Goal: Task Accomplishment & Management: Use online tool/utility

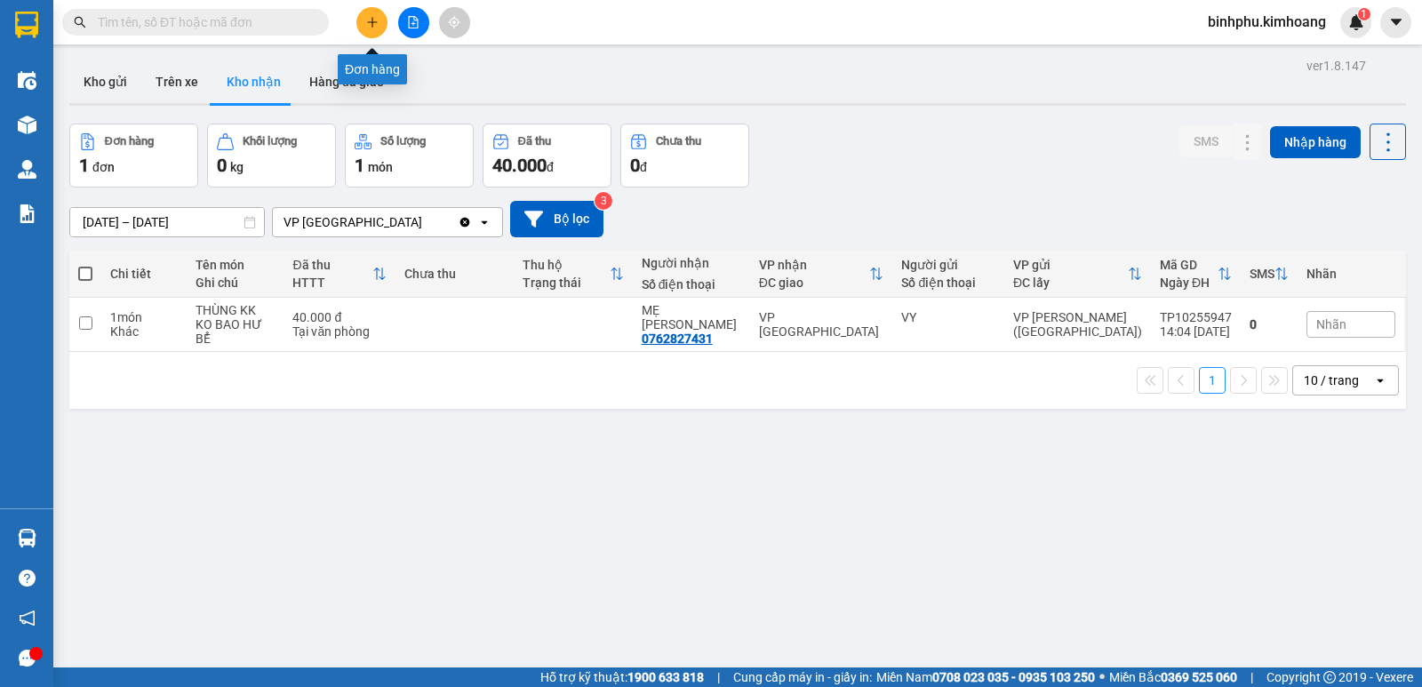
click at [362, 20] on button at bounding box center [371, 22] width 31 height 31
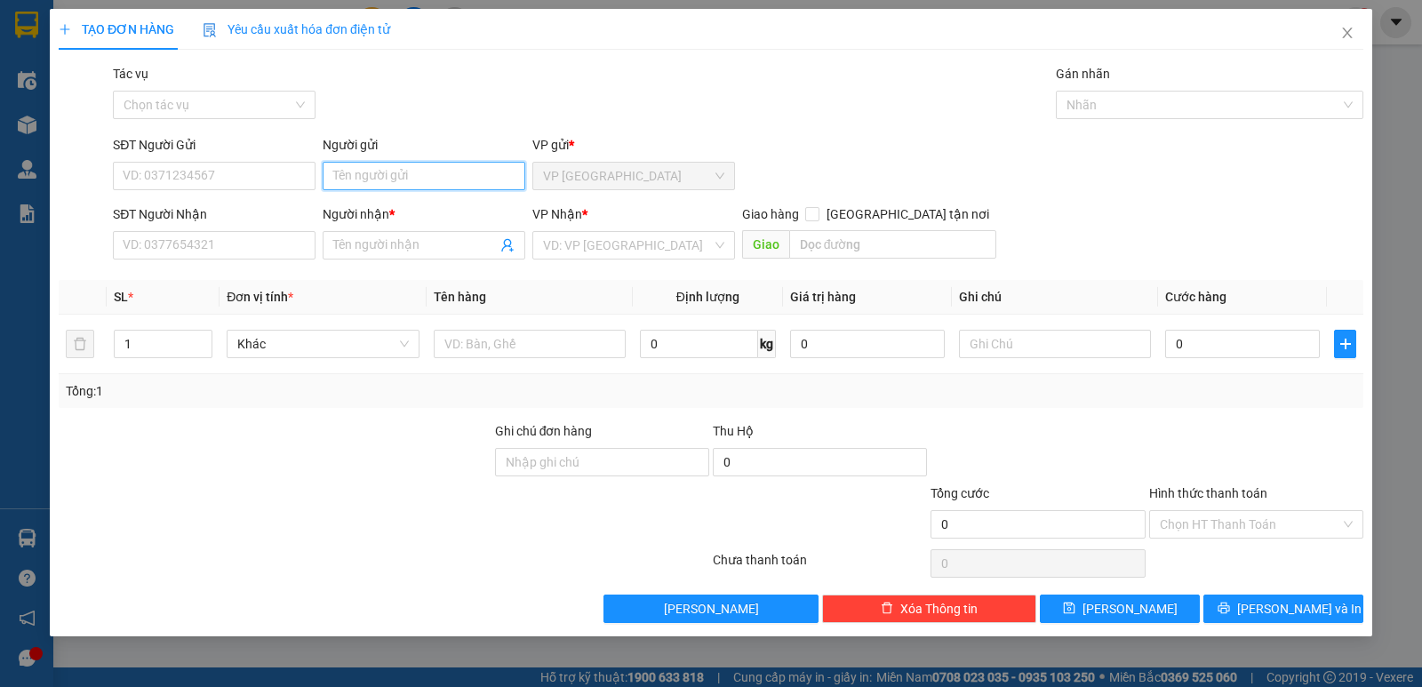
click at [378, 180] on input "Người gửi" at bounding box center [424, 176] width 203 height 28
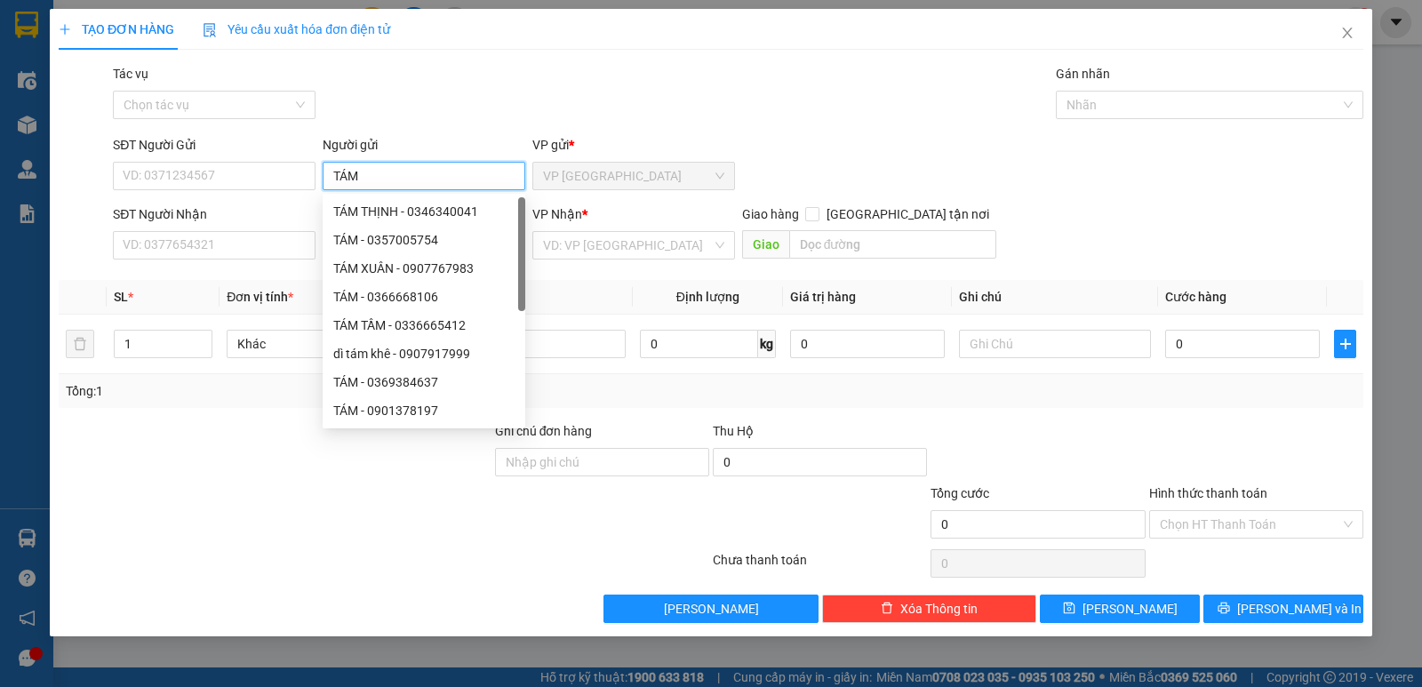
type input "TÁM"
click at [365, 64] on div "Tác vụ Chọn tác vụ Gán nhãn Nhãn" at bounding box center [738, 95] width 1258 height 62
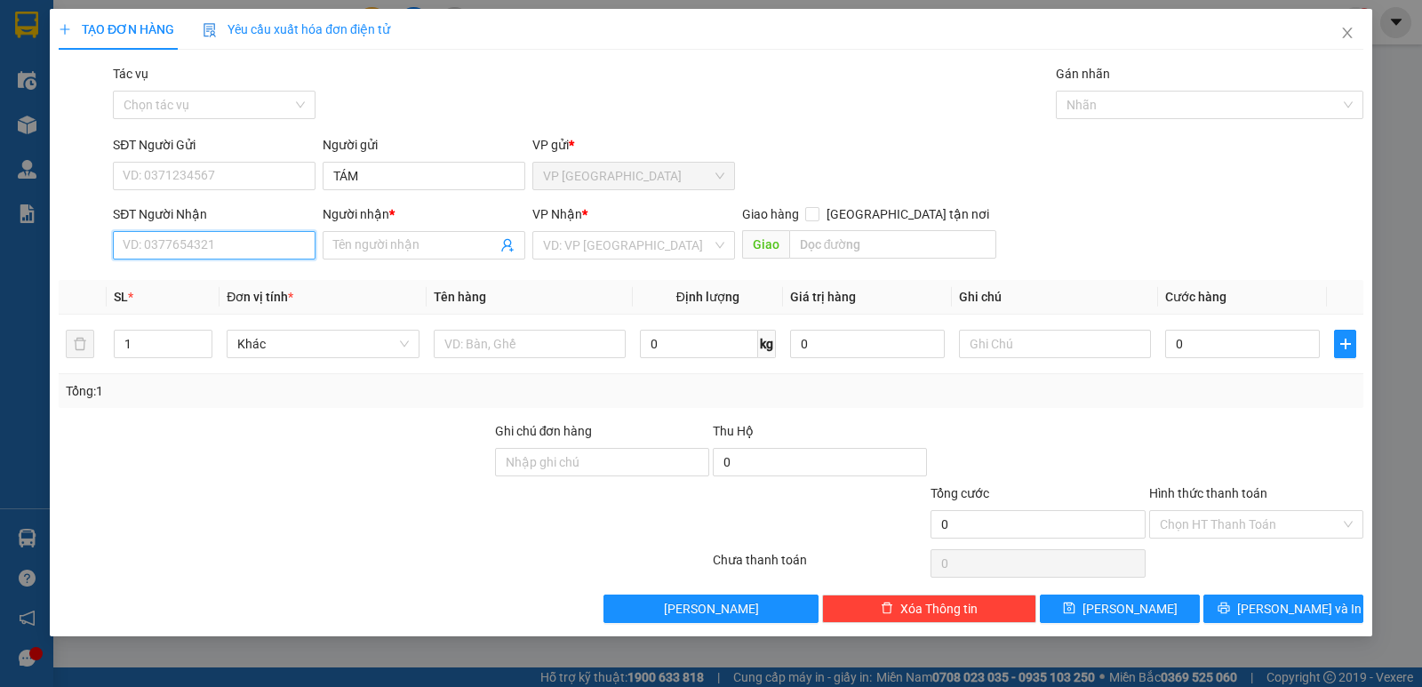
click at [167, 254] on input "SĐT Người Nhận" at bounding box center [214, 245] width 203 height 28
click at [265, 280] on div "0977999909 - HÙNG" at bounding box center [214, 281] width 181 height 20
type input "0977999909"
type input "HÙNG"
type input "50.000"
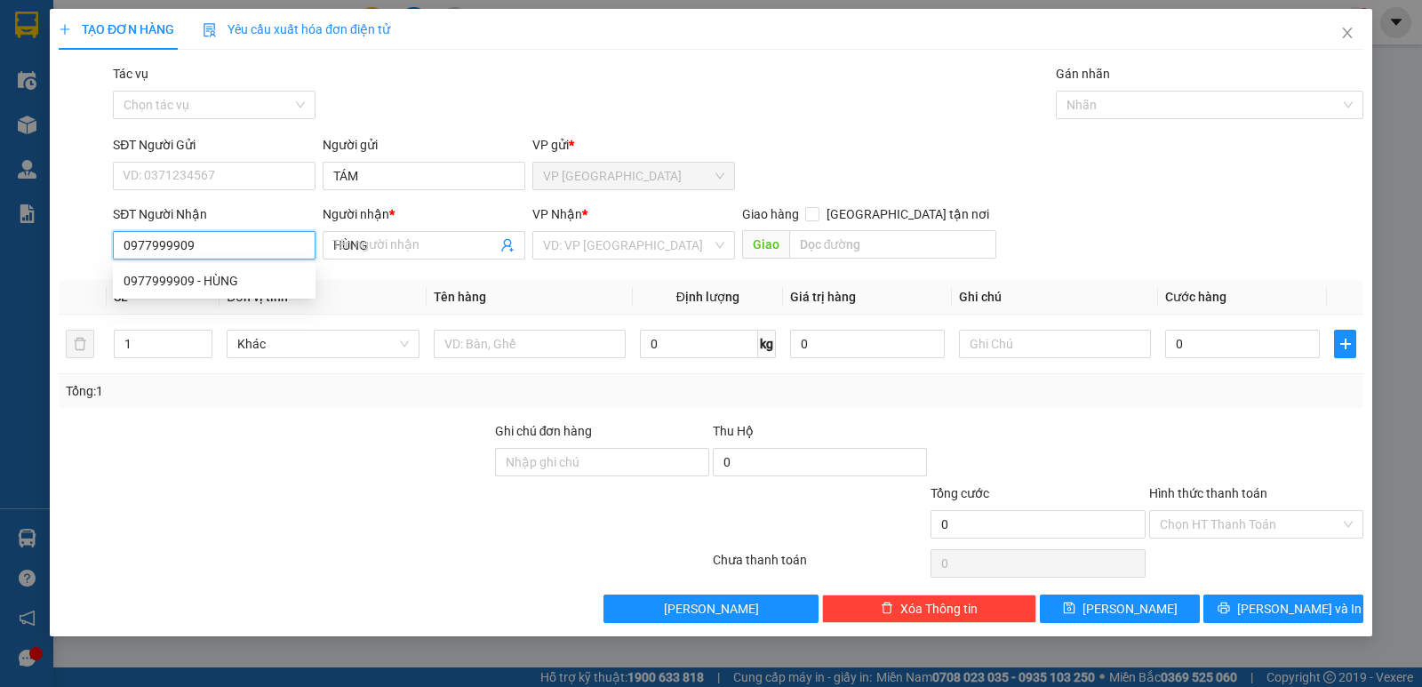
type input "50.000"
type input "0977999909"
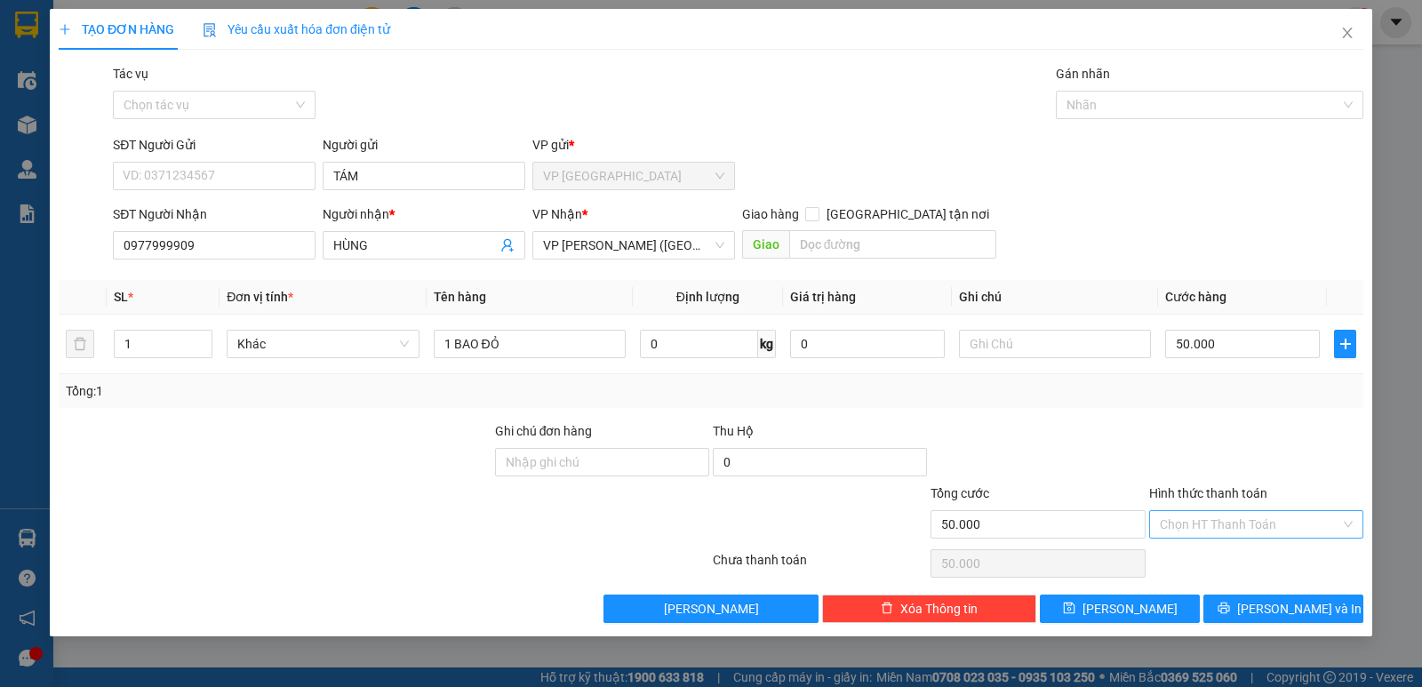
click at [1239, 525] on input "Hình thức thanh toán" at bounding box center [1250, 524] width 180 height 27
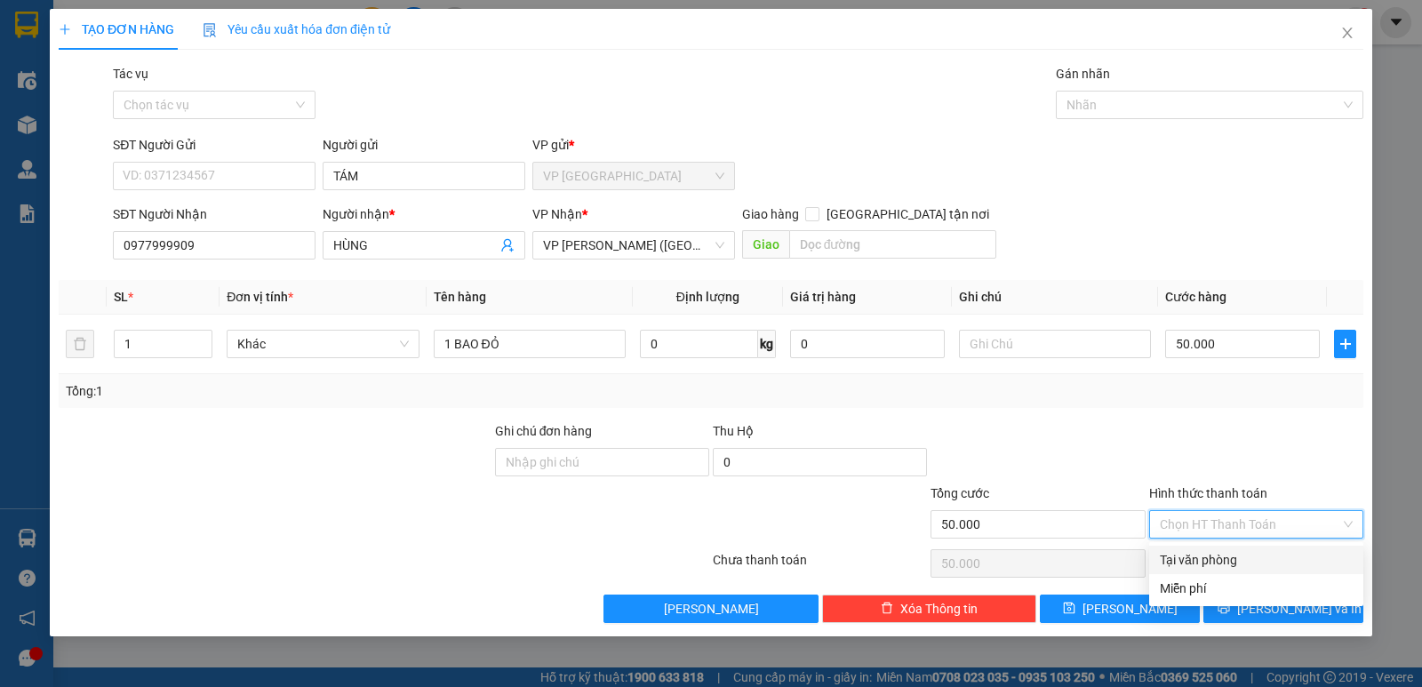
click at [1231, 549] on div "Tại văn phòng" at bounding box center [1256, 560] width 214 height 28
type input "0"
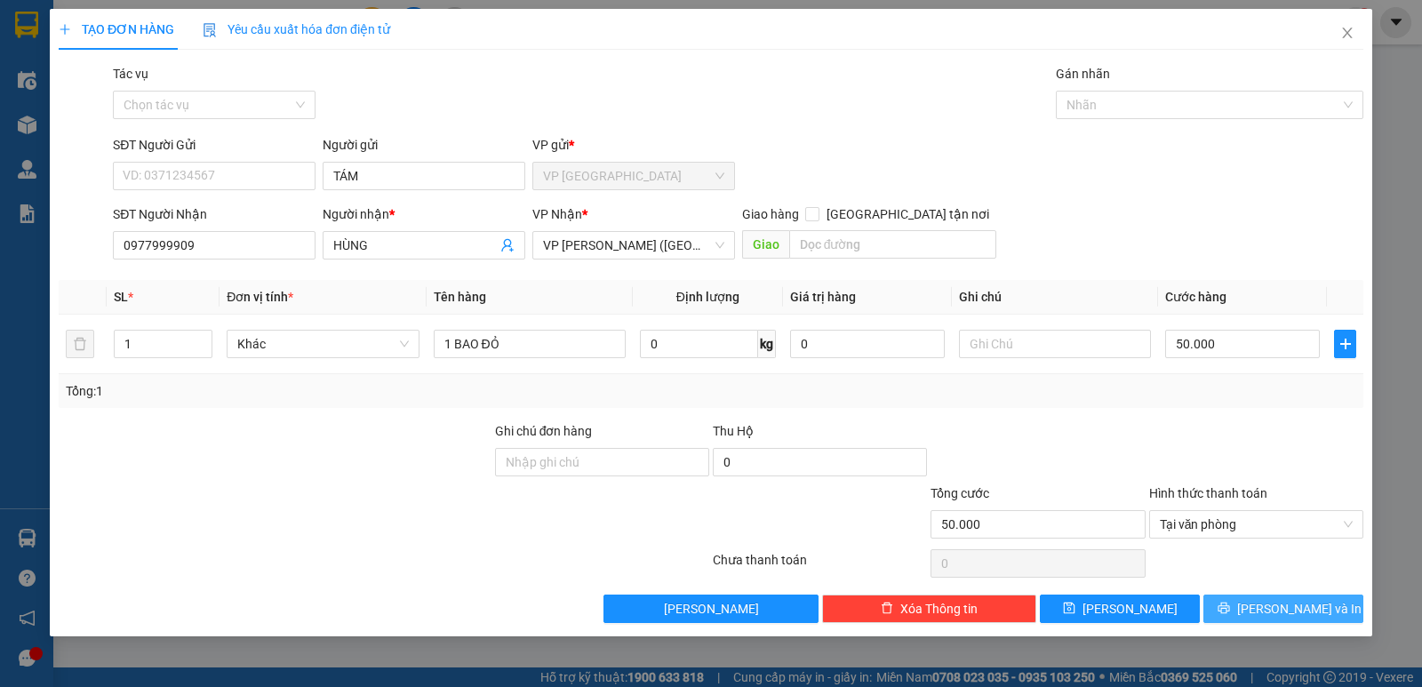
click at [1293, 598] on button "[PERSON_NAME] và In" at bounding box center [1283, 609] width 160 height 28
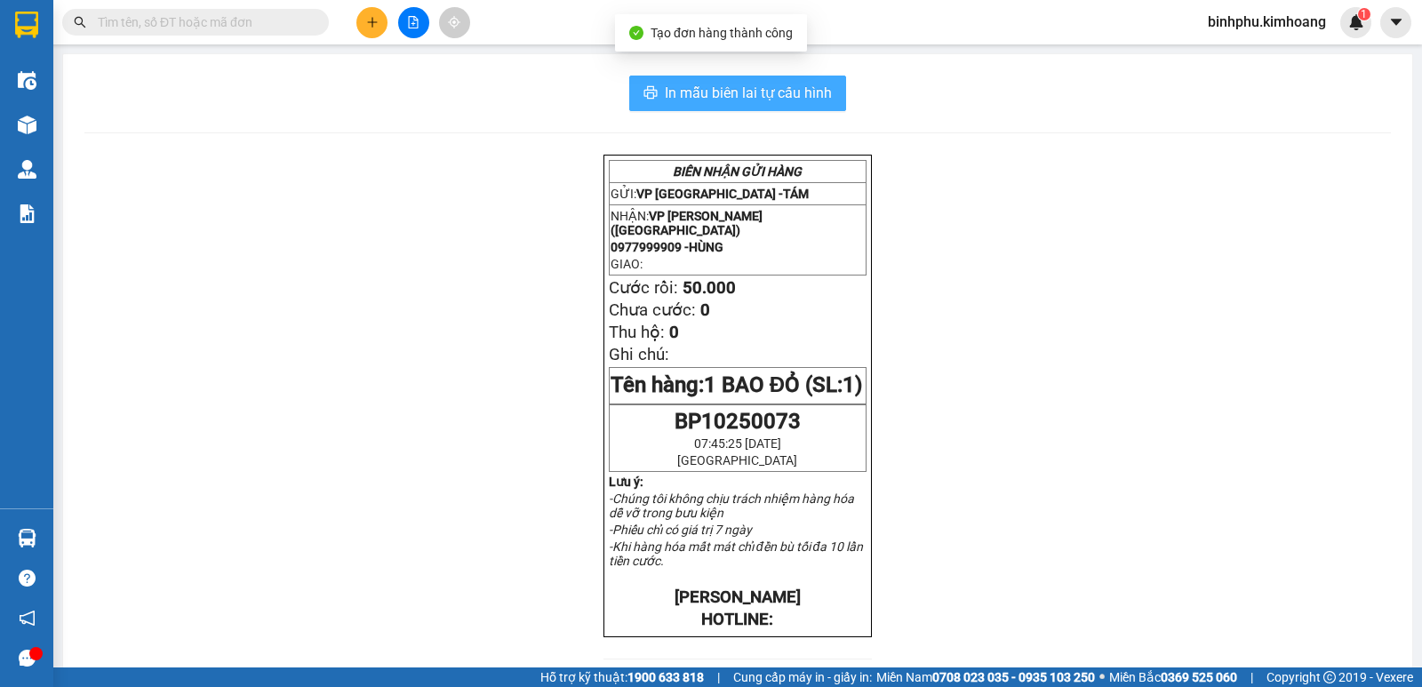
click at [680, 98] on span "In mẫu biên lai tự cấu hình" at bounding box center [748, 93] width 167 height 22
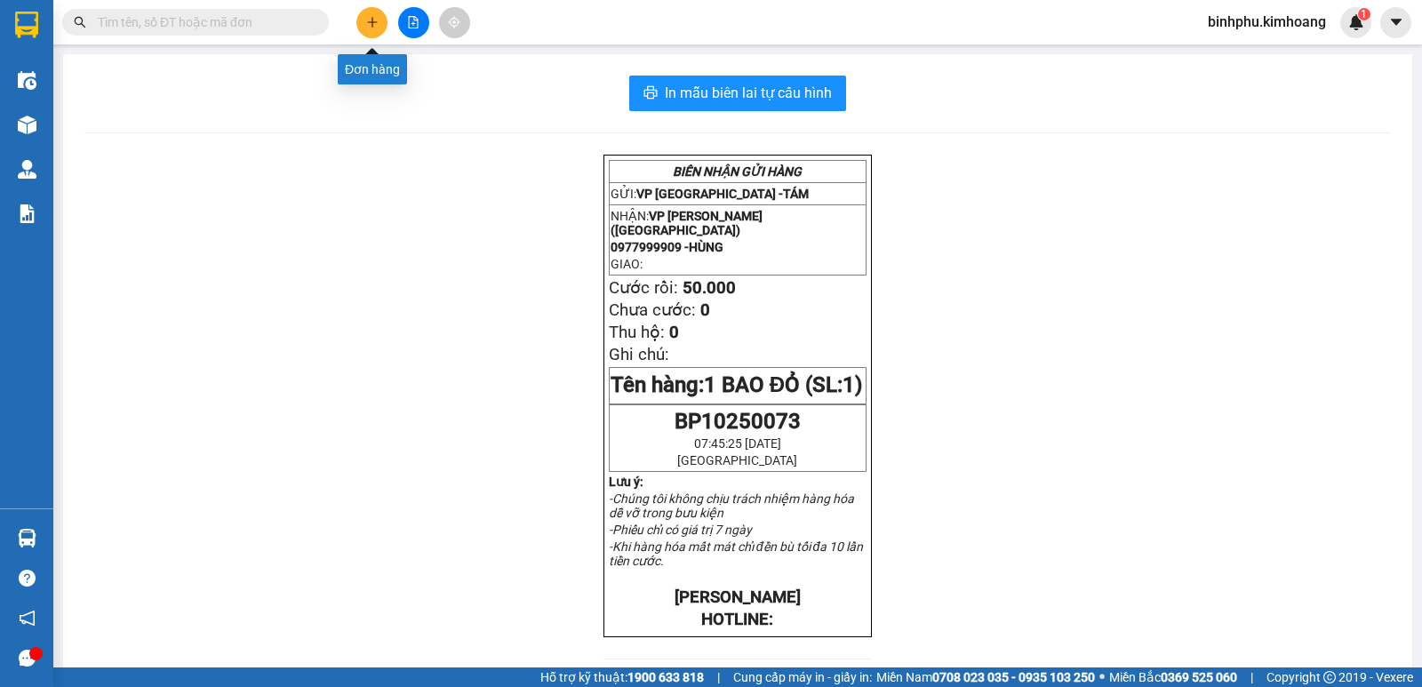
click at [372, 20] on icon "plus" at bounding box center [372, 22] width 12 height 12
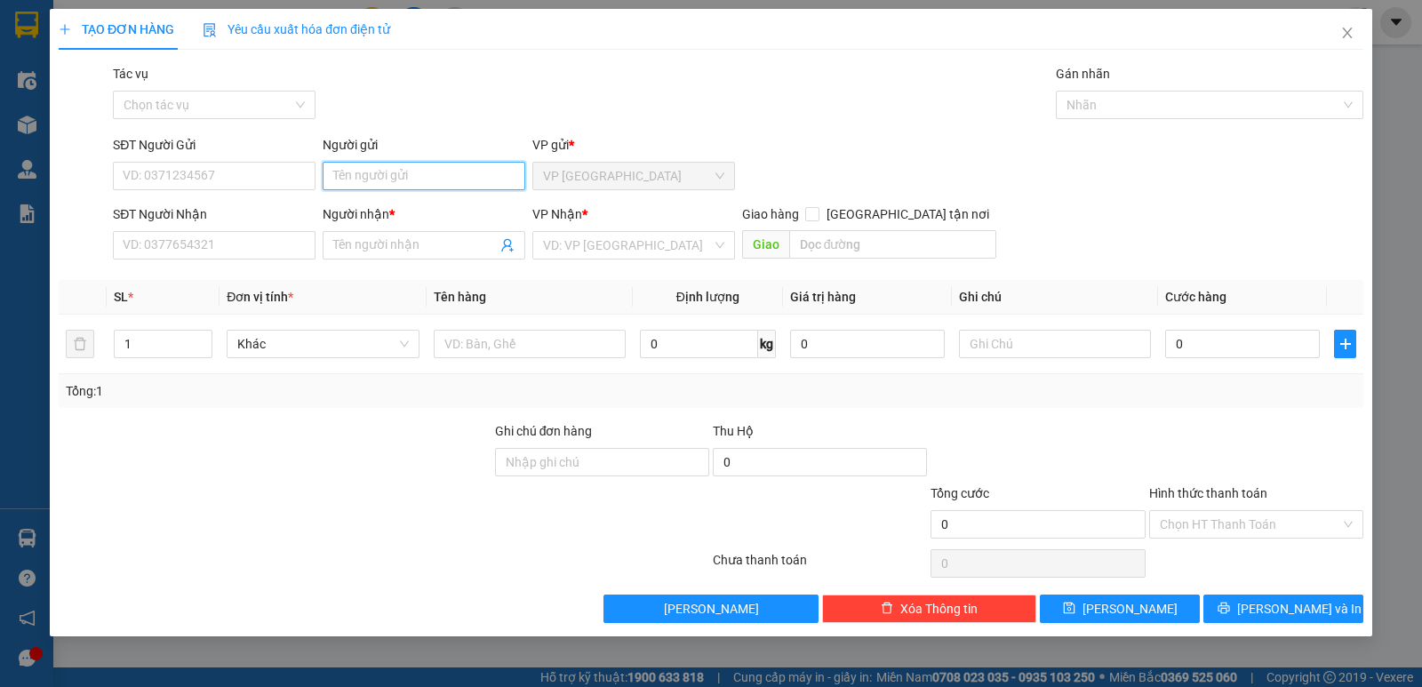
click at [341, 167] on input "Người gửi" at bounding box center [424, 176] width 203 height 28
type input "PHỐI ÂN"
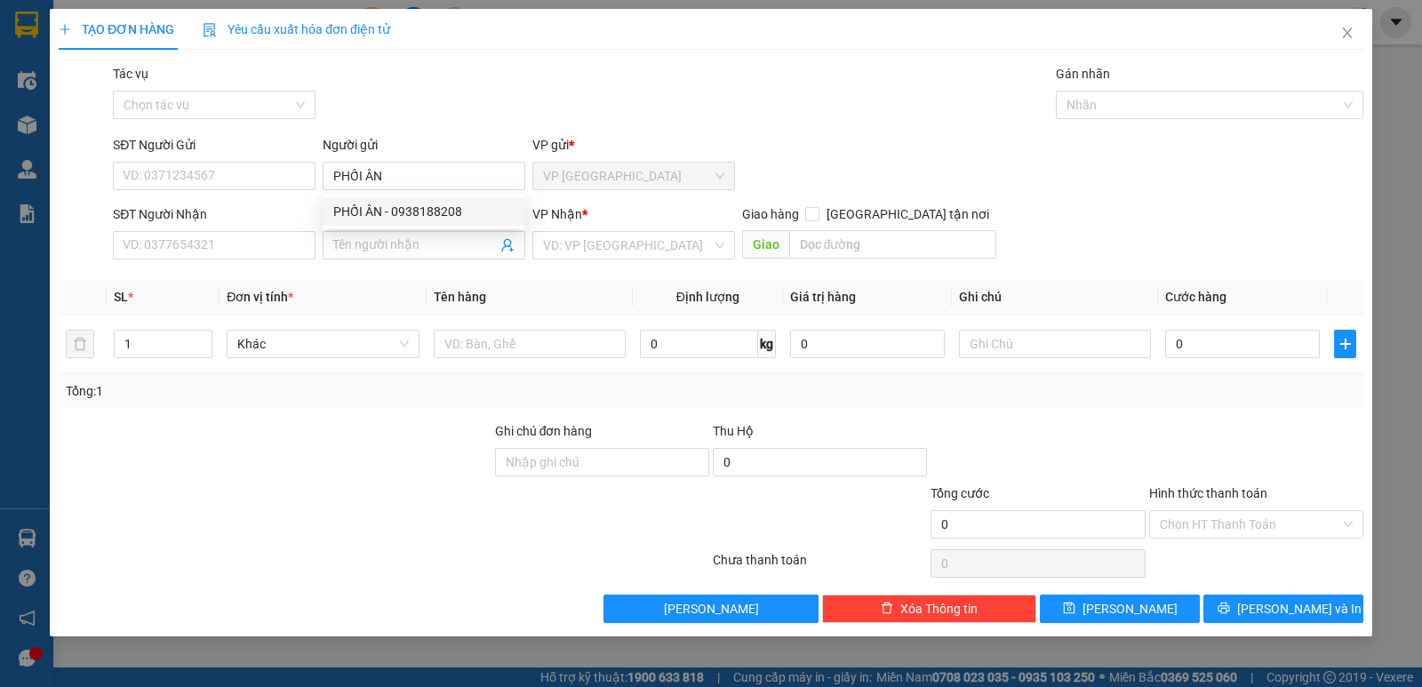
click at [479, 76] on div "Tác vụ Chọn tác vụ Gán nhãn Nhãn" at bounding box center [738, 95] width 1258 height 62
click at [451, 250] on input "Người nhận *" at bounding box center [415, 246] width 164 height 20
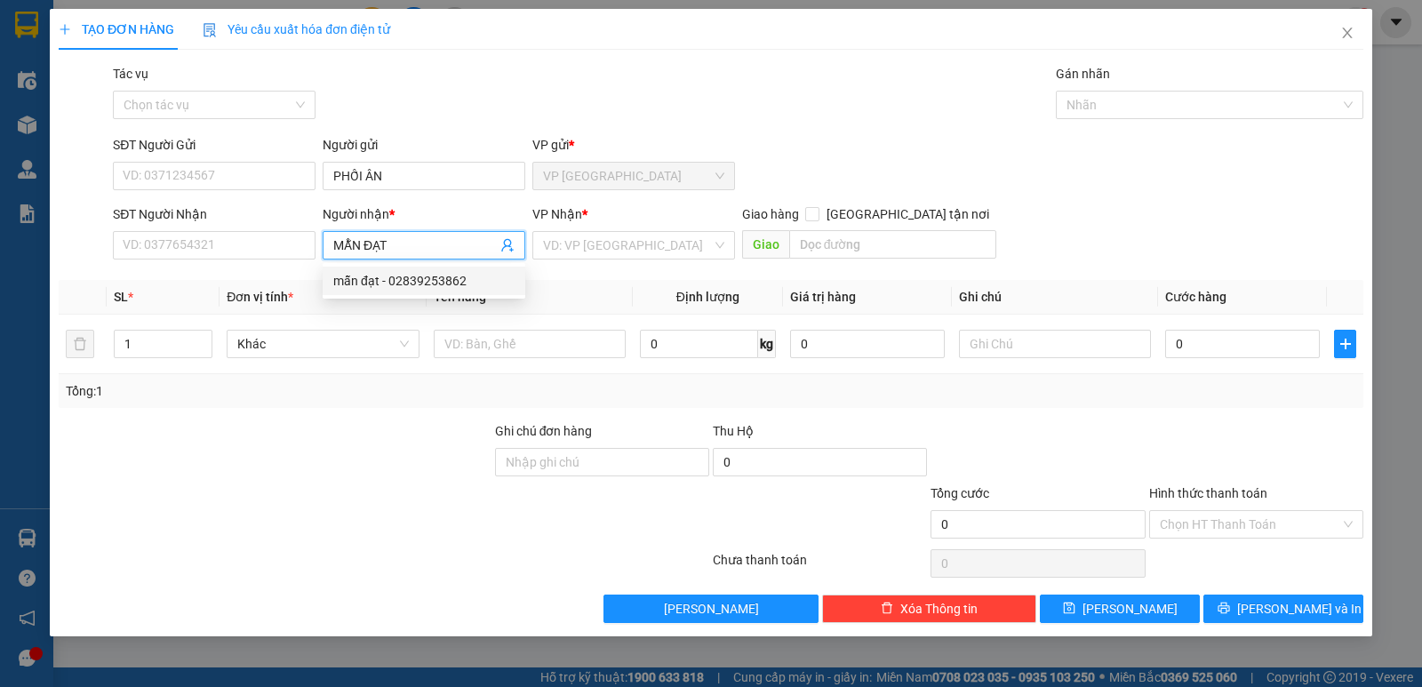
click at [408, 236] on input "MẪN ĐẠT" at bounding box center [415, 246] width 164 height 20
click at [333, 244] on input "MẪN ĐẠT" at bounding box center [415, 246] width 164 height 20
click at [328, 239] on span "MẪN ĐẠT" at bounding box center [424, 245] width 203 height 28
click at [335, 241] on input "MẪN ĐẠT" at bounding box center [415, 246] width 164 height 20
click at [332, 242] on span "MẪN ĐẠT" at bounding box center [424, 245] width 203 height 28
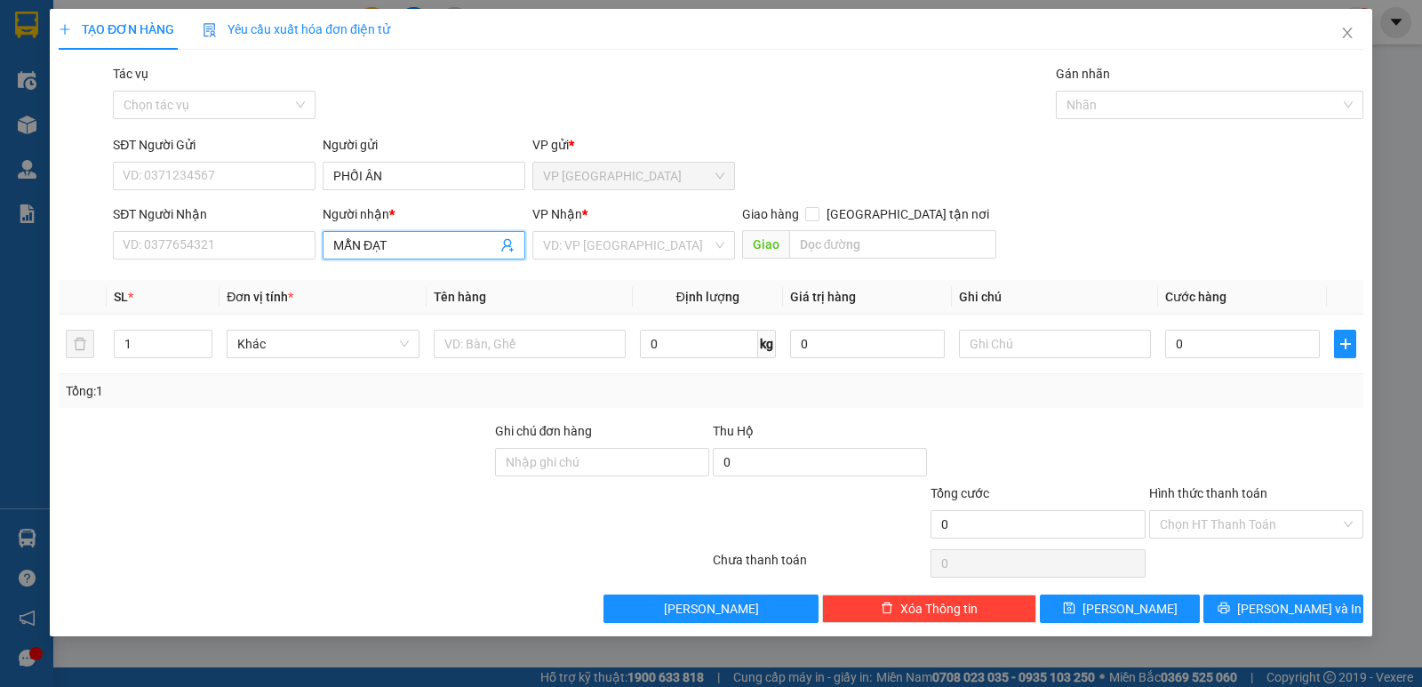
click at [332, 242] on span "MẪN ĐẠT" at bounding box center [424, 245] width 203 height 28
click at [331, 245] on span "MẪN ĐẠT" at bounding box center [424, 245] width 203 height 28
click at [338, 247] on input "MẪN ĐẠT" at bounding box center [415, 246] width 164 height 20
click at [332, 249] on span "MẪN ĐẠT" at bounding box center [424, 245] width 203 height 28
click at [336, 242] on input "MẪN ĐẠT" at bounding box center [415, 246] width 164 height 20
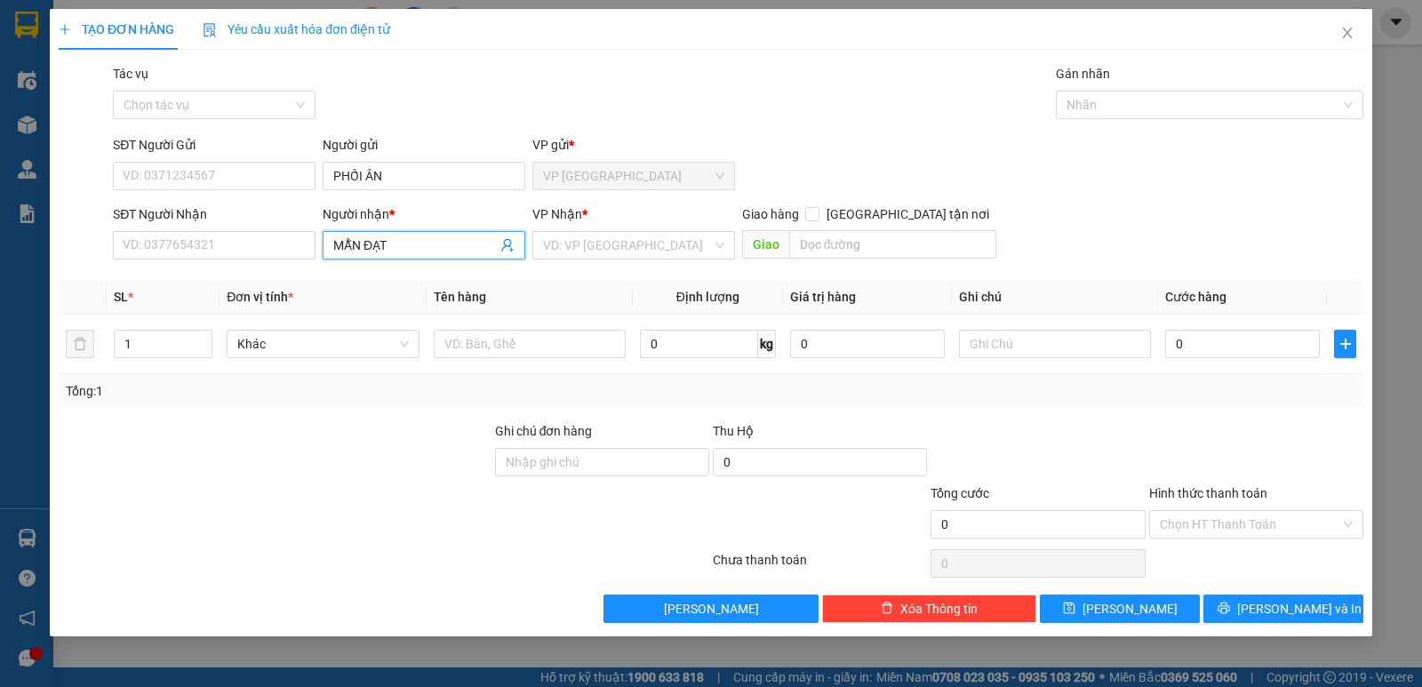
click at [331, 242] on span "MẪN ĐẠT" at bounding box center [424, 245] width 203 height 28
click at [332, 242] on span "MẪN ĐẠT" at bounding box center [424, 245] width 203 height 28
drag, startPoint x: 338, startPoint y: 240, endPoint x: 329, endPoint y: 245, distance: 10.4
click at [329, 245] on span "MẪN ĐẠT" at bounding box center [424, 245] width 203 height 28
click at [335, 242] on input "MẪN ĐẠT" at bounding box center [415, 246] width 164 height 20
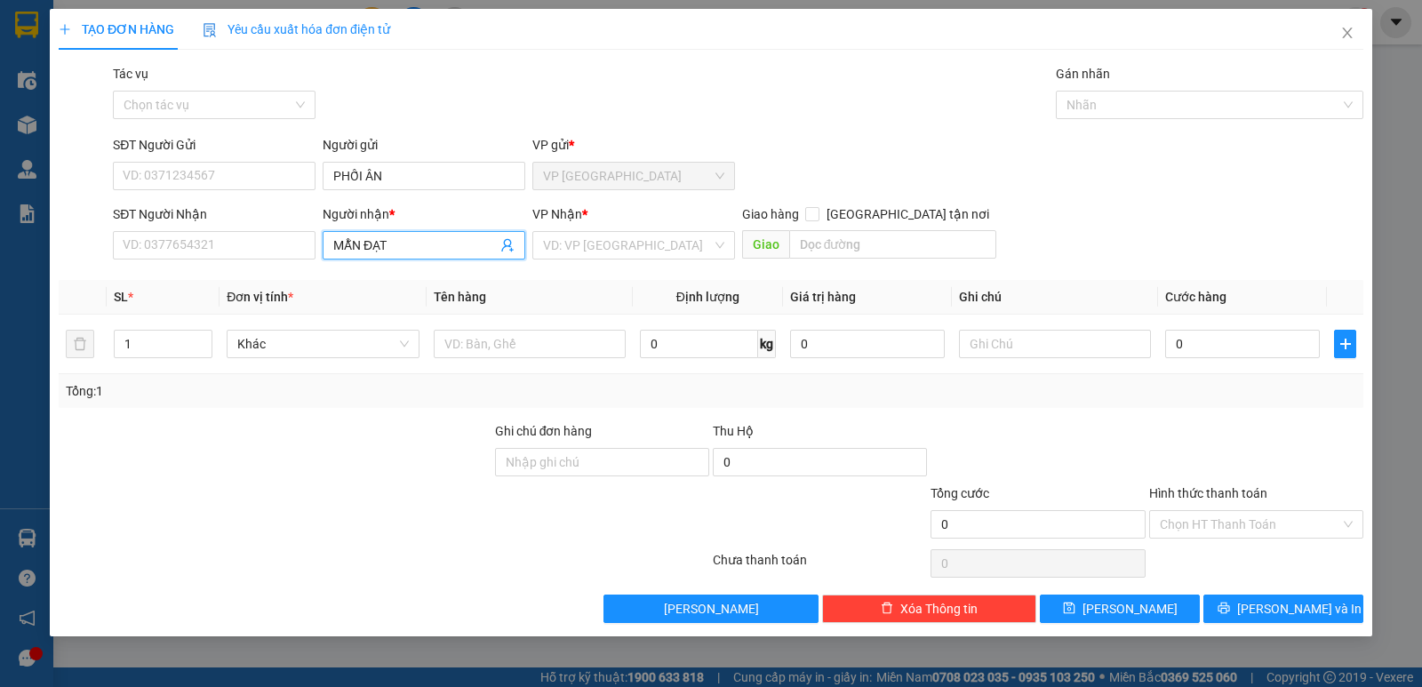
click at [335, 242] on input "MẪN ĐẠT" at bounding box center [415, 246] width 164 height 20
click at [340, 242] on input "MẪN ĐẠT" at bounding box center [415, 246] width 164 height 20
click at [405, 243] on input "MẪN ĐẠT" at bounding box center [415, 246] width 164 height 20
click at [338, 240] on input "MẪN ĐẠT" at bounding box center [415, 246] width 164 height 20
type input "[PERSON_NAME]"
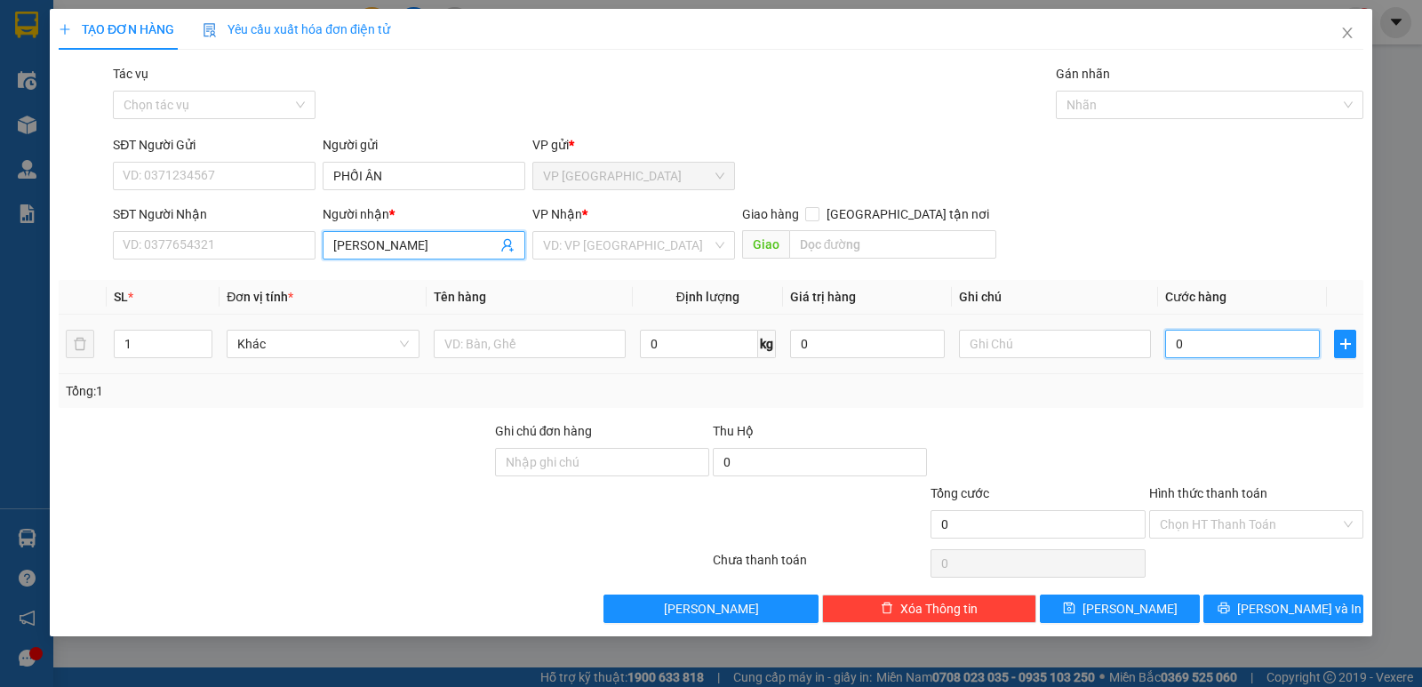
click at [1171, 338] on input "0" at bounding box center [1242, 344] width 155 height 28
click at [1179, 340] on input "0" at bounding box center [1242, 344] width 155 height 28
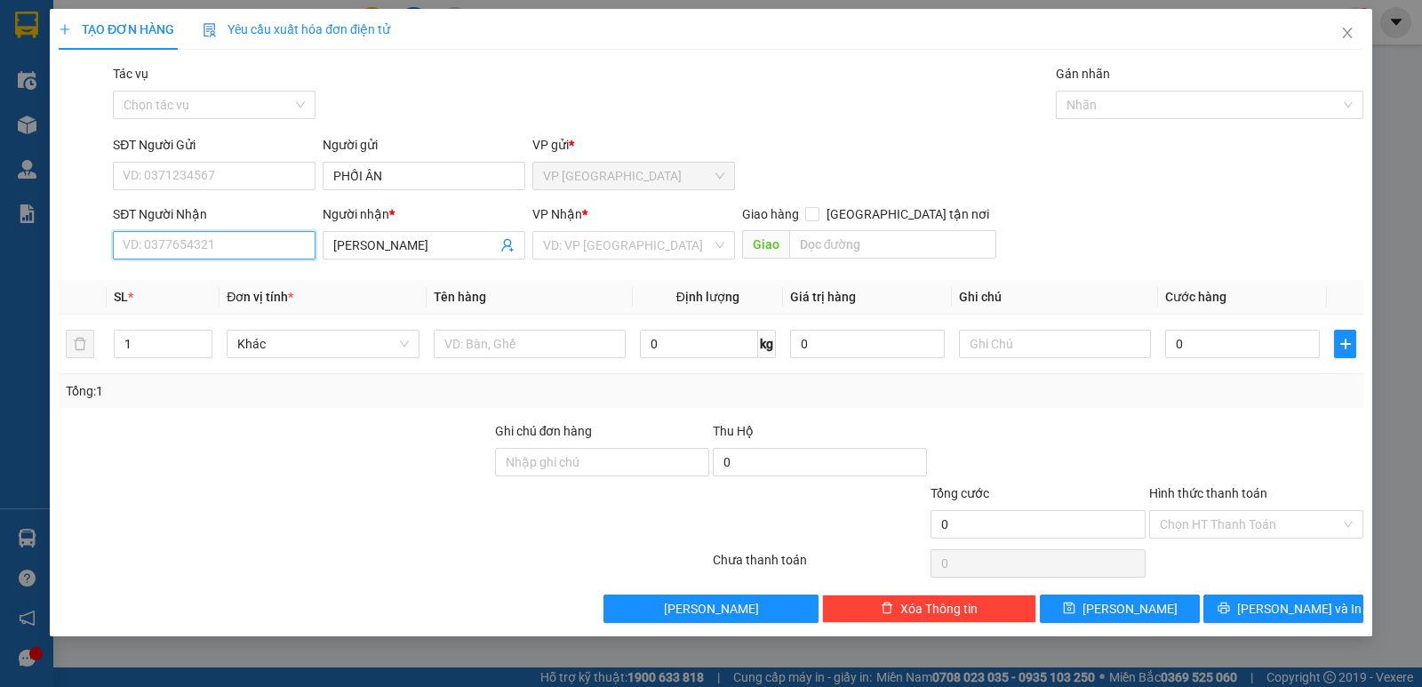
click at [267, 255] on input "SĐT Người Nhận" at bounding box center [214, 245] width 203 height 28
type input "0938188208"
click at [241, 278] on div "0938188208 - PHỐI ÂN" at bounding box center [214, 281] width 181 height 20
type input "PHỐI ÂN"
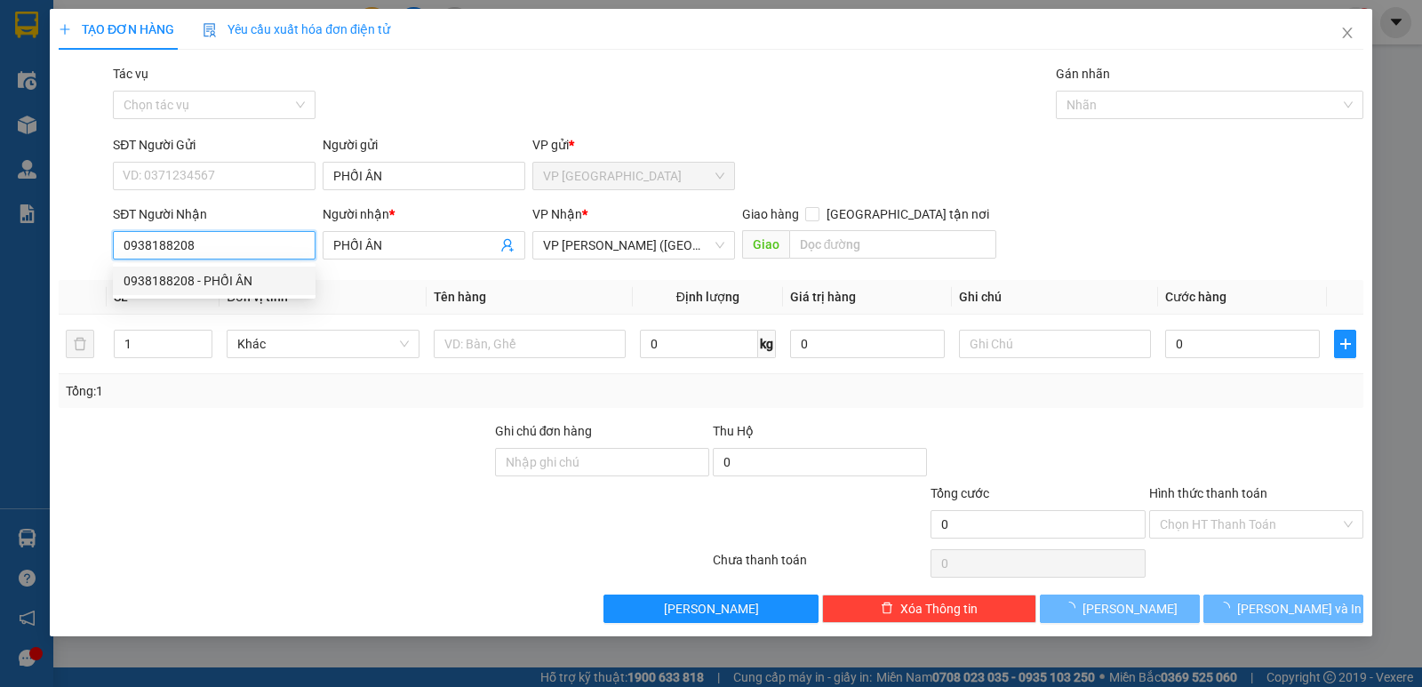
type input "40.000"
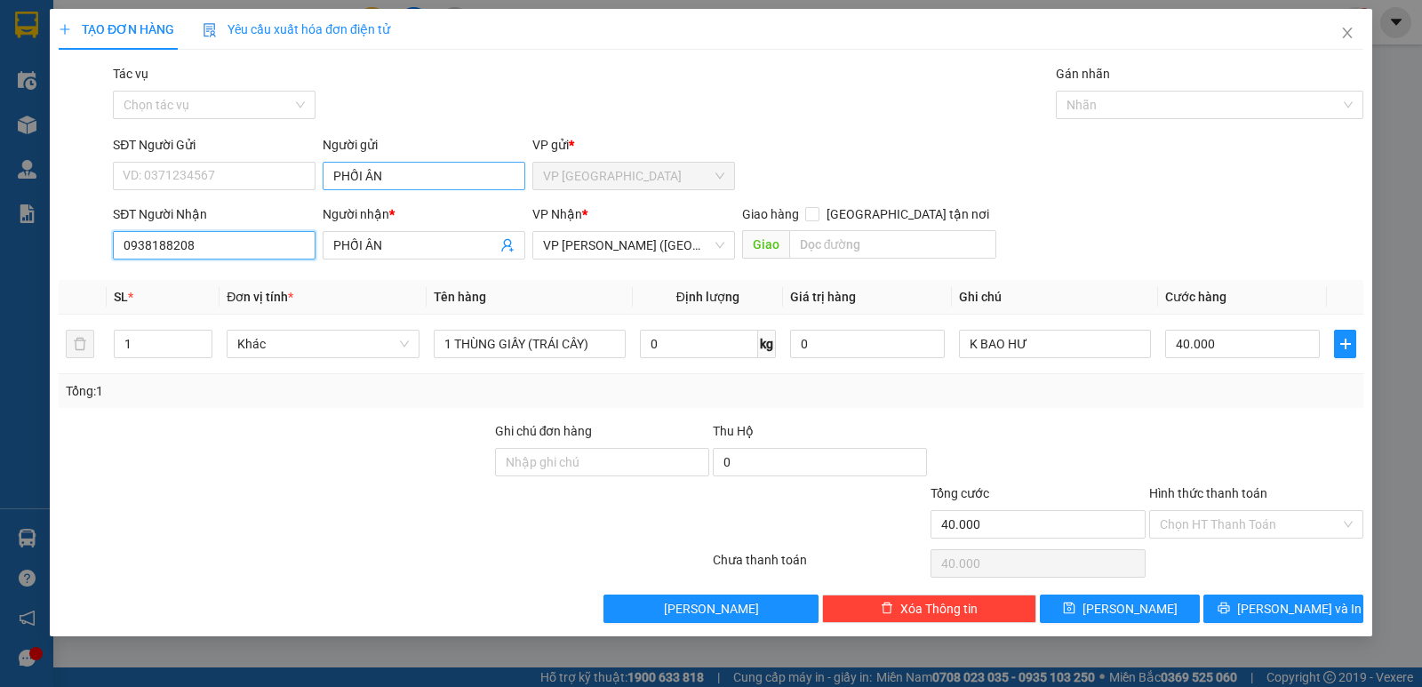
type input "0938188208"
click at [408, 164] on input "PHỐI ÂN" at bounding box center [424, 176] width 203 height 28
type input "P"
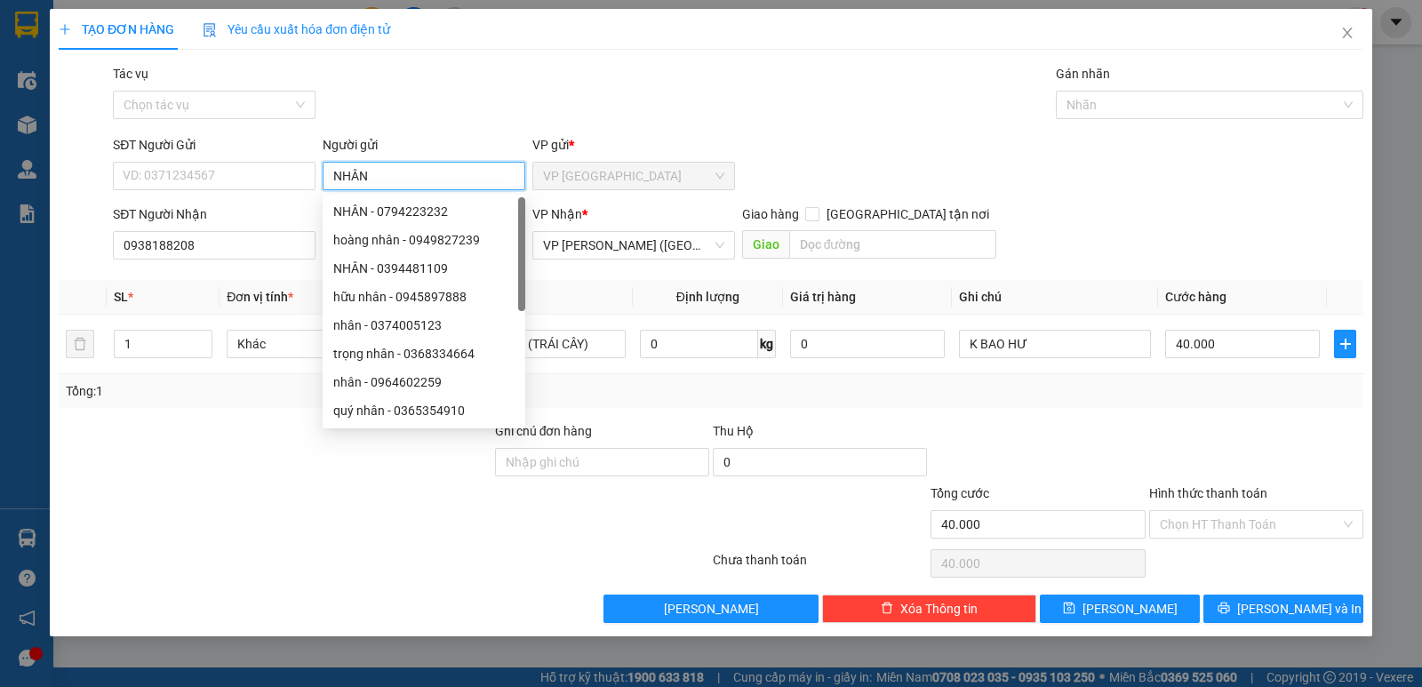
type input "NHÂN"
click at [428, 14] on div "TẠO ĐƠN HÀNG Yêu cầu xuất hóa đơn điện tử" at bounding box center [711, 29] width 1305 height 41
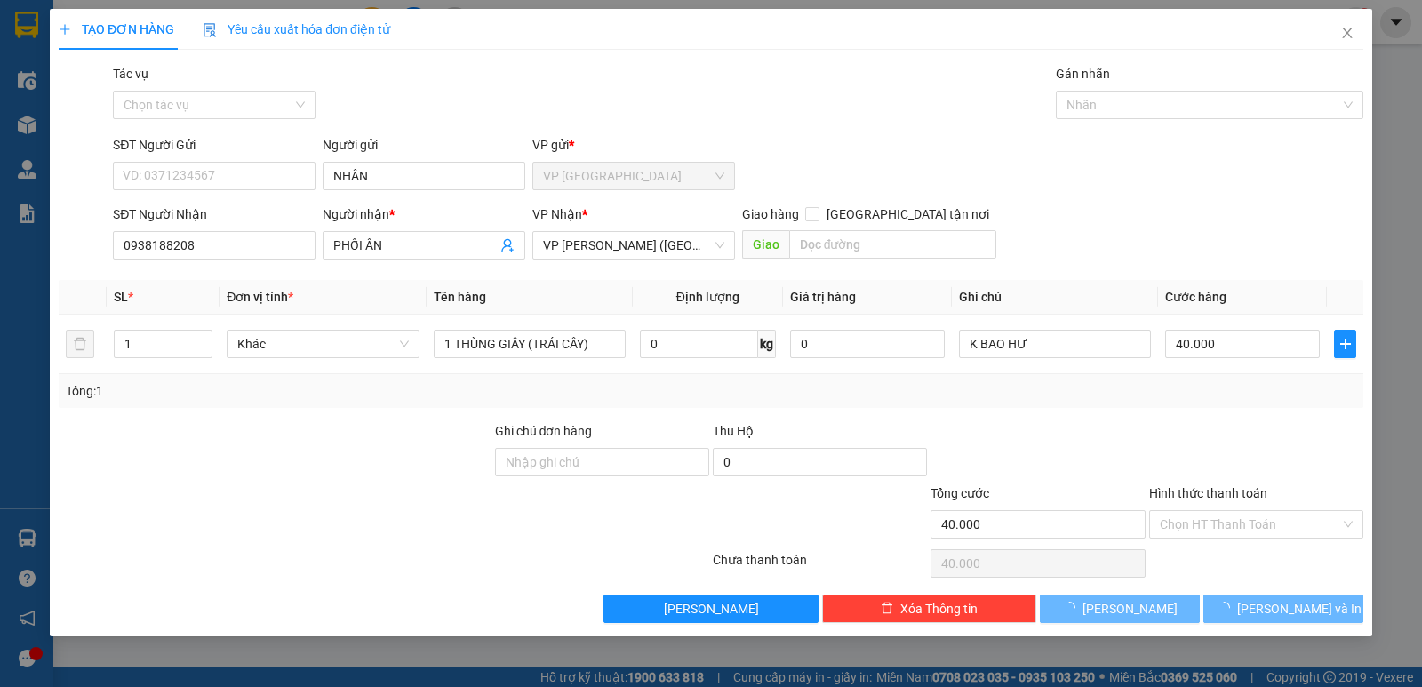
click at [410, 86] on div "Tác vụ Chọn tác vụ Gán nhãn Nhãn" at bounding box center [738, 95] width 1258 height 62
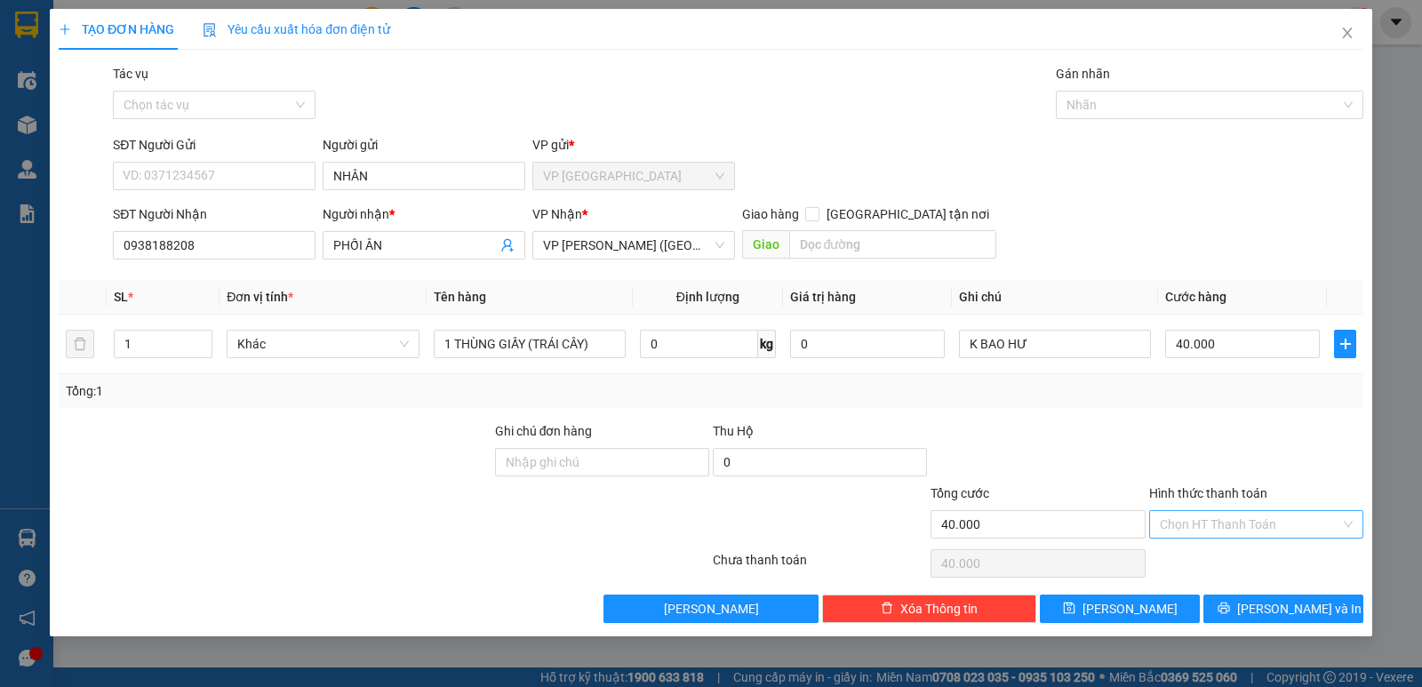
click at [1294, 525] on input "Hình thức thanh toán" at bounding box center [1250, 524] width 180 height 27
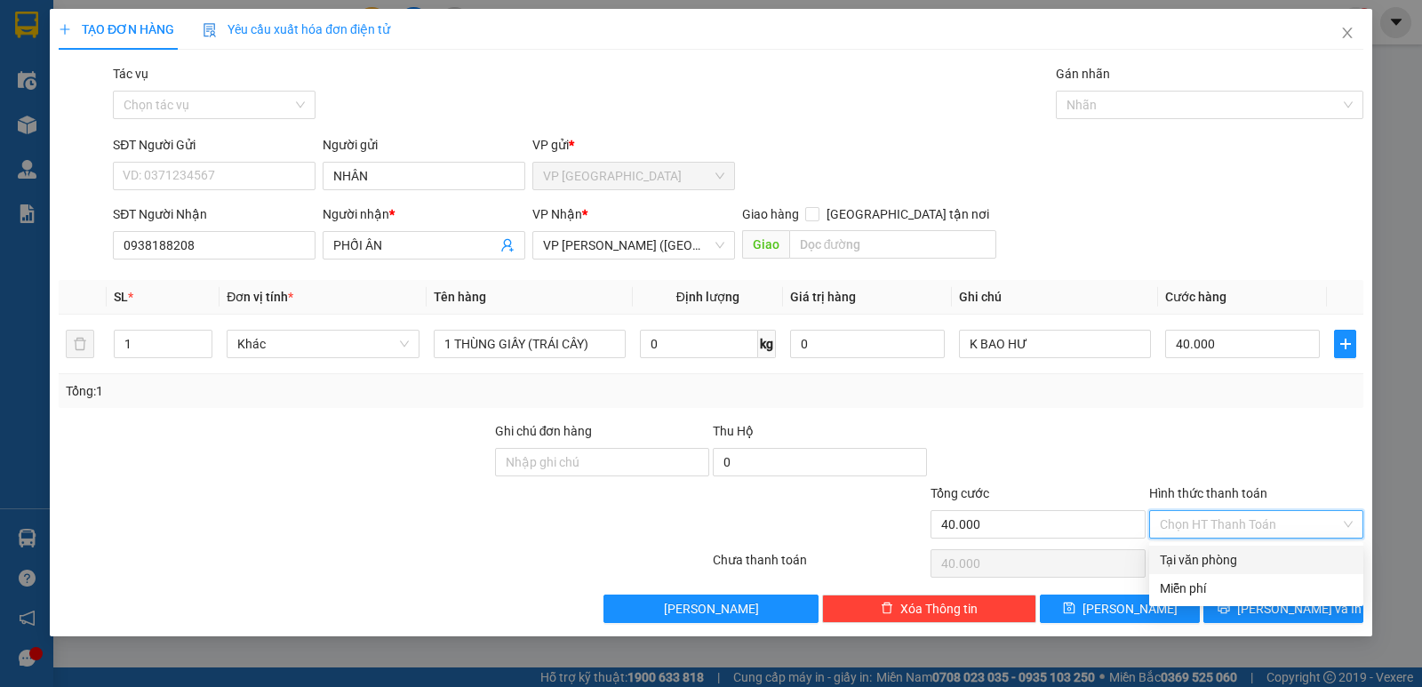
click at [1280, 556] on div "Tại văn phòng" at bounding box center [1256, 560] width 193 height 20
type input "0"
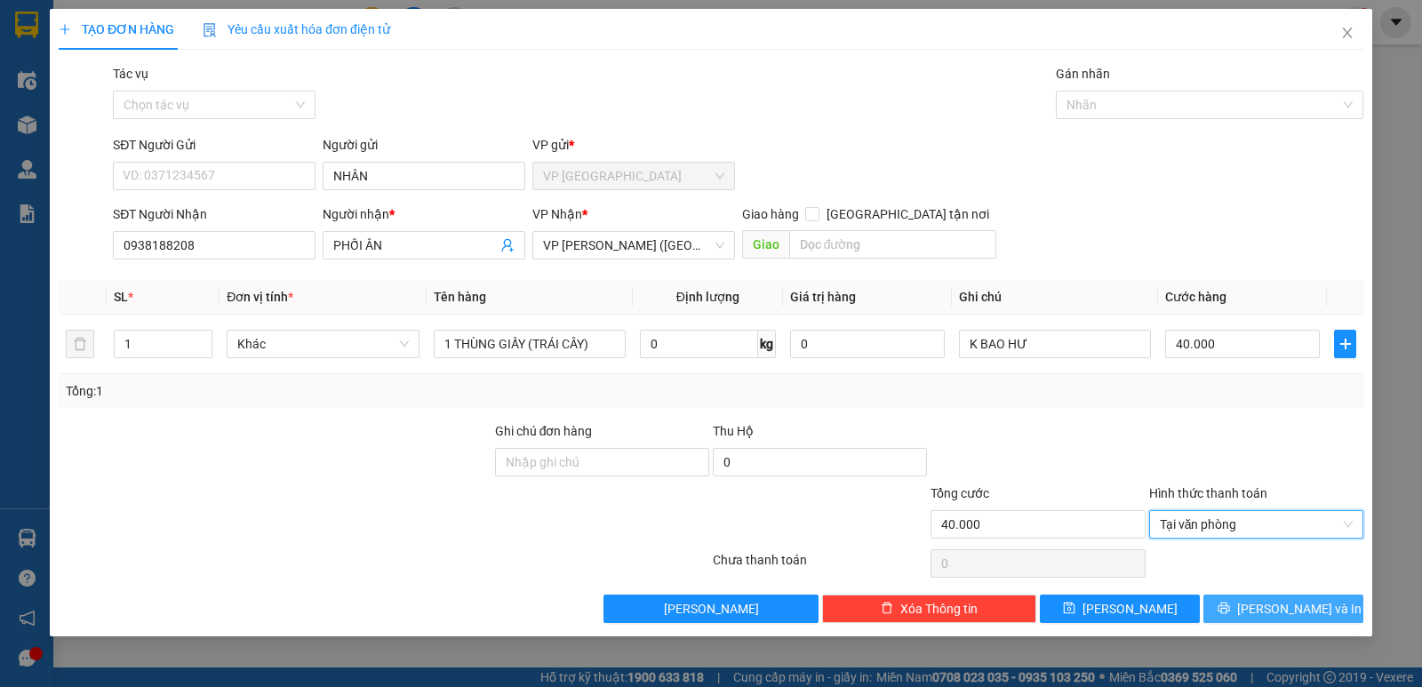
click at [1269, 603] on span "[PERSON_NAME] và In" at bounding box center [1299, 609] width 124 height 20
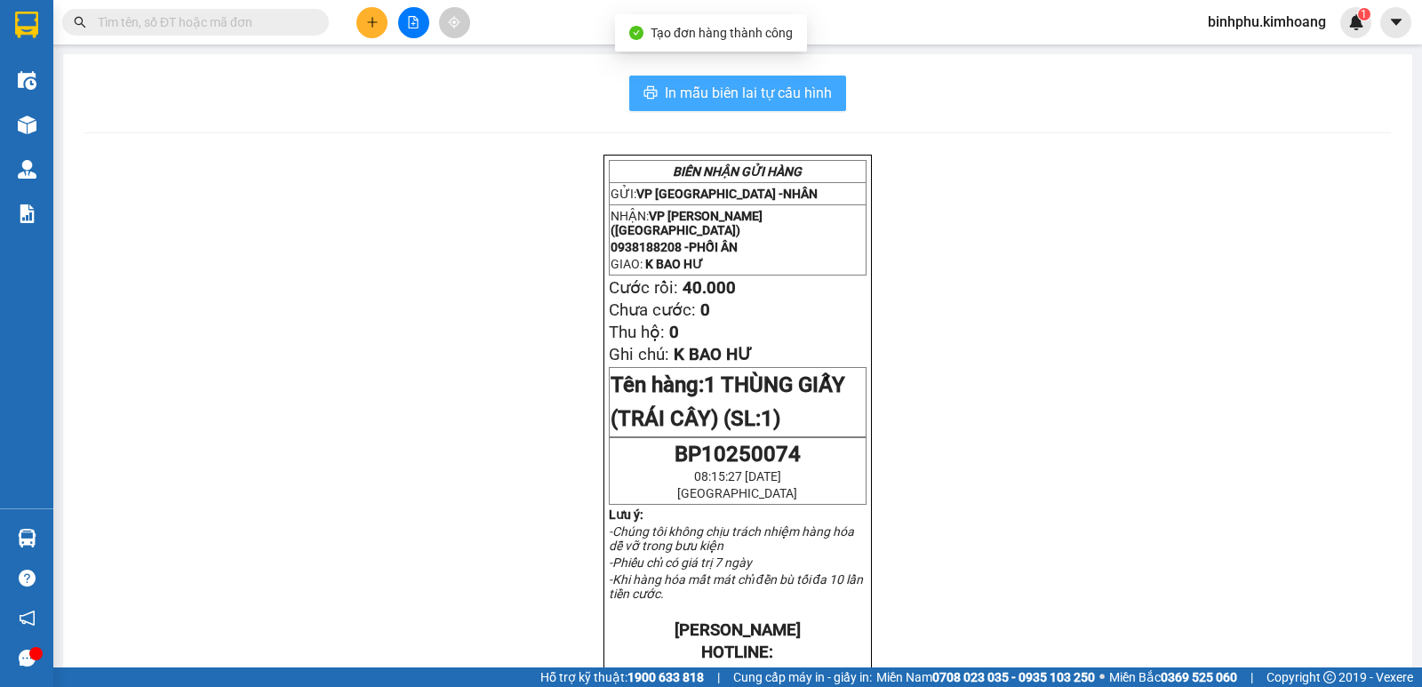
click at [710, 103] on span "In mẫu biên lai tự cấu hình" at bounding box center [748, 93] width 167 height 22
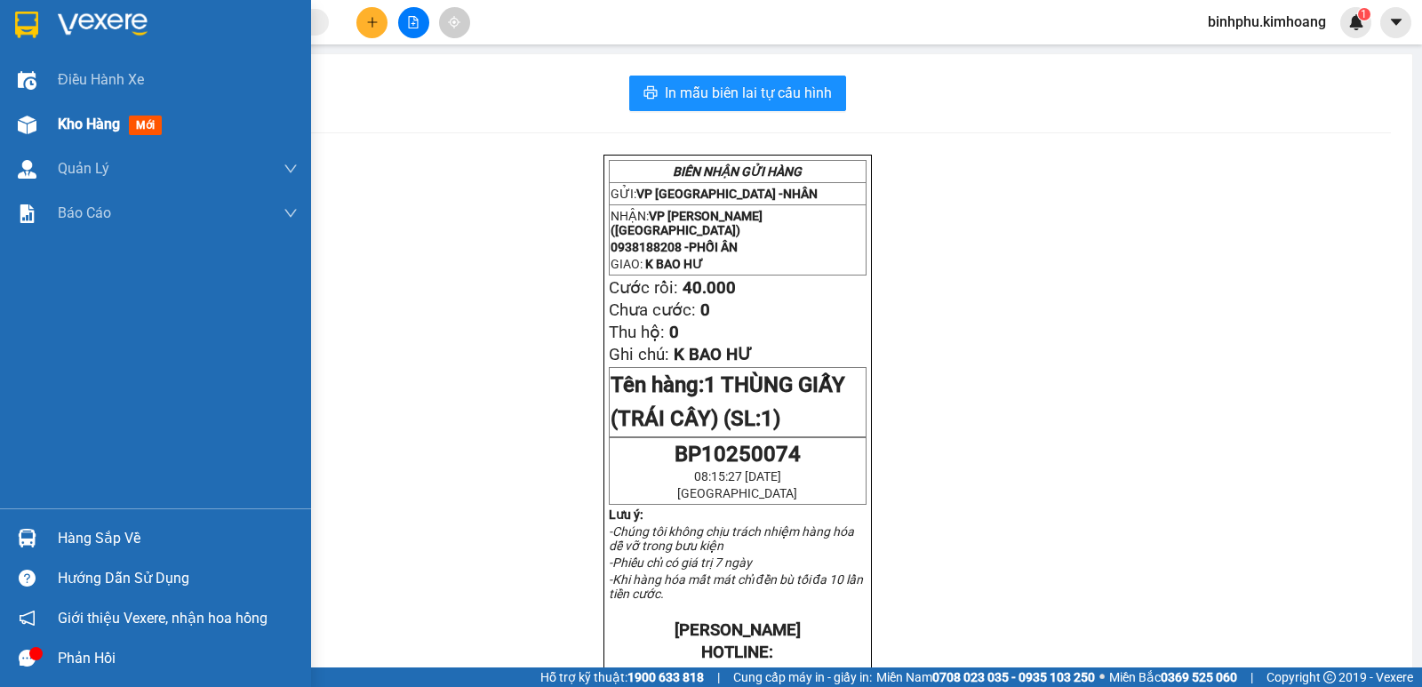
click at [18, 124] on img at bounding box center [27, 125] width 19 height 19
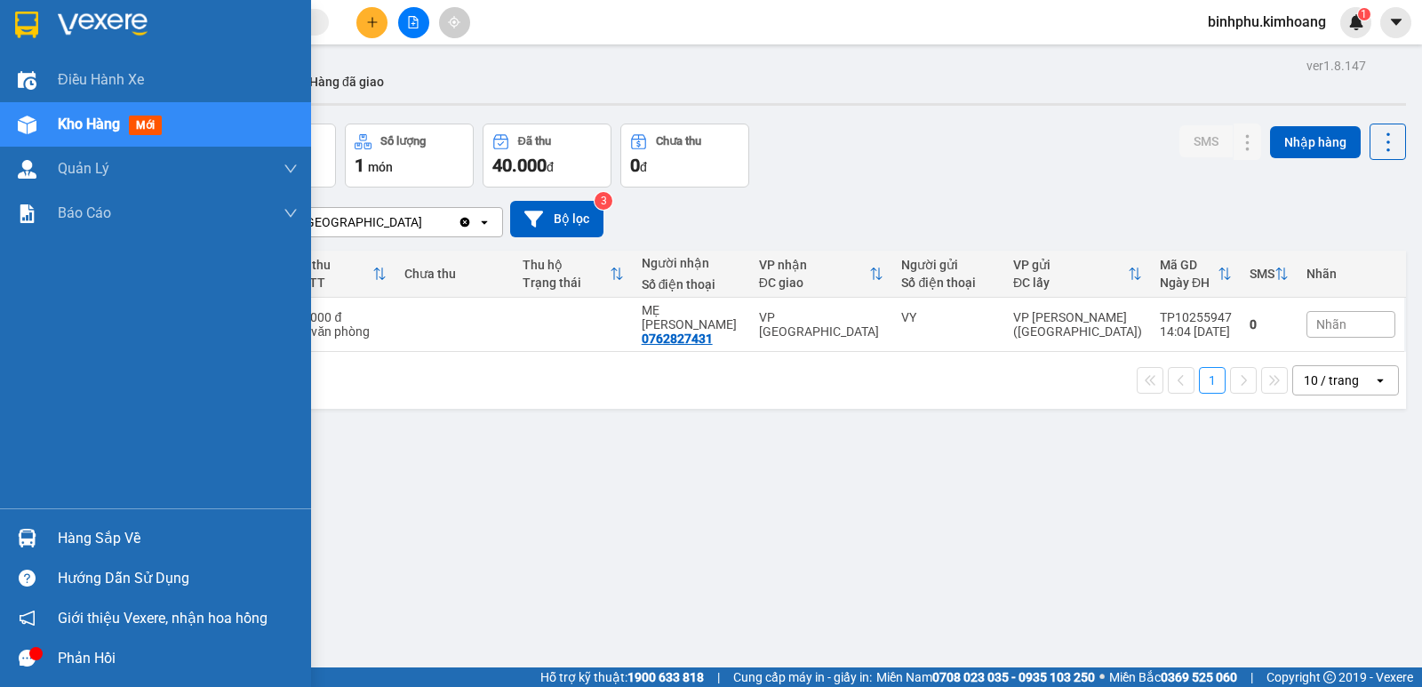
click at [67, 537] on div "Hàng sắp về" at bounding box center [178, 538] width 240 height 27
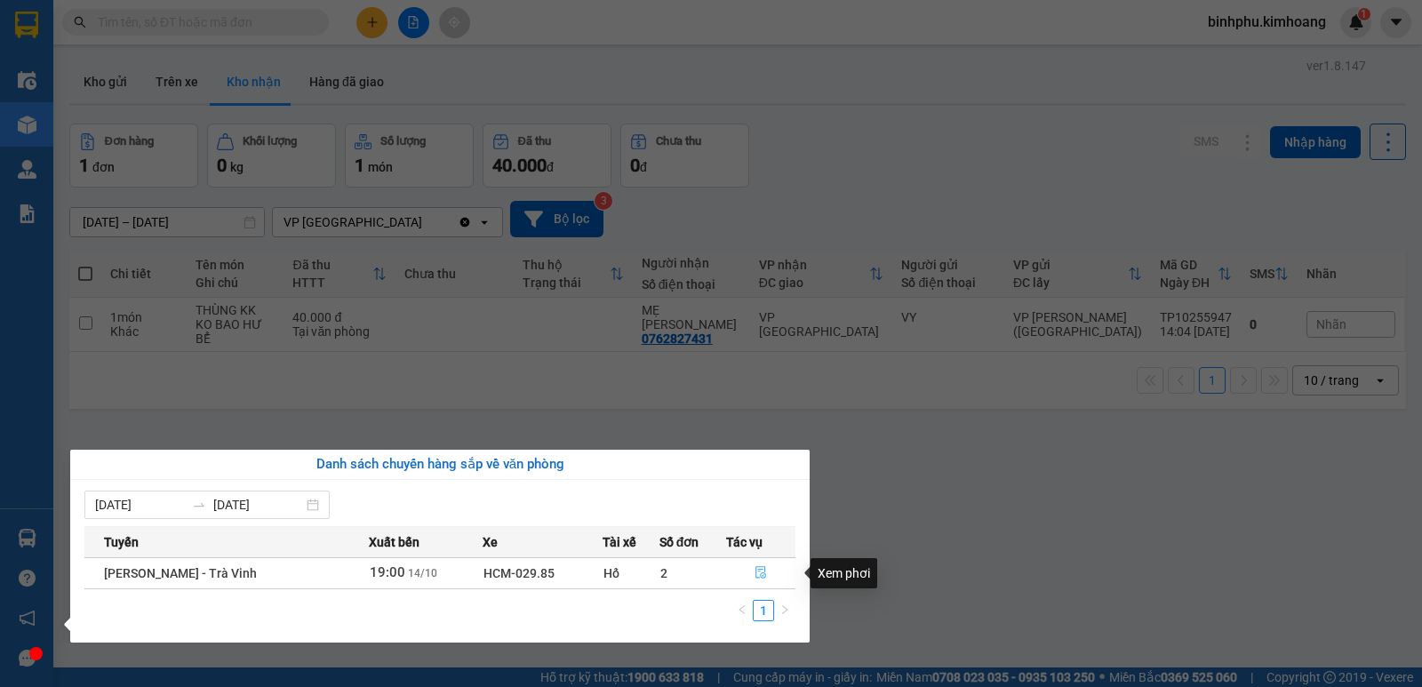
click at [752, 562] on button "button" at bounding box center [761, 573] width 68 height 28
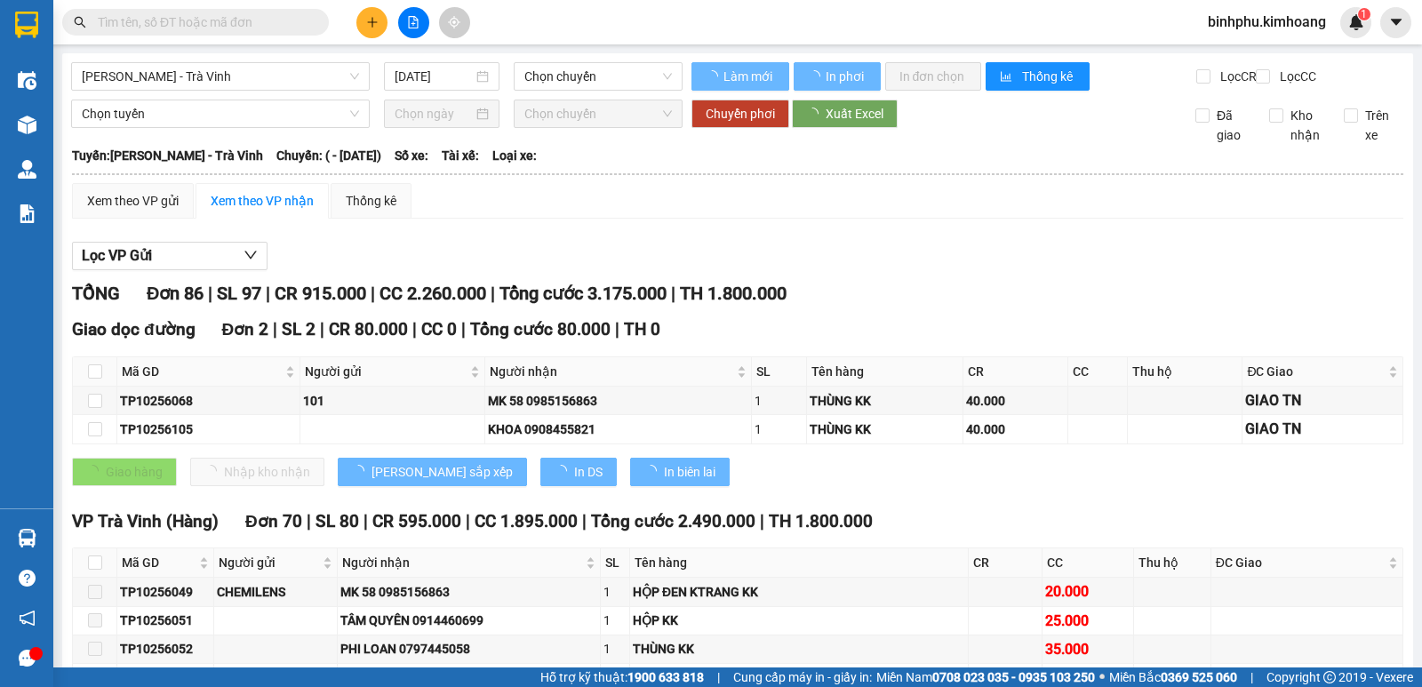
type input "[DATE]"
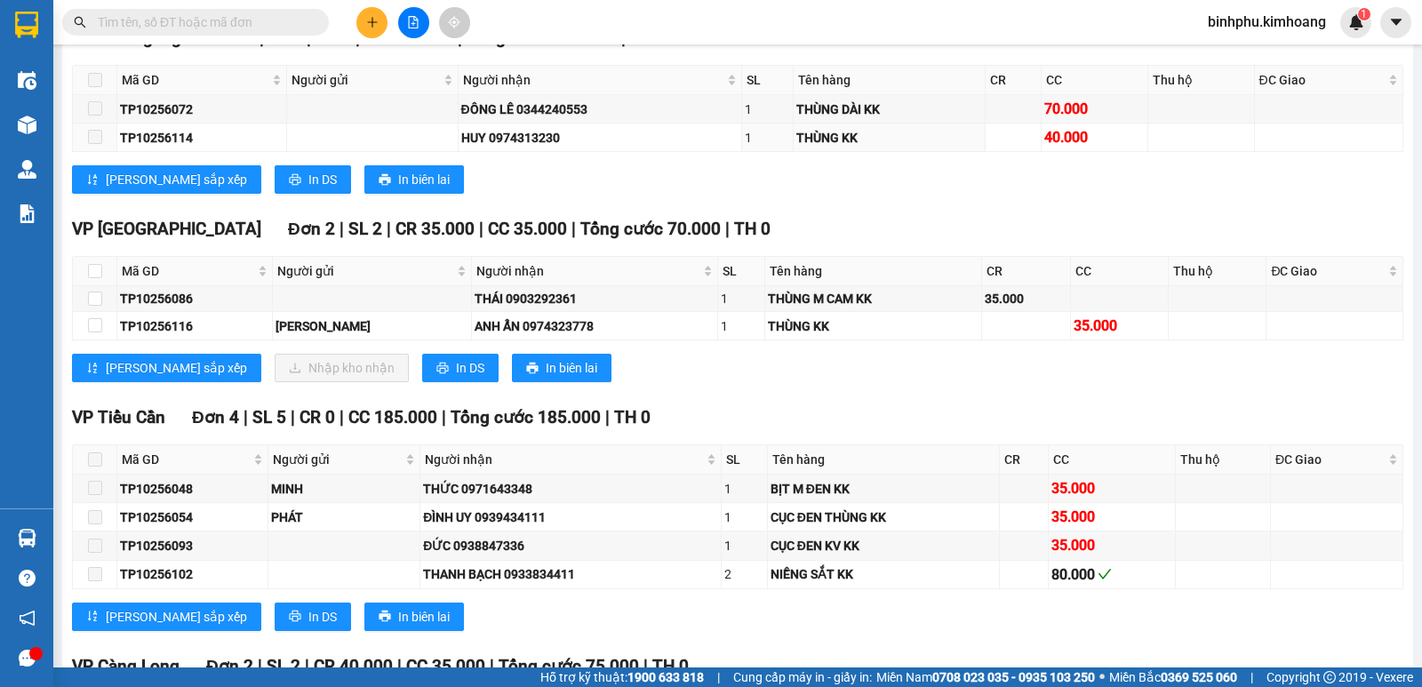
scroll to position [2578, 0]
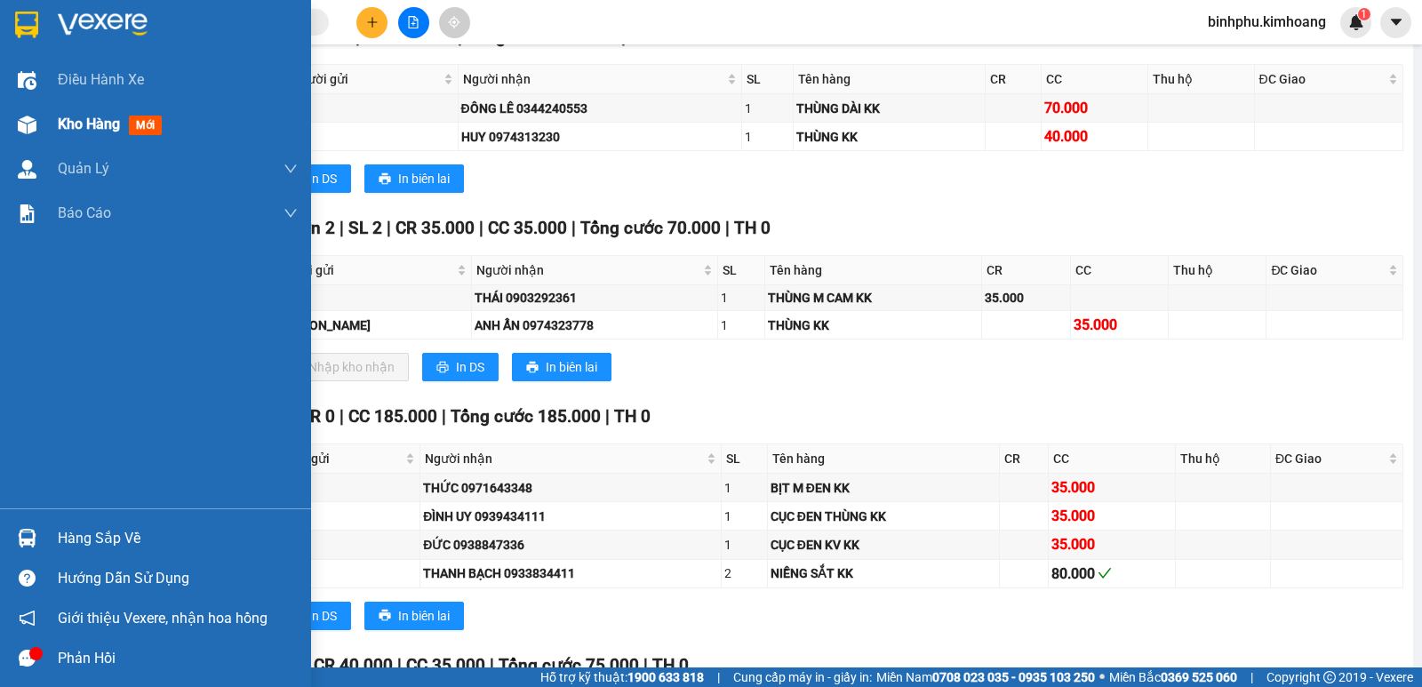
click at [53, 111] on div "Kho hàng mới" at bounding box center [155, 124] width 311 height 44
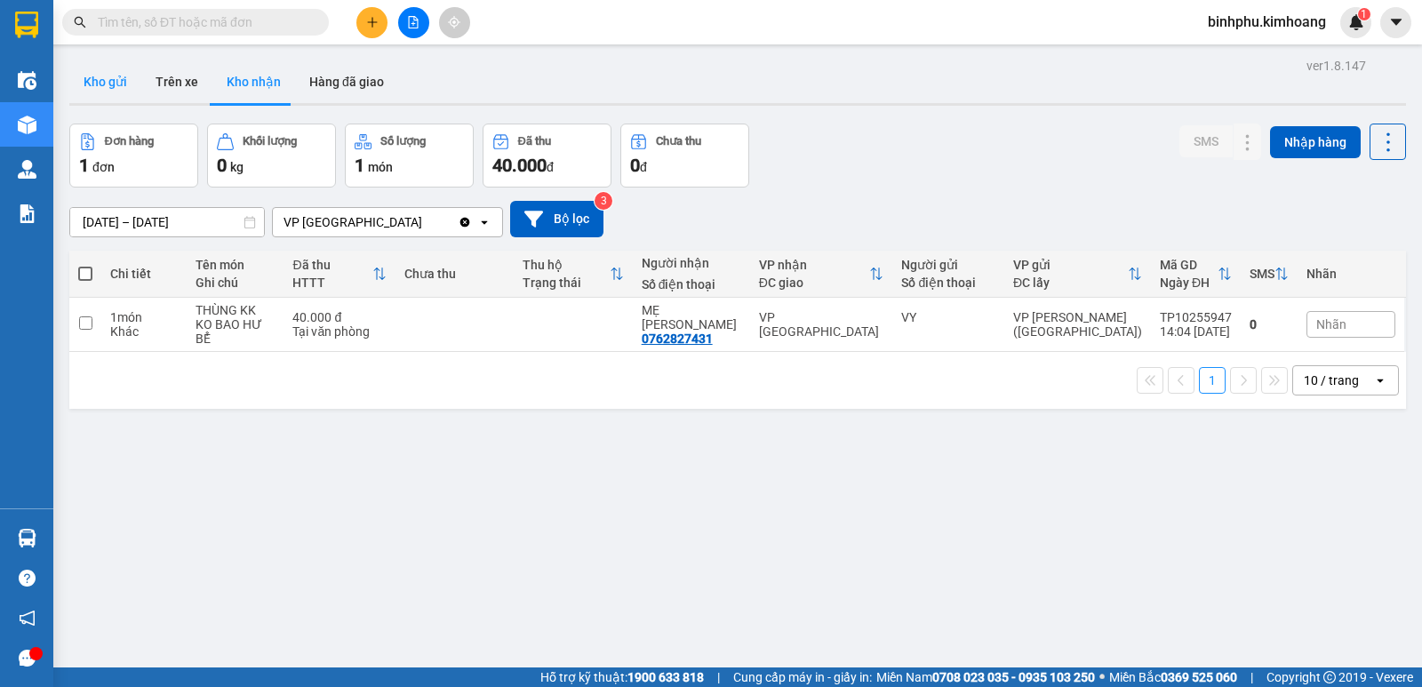
click at [108, 81] on button "Kho gửi" at bounding box center [105, 81] width 72 height 43
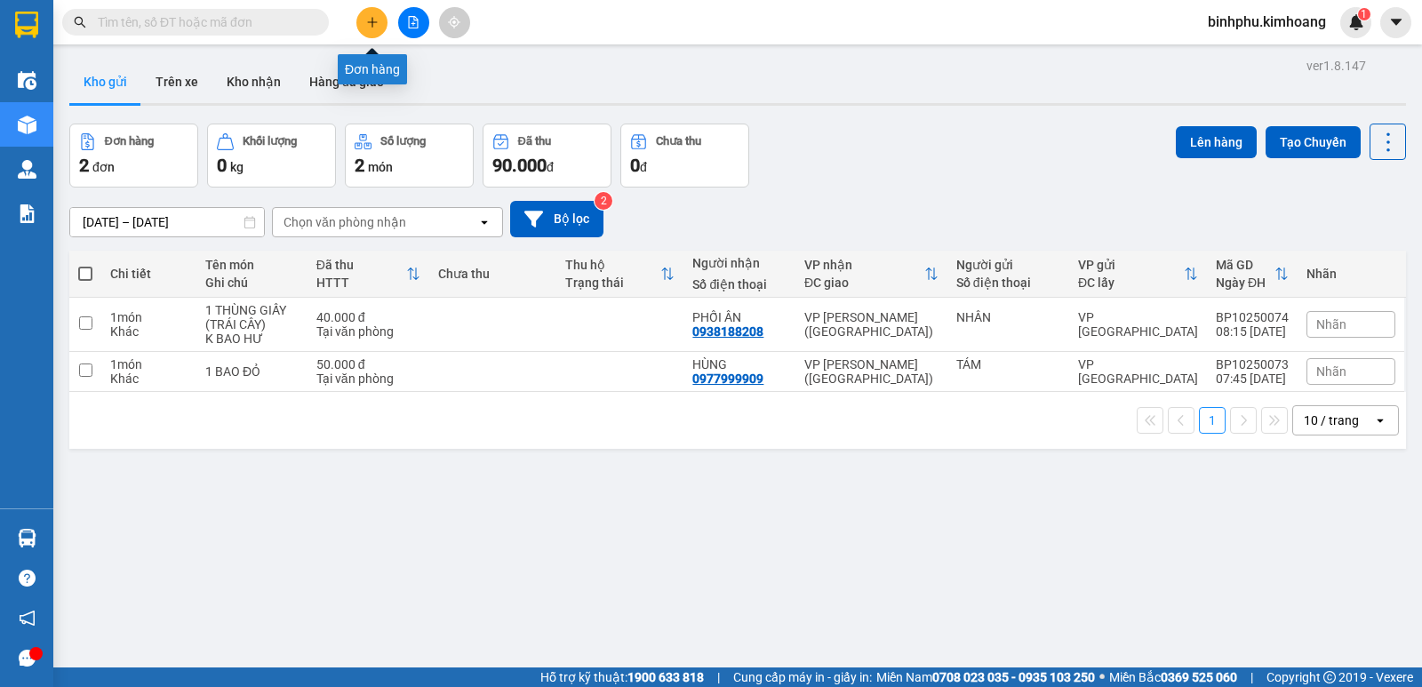
click at [363, 21] on button at bounding box center [371, 22] width 31 height 31
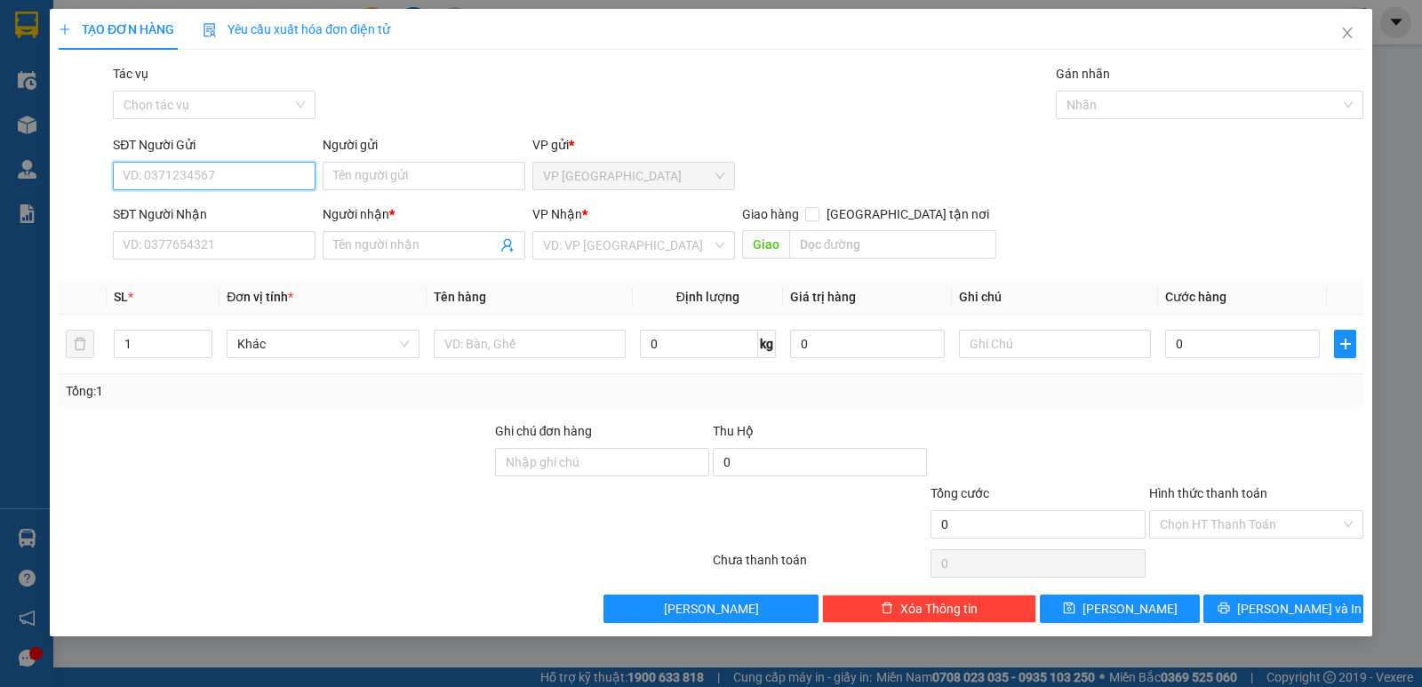
click at [227, 172] on input "SĐT Người Gửi" at bounding box center [214, 176] width 203 height 28
click at [382, 180] on input "Người gửi" at bounding box center [424, 176] width 203 height 28
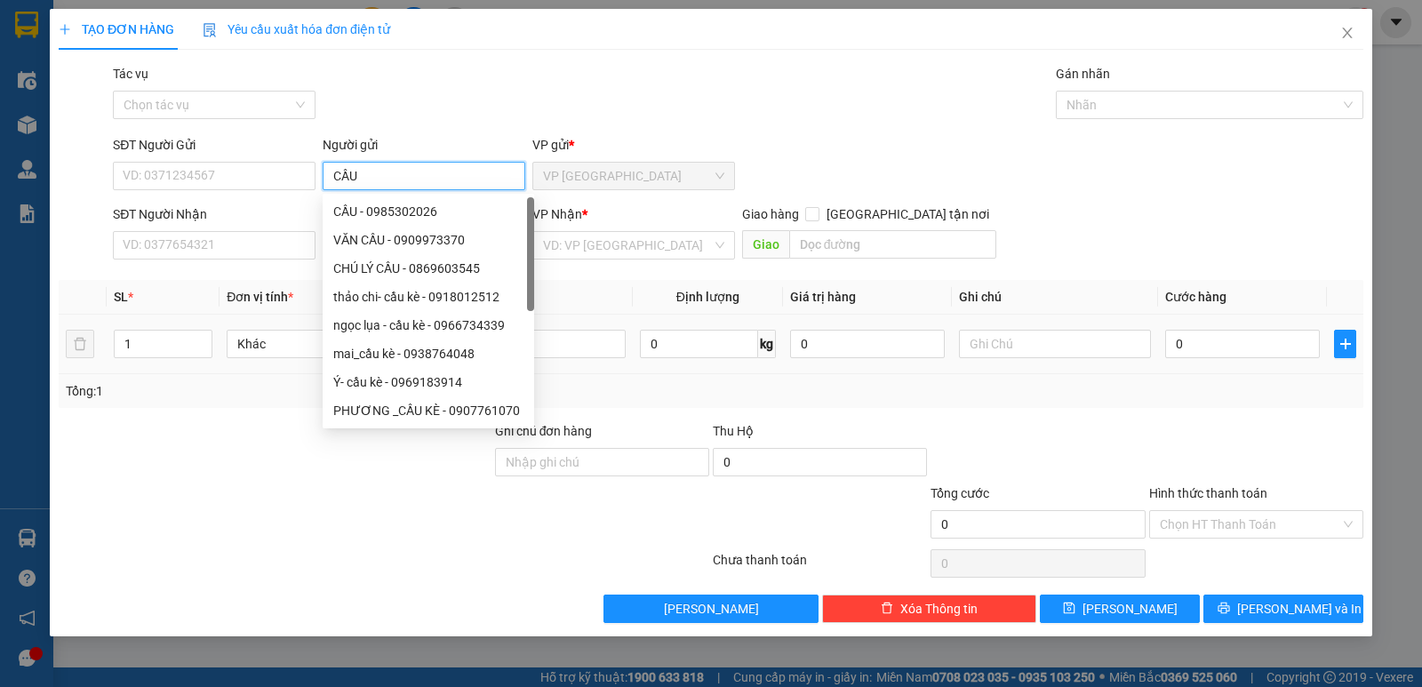
type input "CẦU"
click at [192, 624] on div "TẠO ĐƠN HÀNG Yêu cầu xuất hóa đơn điện tử Transit Pickup Surcharge Ids Transit …" at bounding box center [711, 323] width 1323 height 628
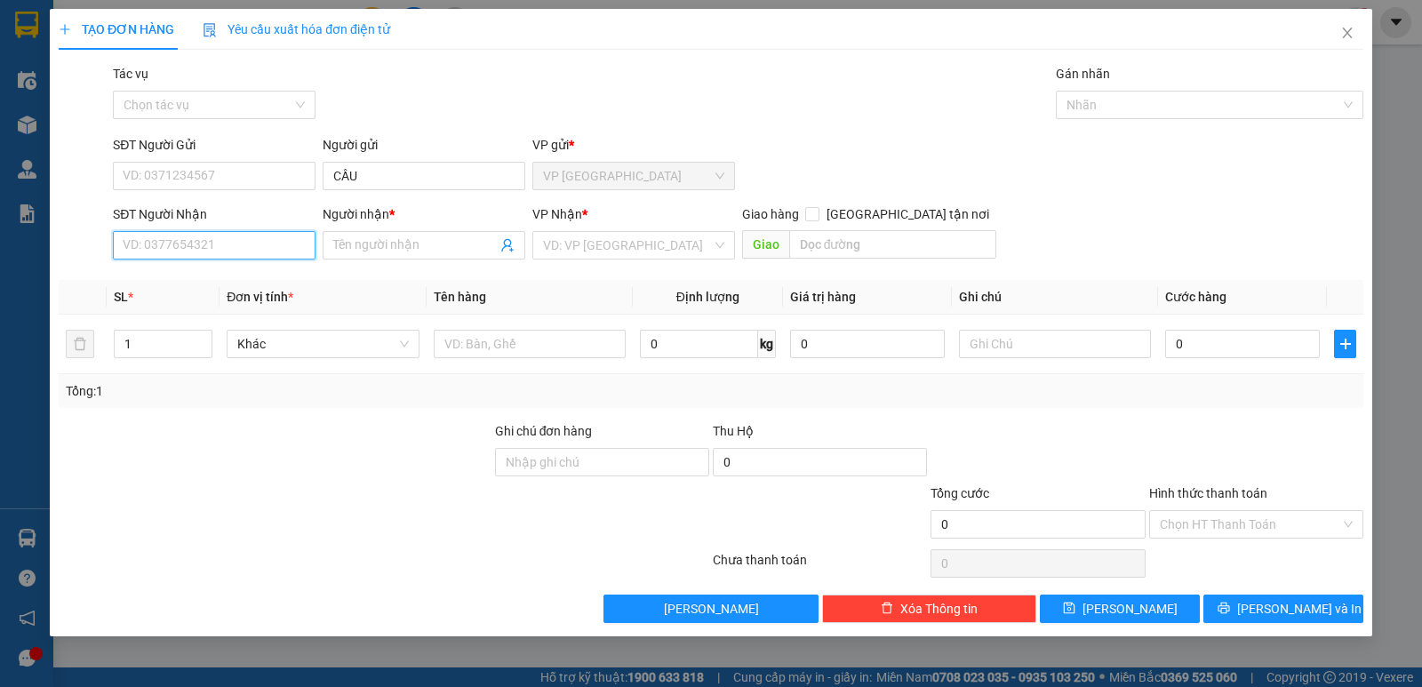
click at [258, 253] on input "SĐT Người Nhận" at bounding box center [214, 245] width 203 height 28
click at [264, 290] on div "0938654006 - PHONG0" at bounding box center [214, 281] width 181 height 20
type input "0938654006"
type input "PHONG0"
type input "85.000"
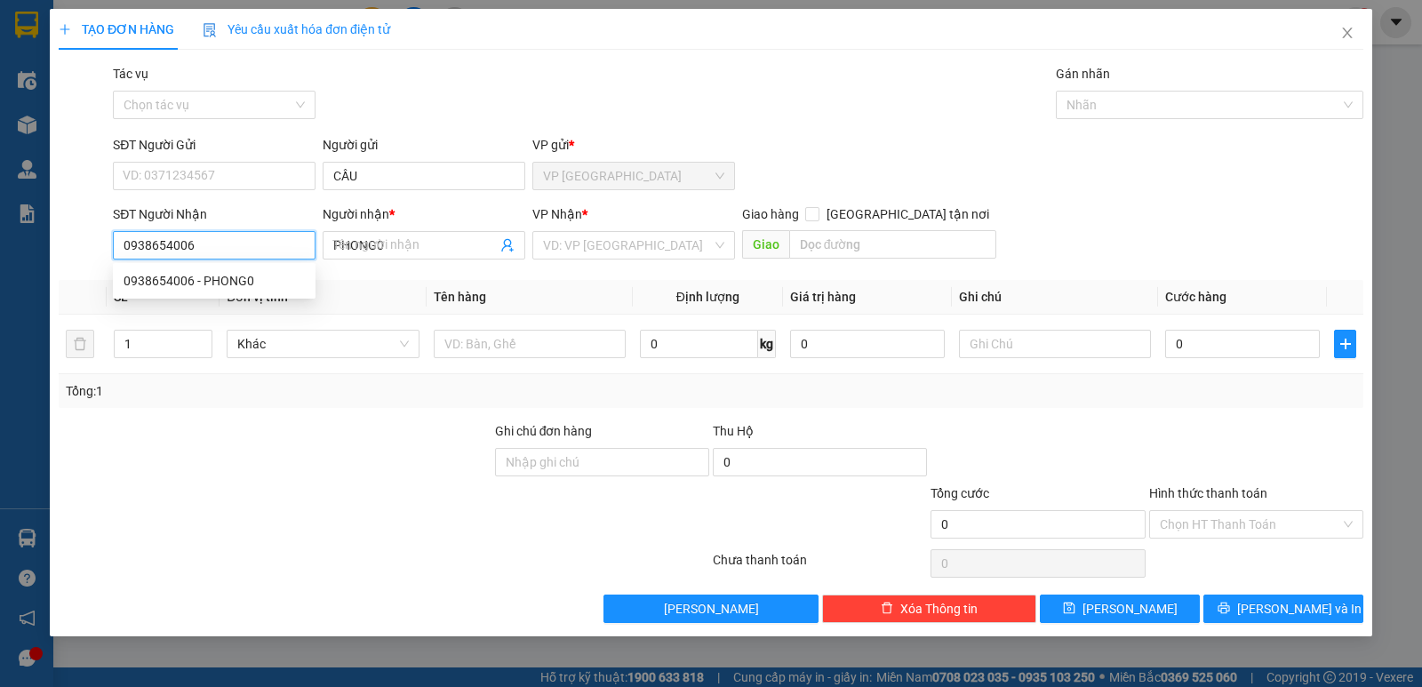
type input "85.000"
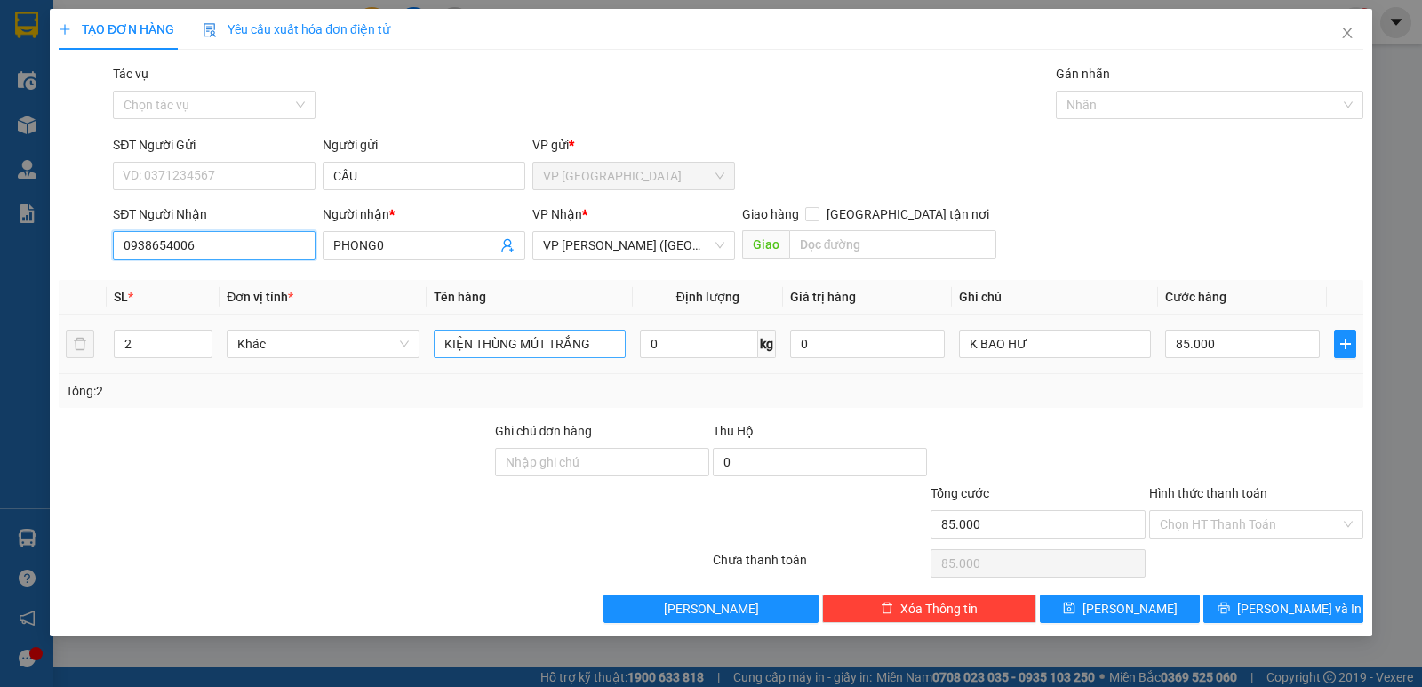
type input "0938654006"
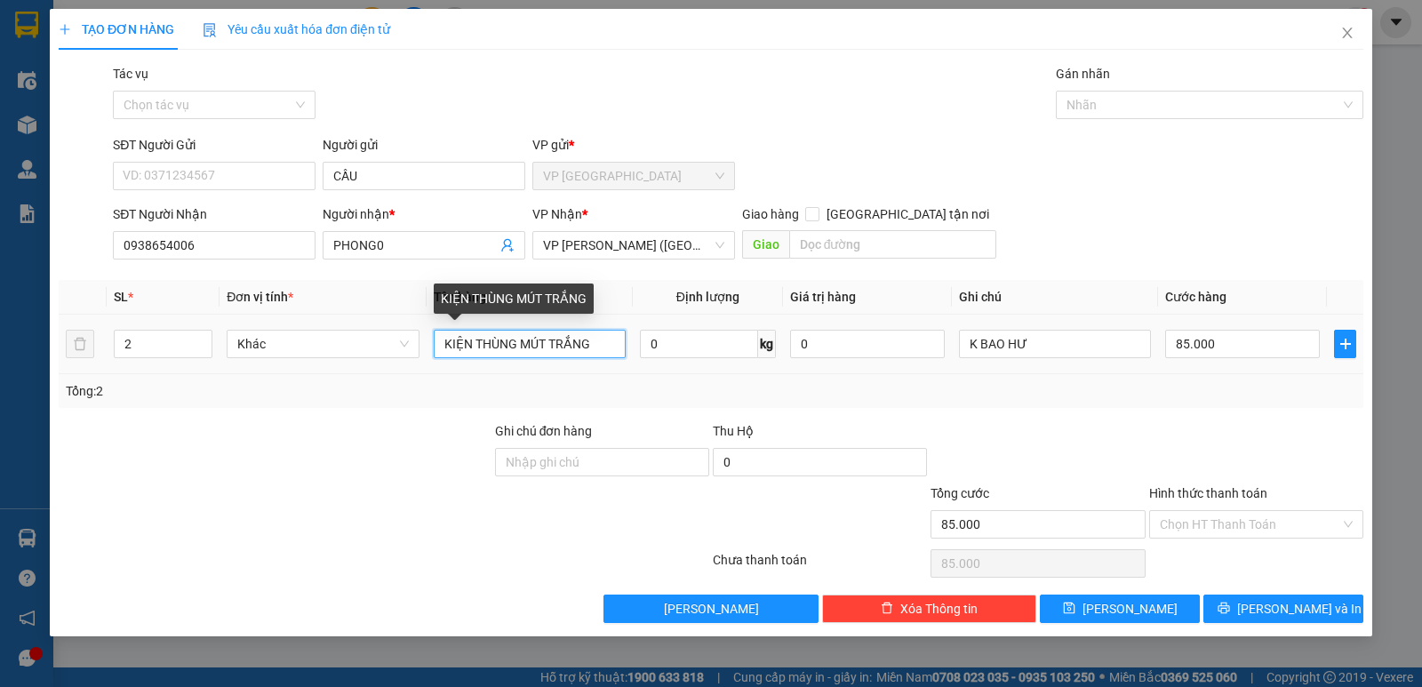
click at [590, 343] on input "KIỆN THÙNG MÚT TRẮNG" at bounding box center [530, 344] width 192 height 28
type input "K"
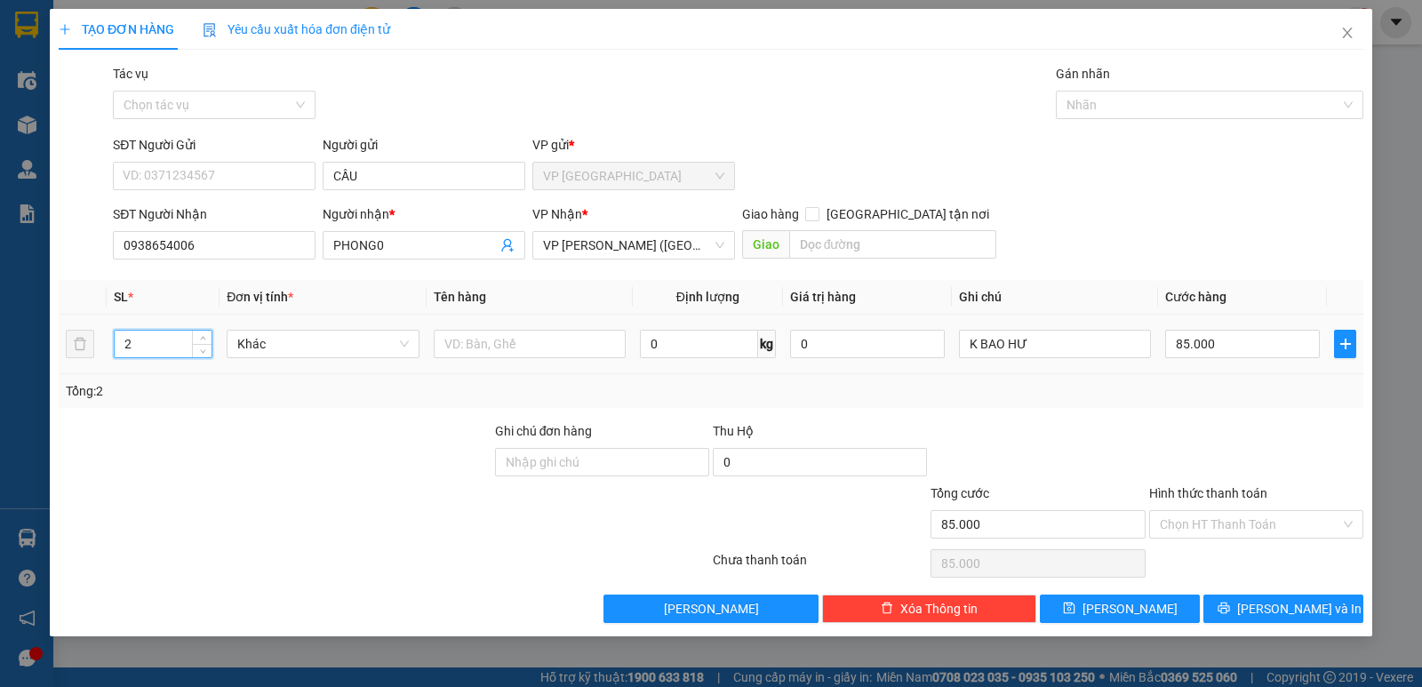
click at [179, 339] on input "2" at bounding box center [163, 344] width 97 height 27
type input "1"
click at [529, 350] on input "text" at bounding box center [530, 344] width 192 height 28
type input "THÙNG MÚT VÀNG ( KO BAO HƯ)"
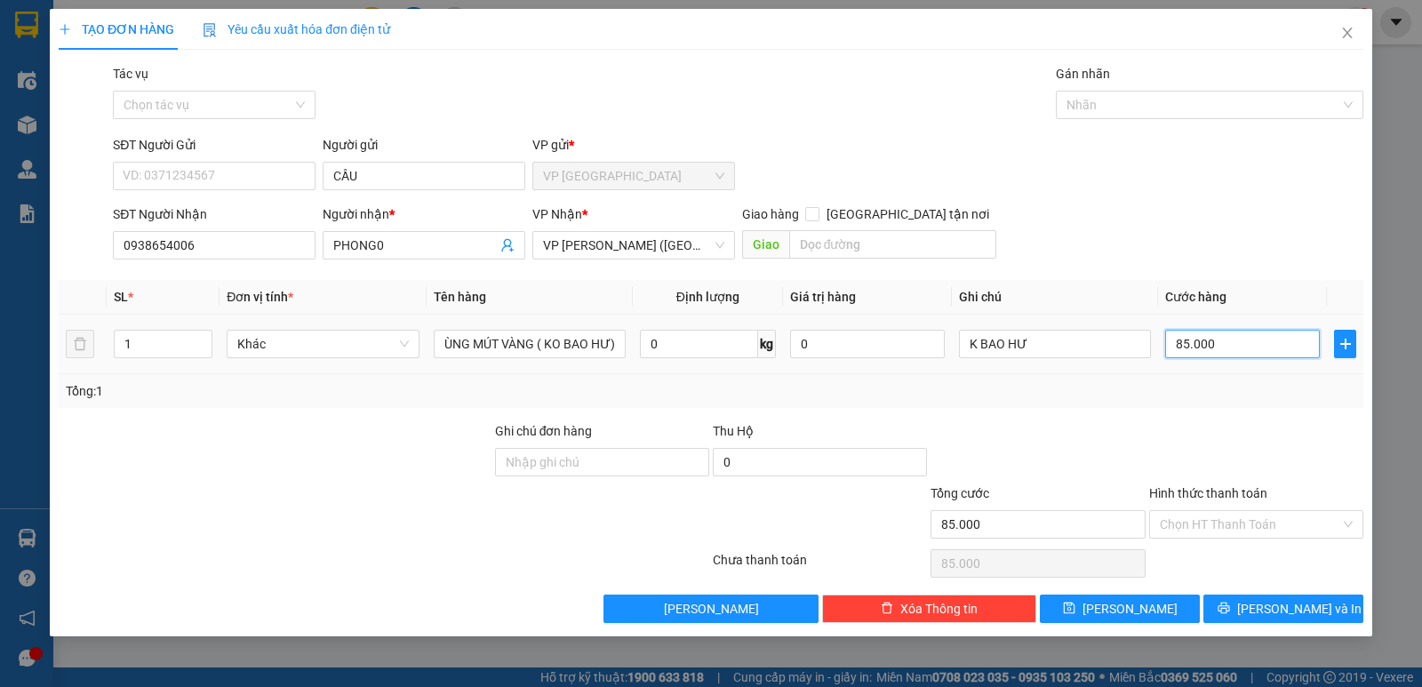
click at [1233, 339] on input "85.000" at bounding box center [1242, 344] width 155 height 28
type input "0"
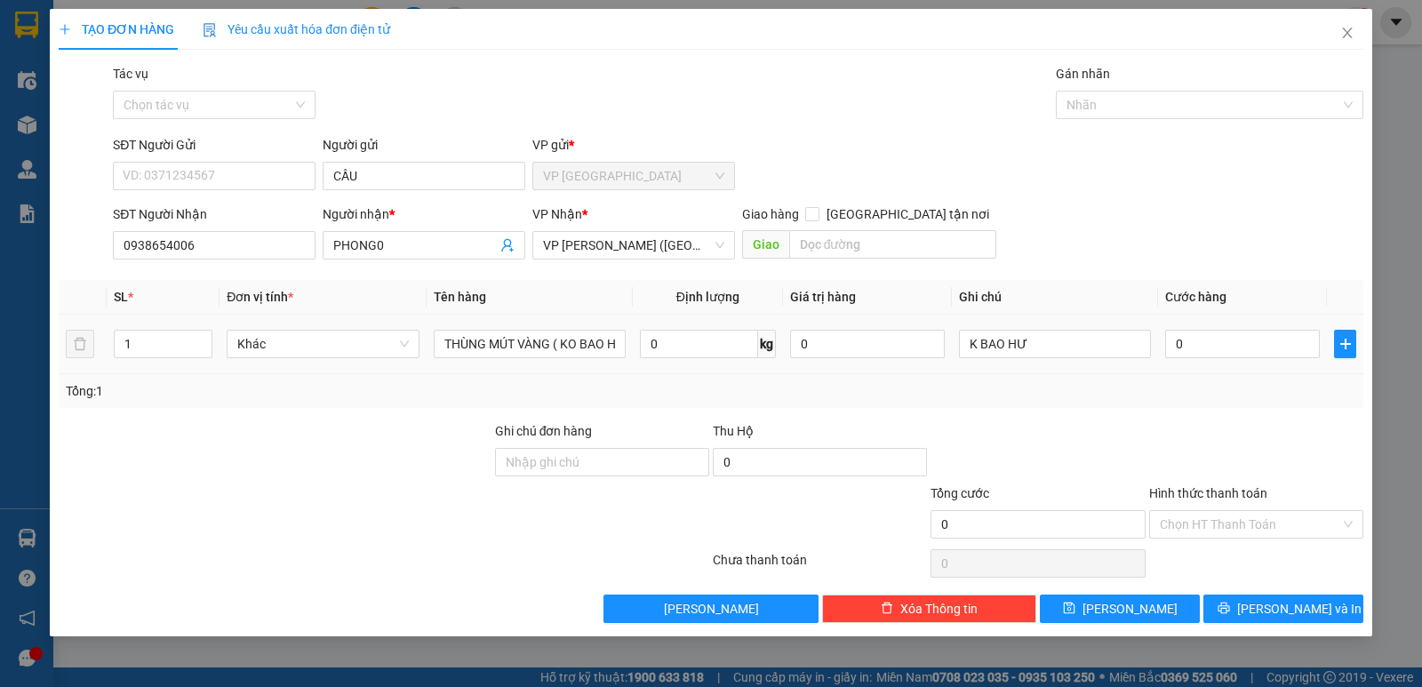
click at [1163, 340] on td "0" at bounding box center [1242, 345] width 169 height 60
click at [1174, 345] on input "0" at bounding box center [1242, 344] width 155 height 28
type input "5"
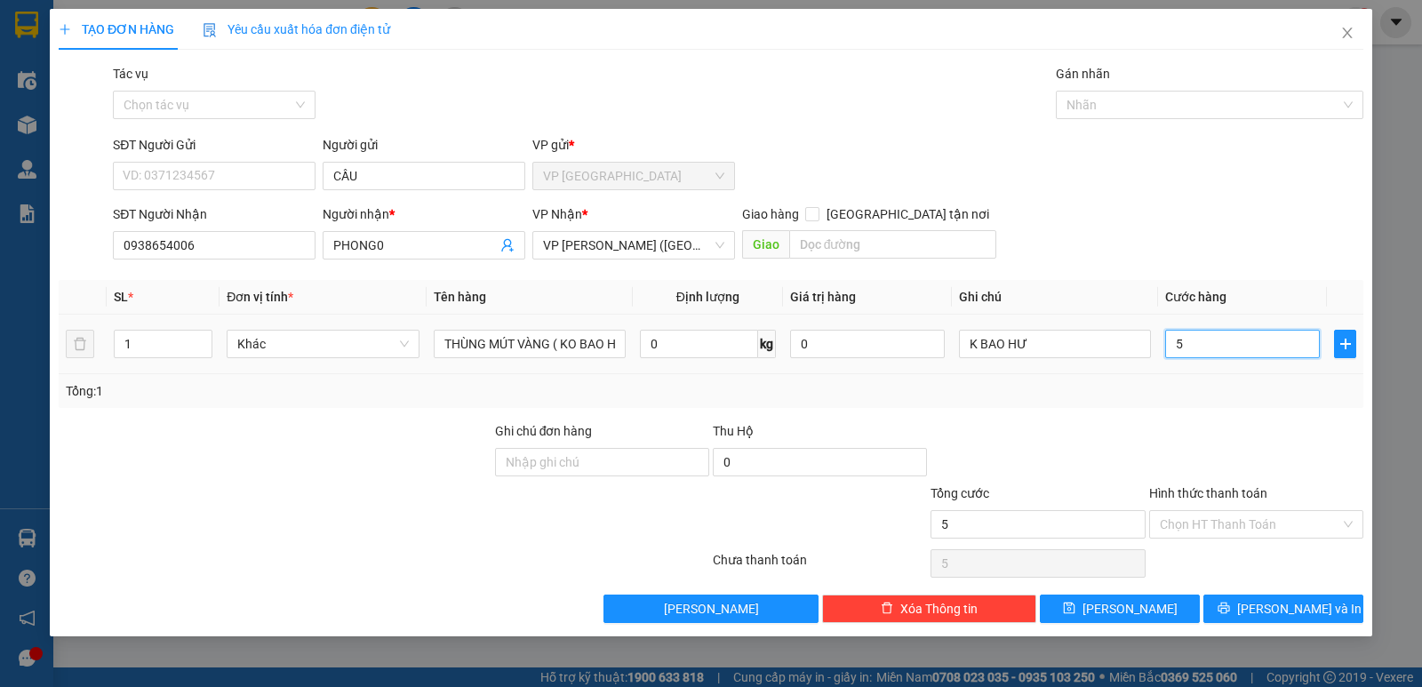
type input "50"
type input "500"
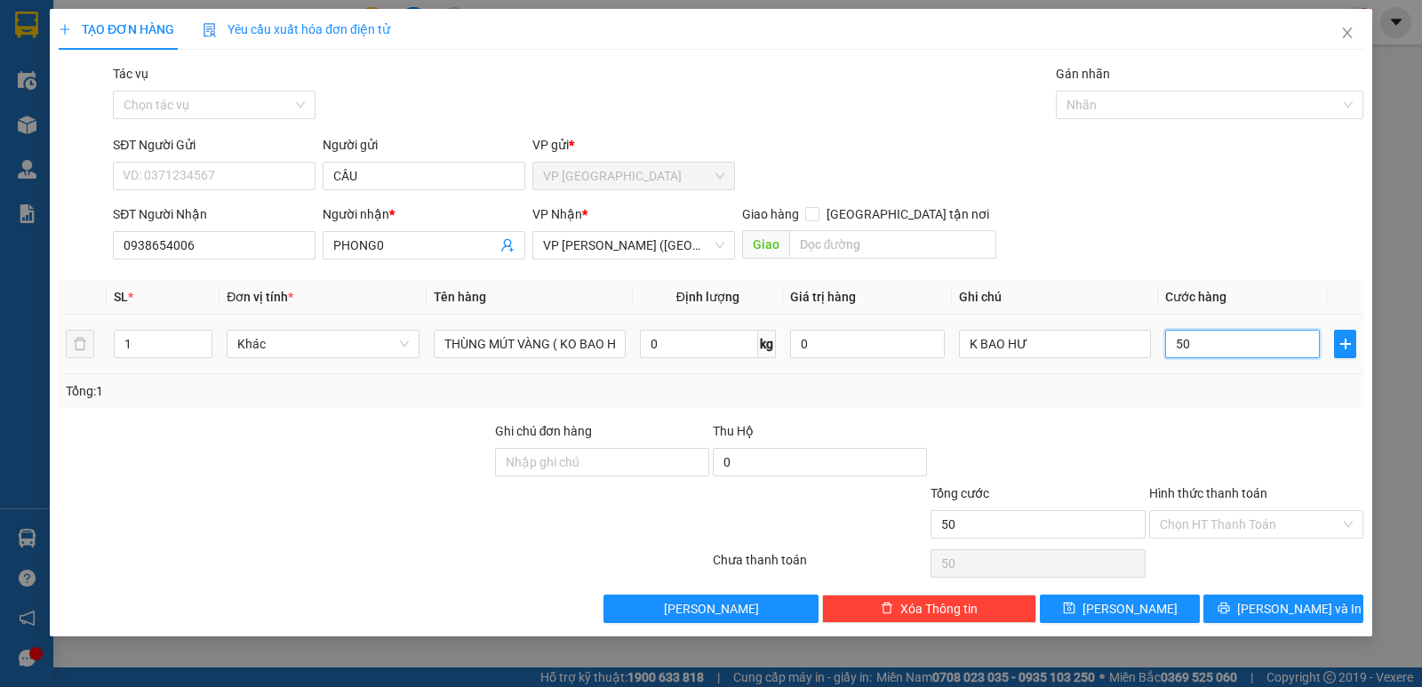
type input "500"
type input "5.000"
type input "50.000"
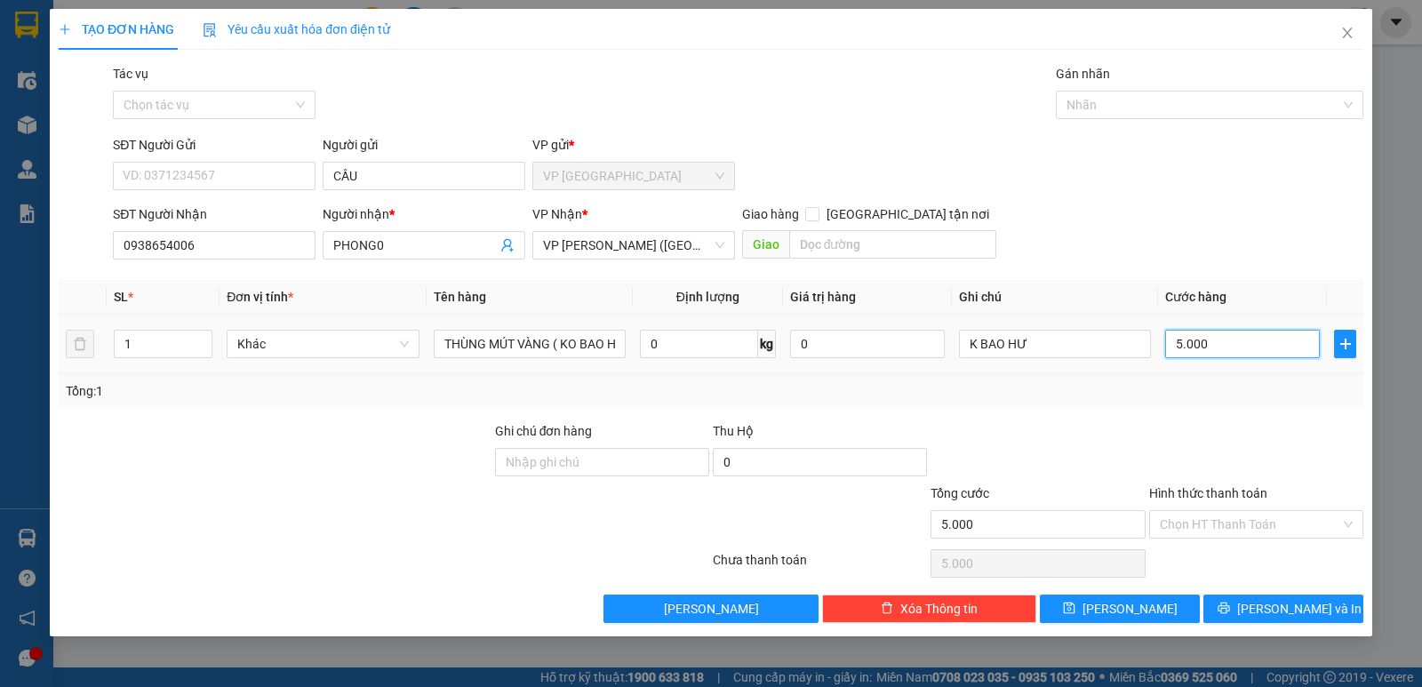
type input "50.000"
click at [1218, 517] on input "Hình thức thanh toán" at bounding box center [1250, 524] width 180 height 27
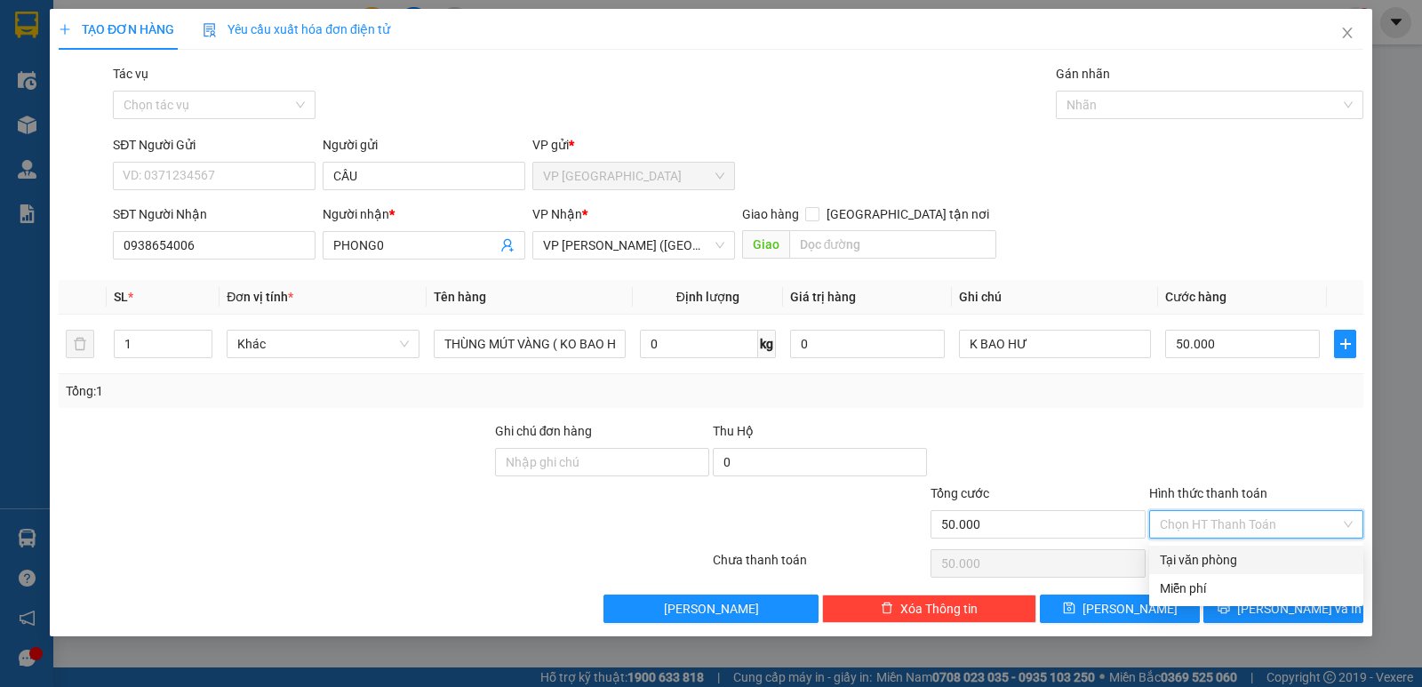
click at [1236, 551] on div "Tại văn phòng" at bounding box center [1256, 560] width 193 height 20
type input "0"
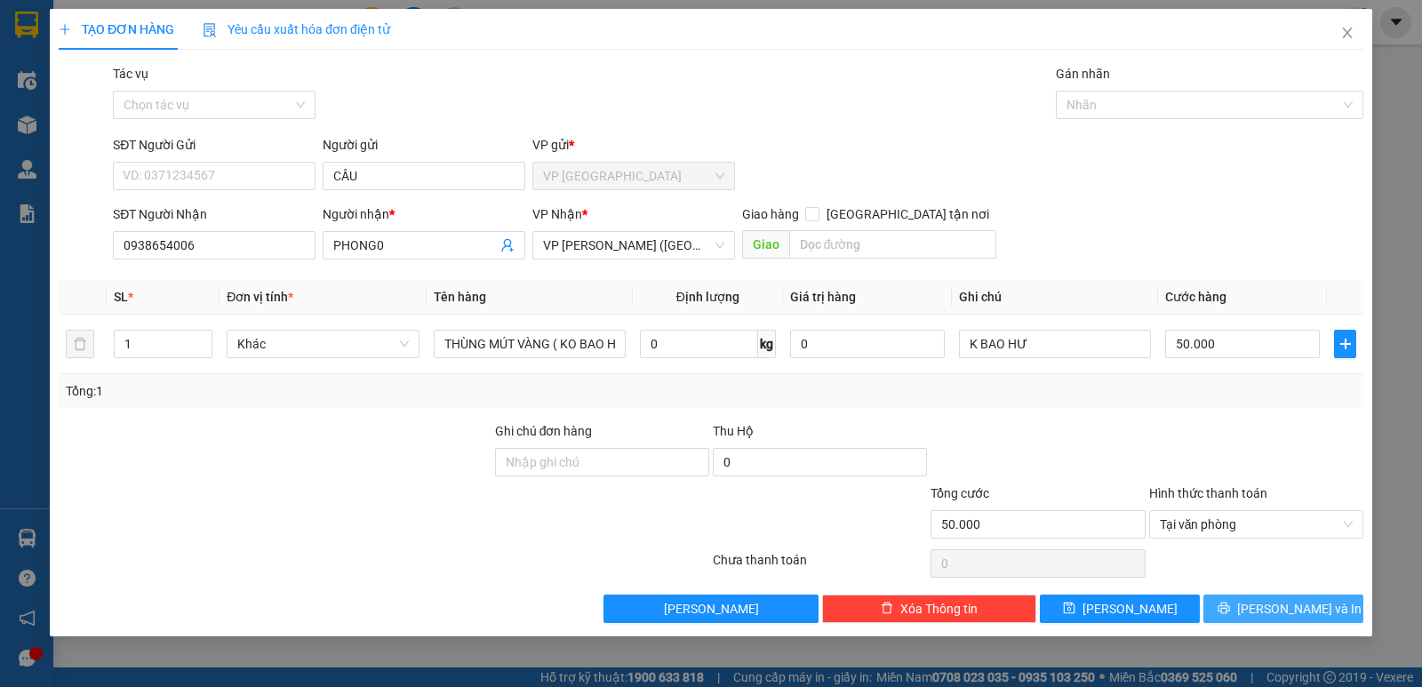
click at [1264, 600] on button "[PERSON_NAME] và In" at bounding box center [1283, 609] width 160 height 28
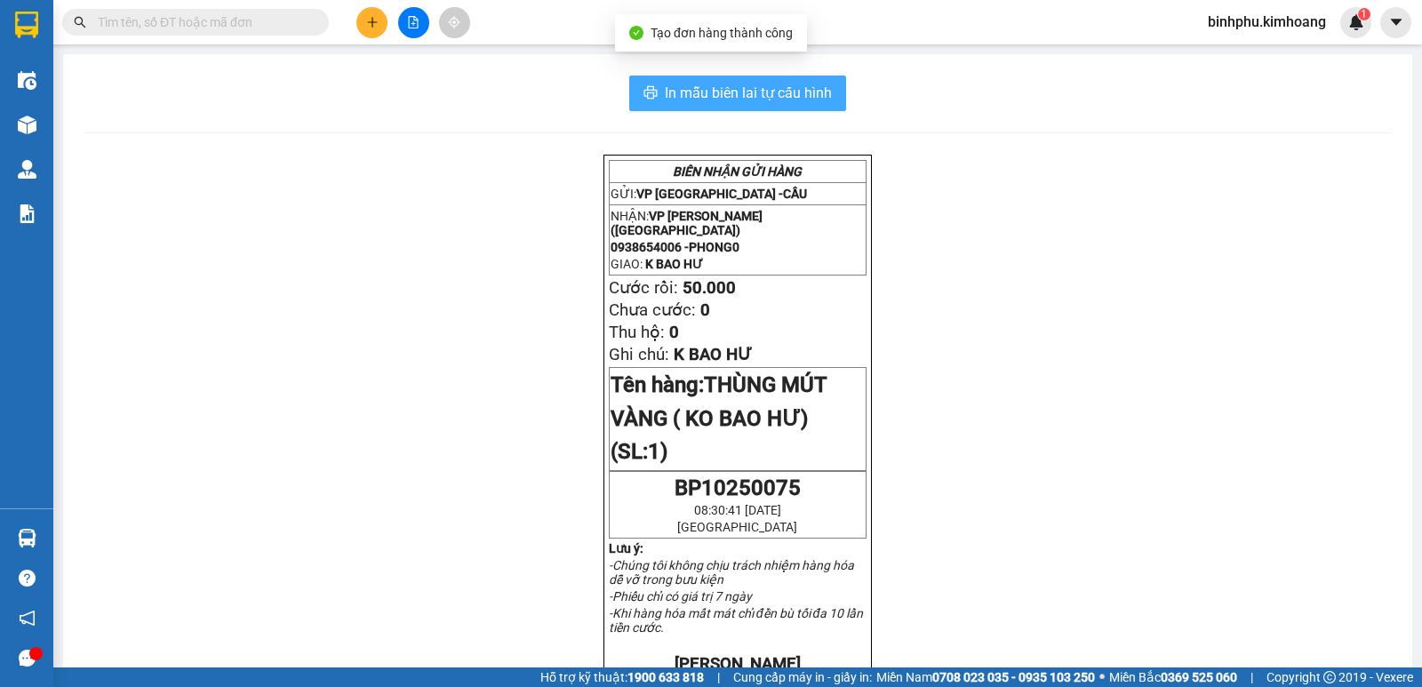
click at [784, 90] on span "In mẫu biên lai tự cấu hình" at bounding box center [748, 93] width 167 height 22
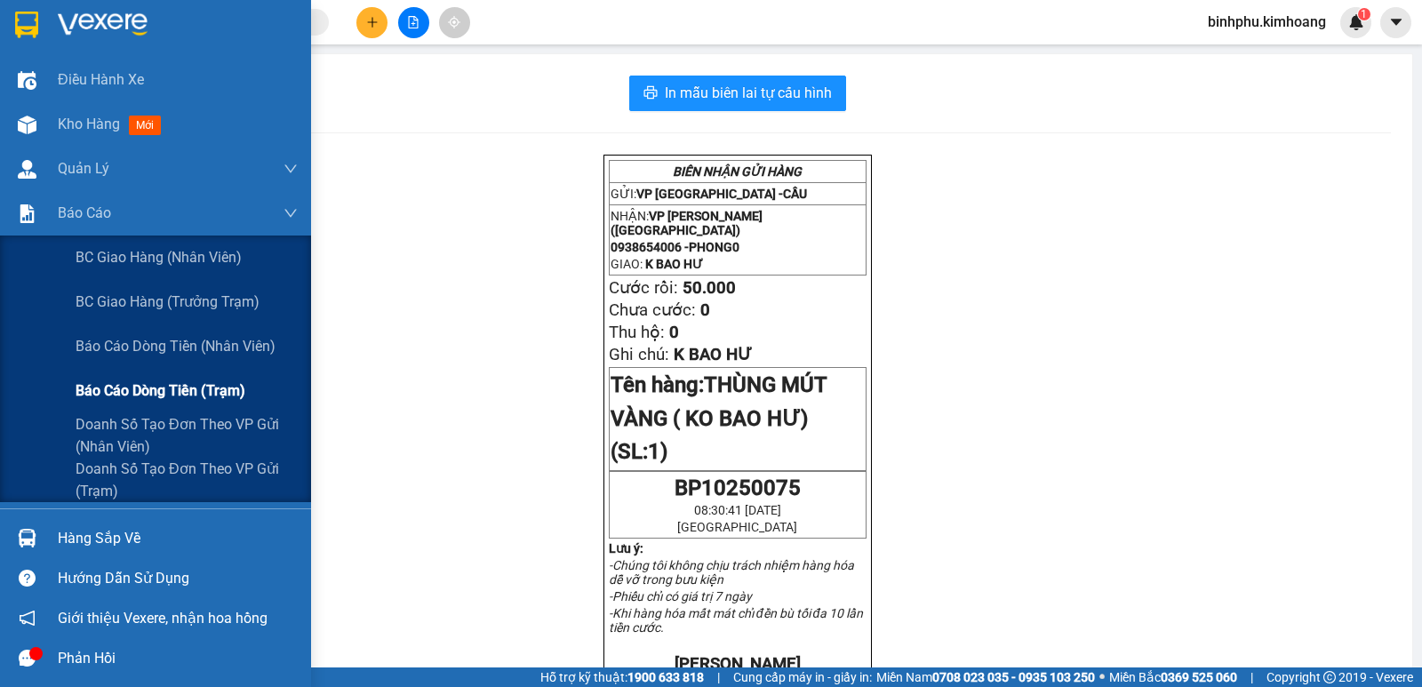
click at [108, 398] on span "Báo cáo dòng tiền (trạm)" at bounding box center [161, 391] width 170 height 22
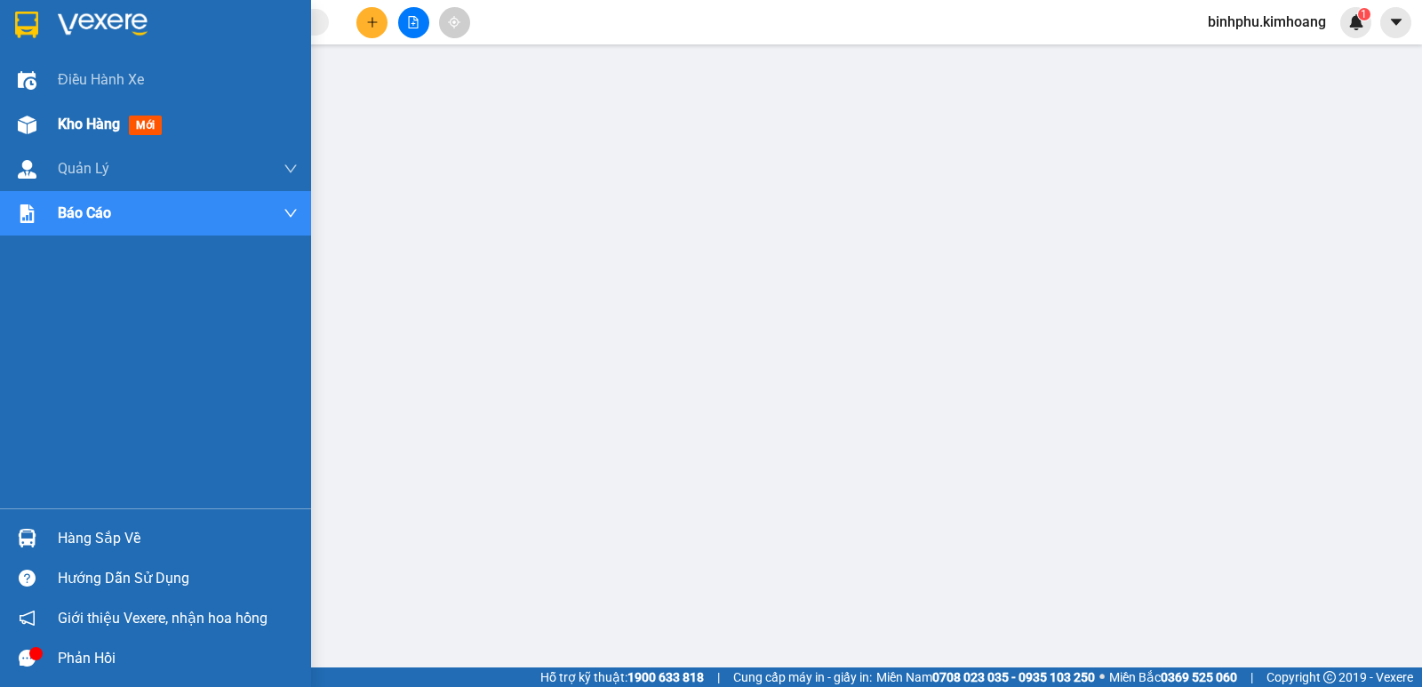
click at [27, 129] on img at bounding box center [27, 125] width 19 height 19
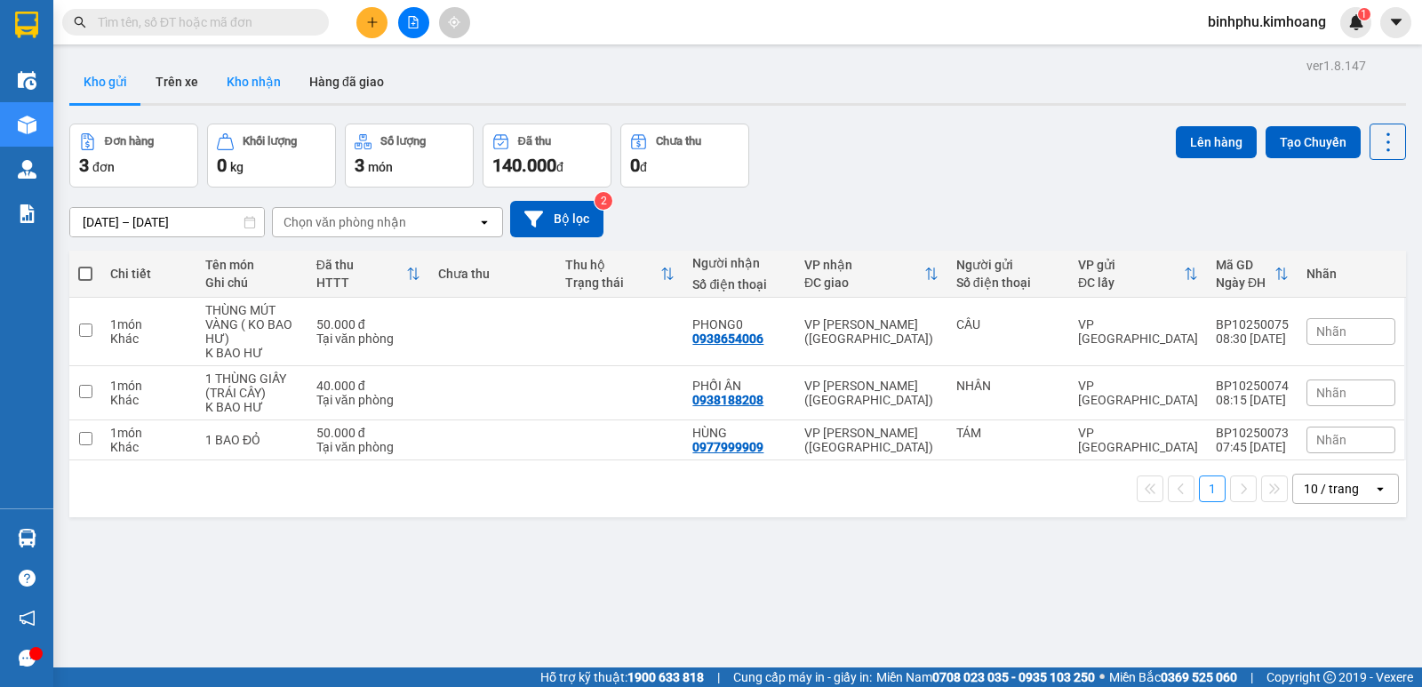
click at [214, 82] on button "Kho nhận" at bounding box center [253, 81] width 83 height 43
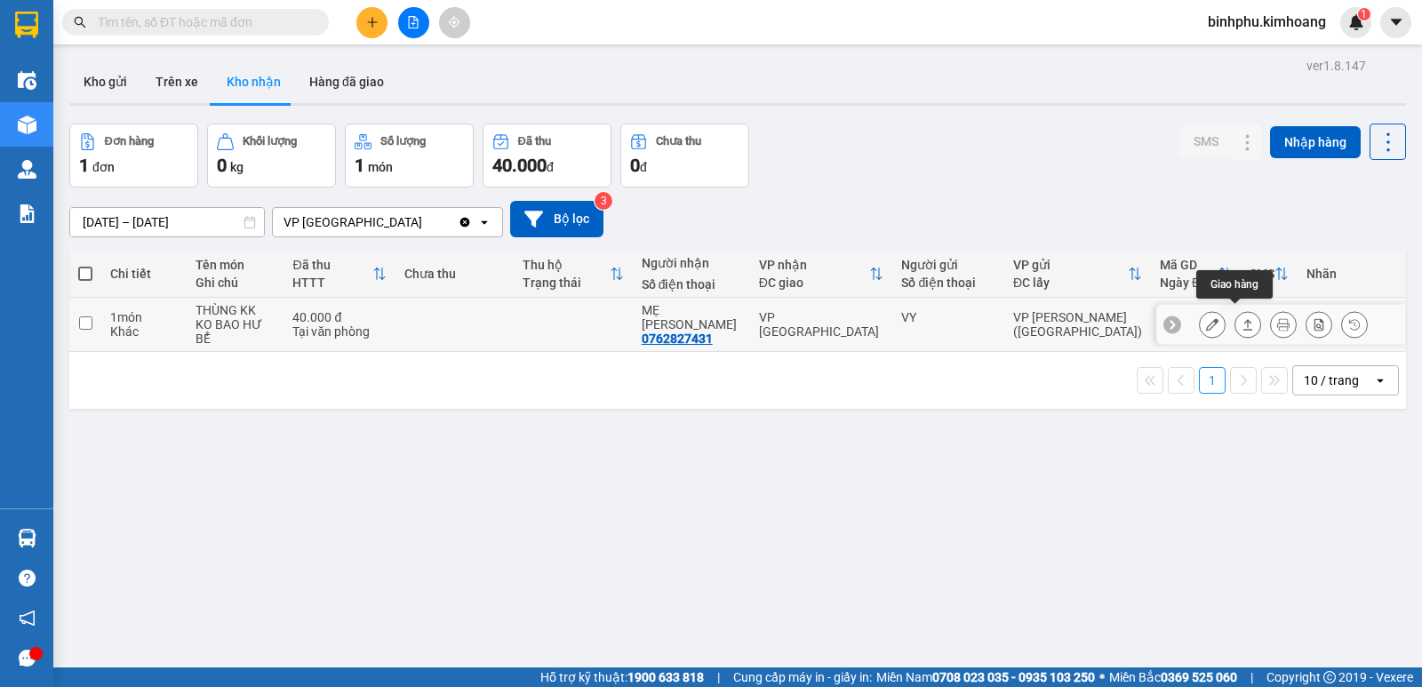
click at [1235, 310] on button at bounding box center [1247, 324] width 25 height 31
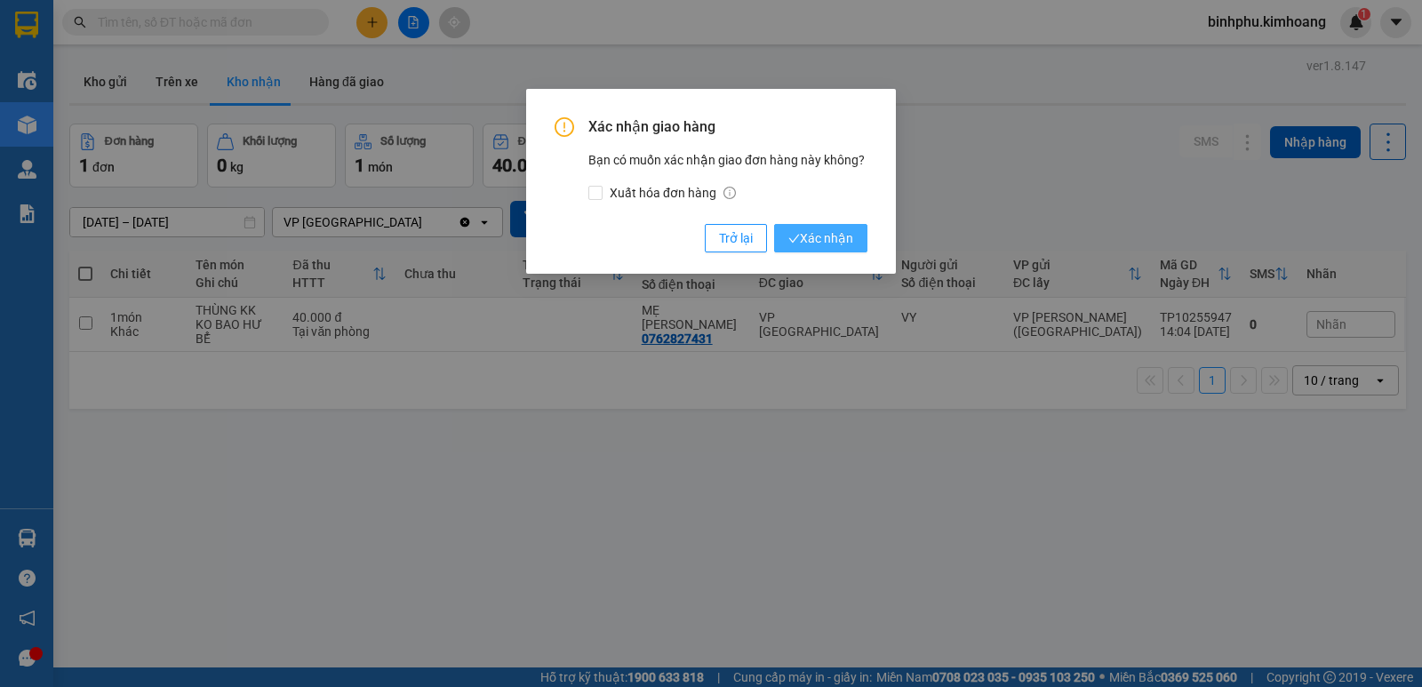
click at [813, 246] on span "Xác nhận" at bounding box center [820, 238] width 65 height 20
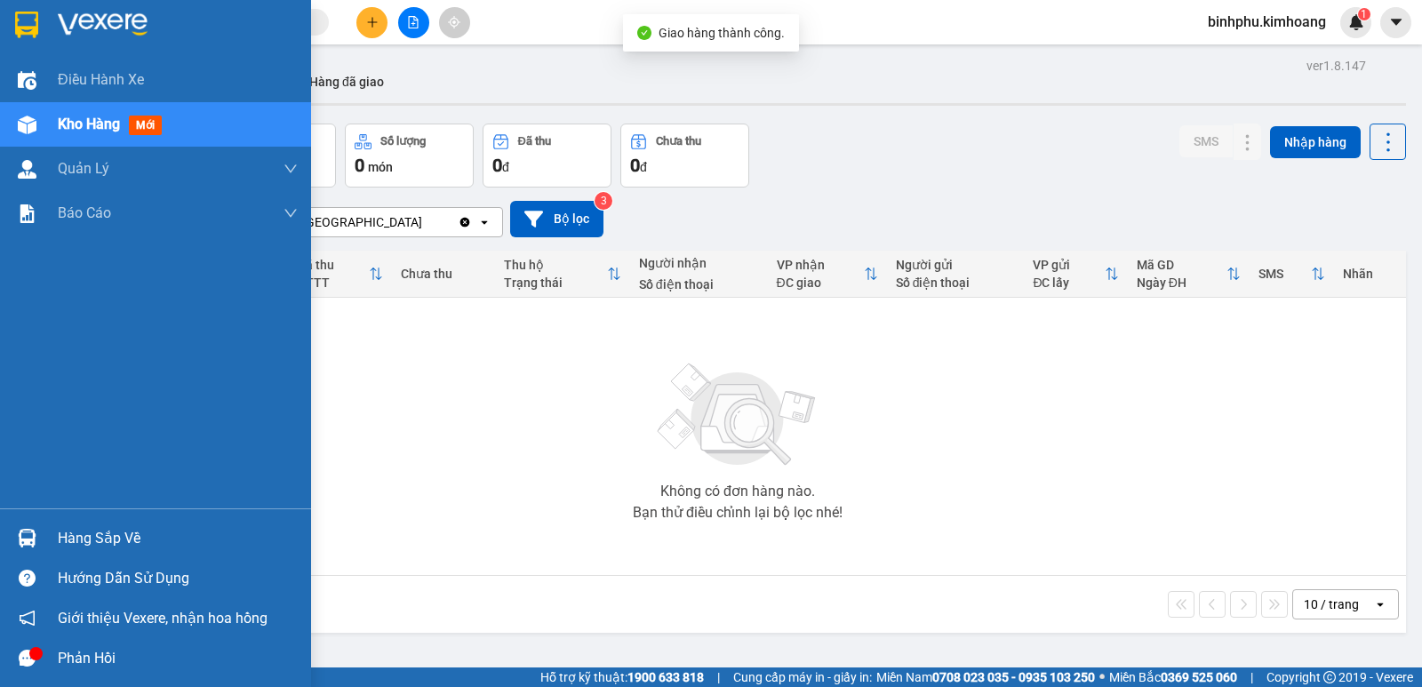
click at [28, 540] on img at bounding box center [27, 538] width 19 height 19
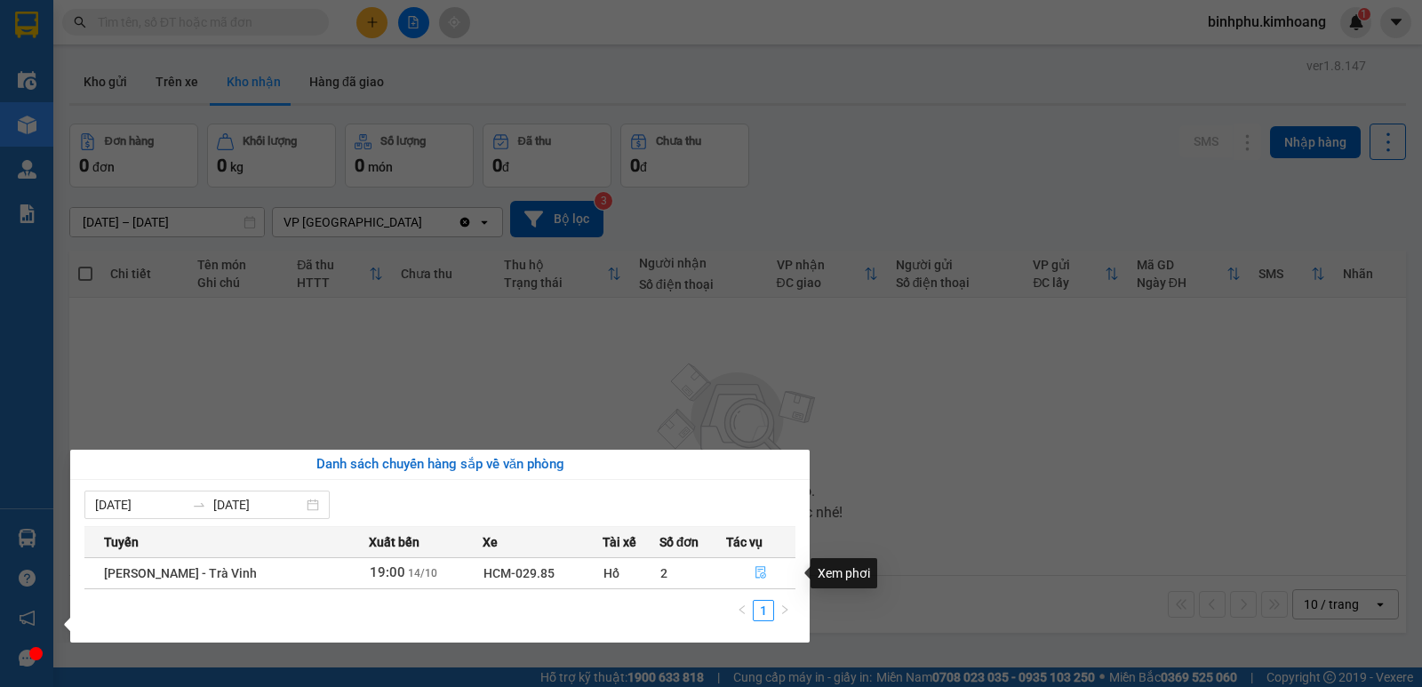
click at [753, 564] on button "button" at bounding box center [761, 573] width 68 height 28
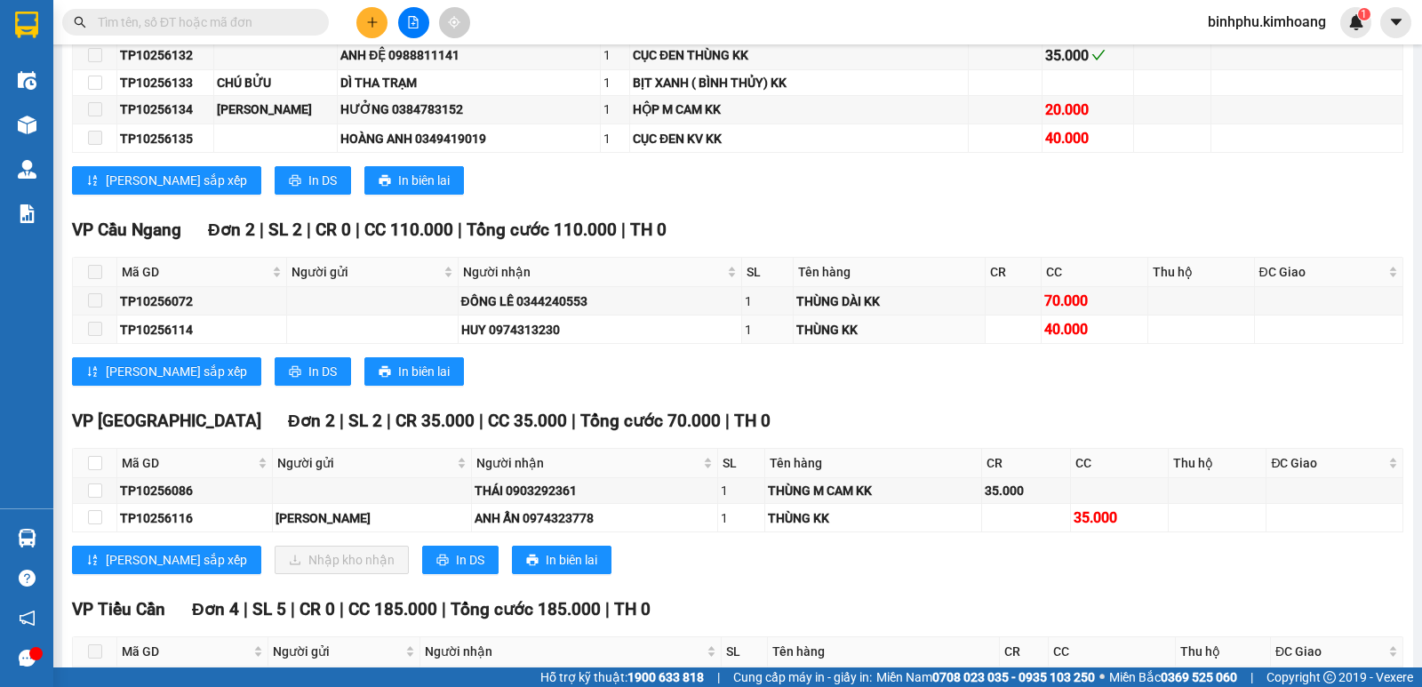
scroll to position [2578, 0]
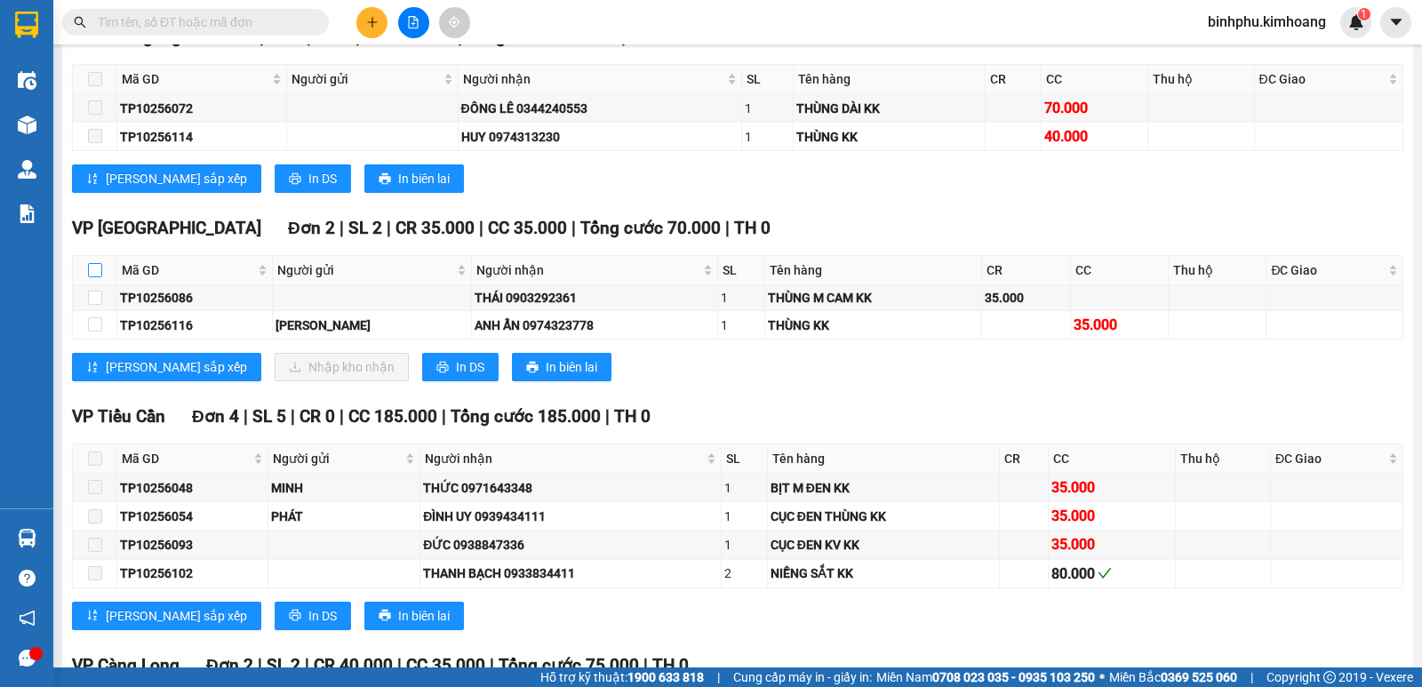
click at [96, 277] on input "checkbox" at bounding box center [95, 270] width 14 height 14
checkbox input "true"
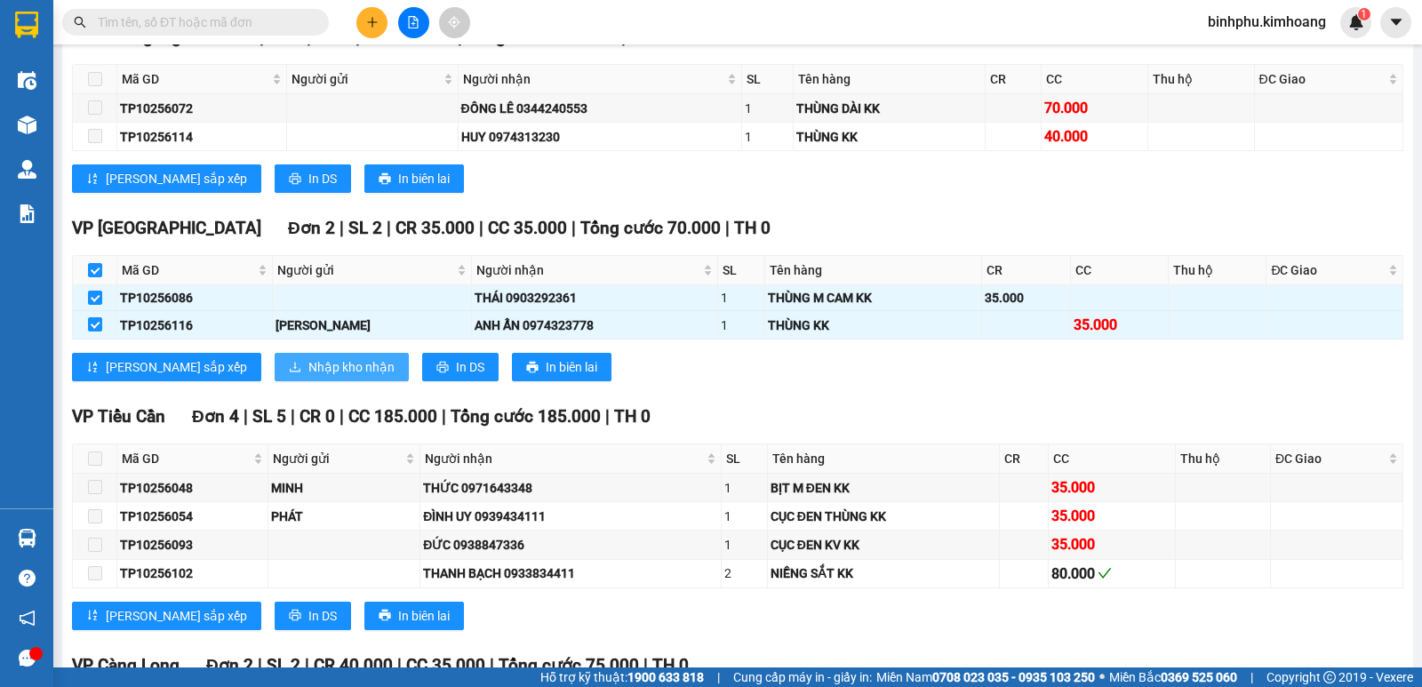
click at [308, 377] on span "Nhập kho nhận" at bounding box center [351, 367] width 86 height 20
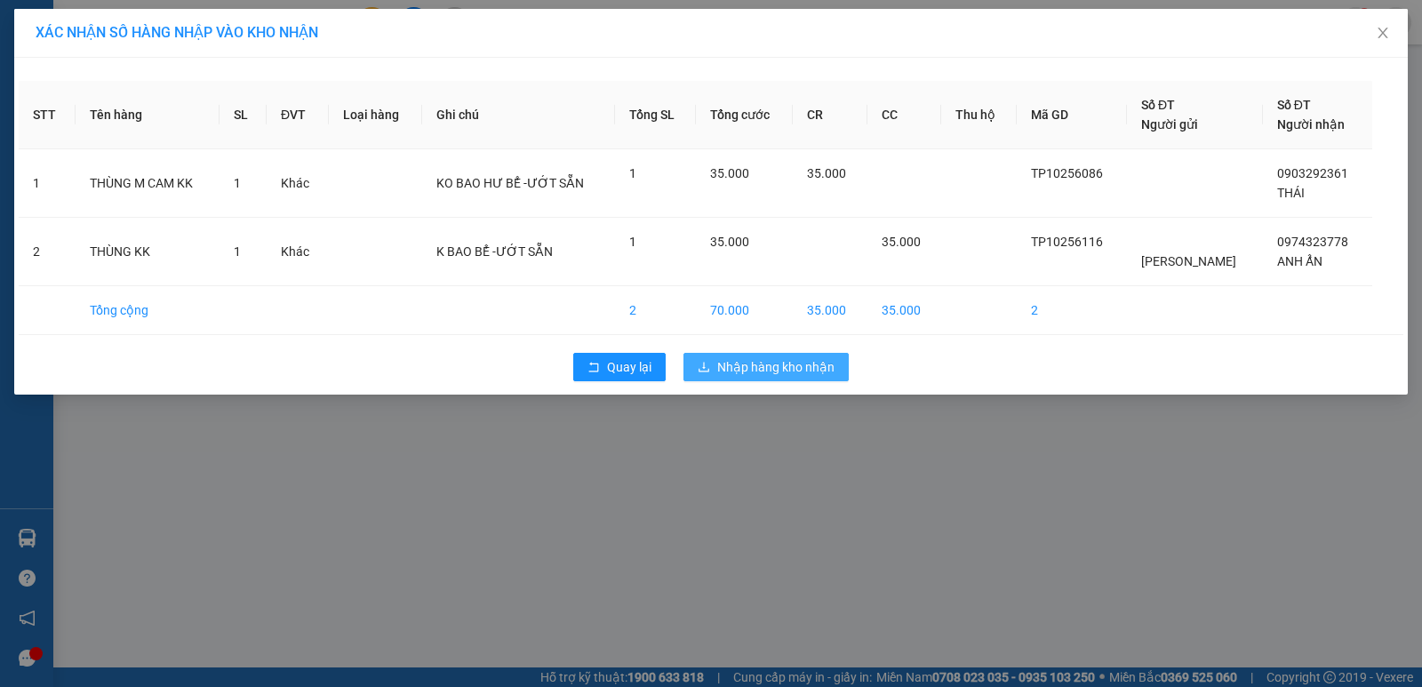
click at [723, 362] on span "Nhập hàng kho nhận" at bounding box center [775, 367] width 117 height 20
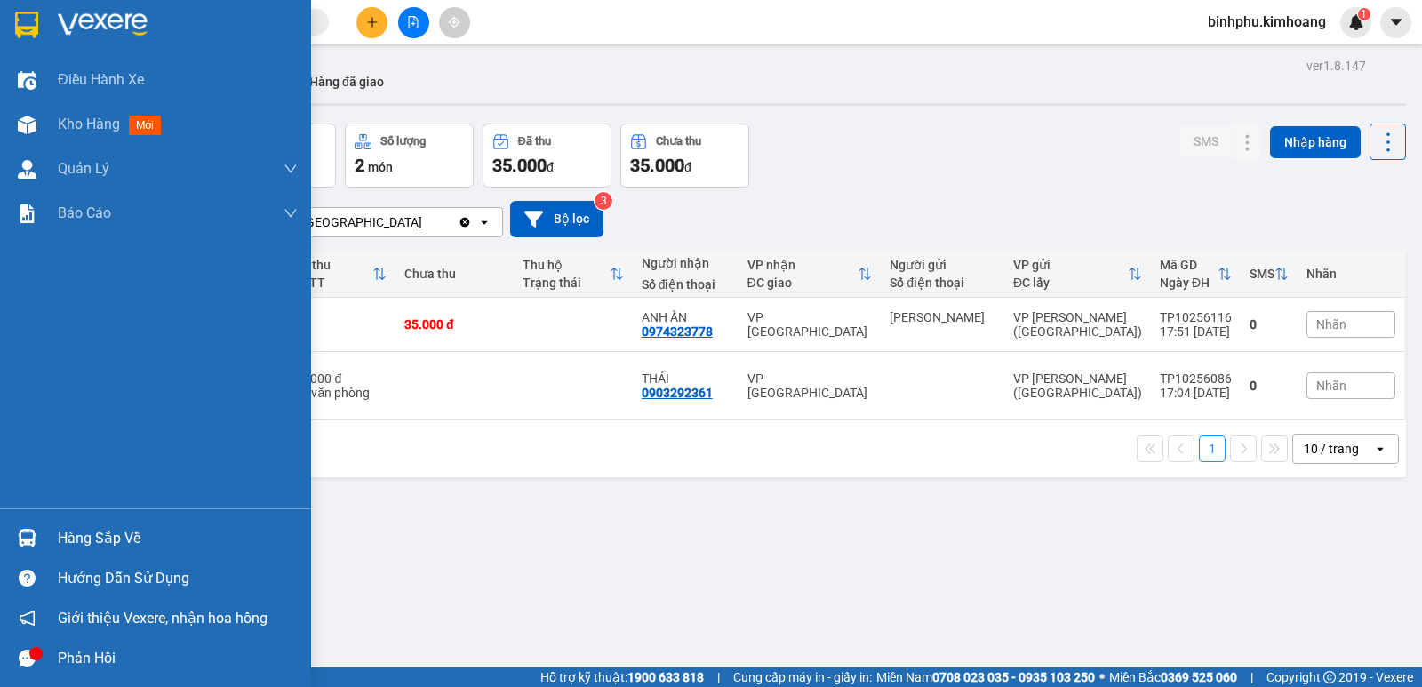
click at [103, 534] on div "Hàng sắp về" at bounding box center [178, 538] width 240 height 27
click at [22, 533] on div "Điều hành xe Kho hàng mới Quản [PERSON_NAME] lý chuyến Quản lý khách hàng mới B…" at bounding box center [155, 343] width 311 height 687
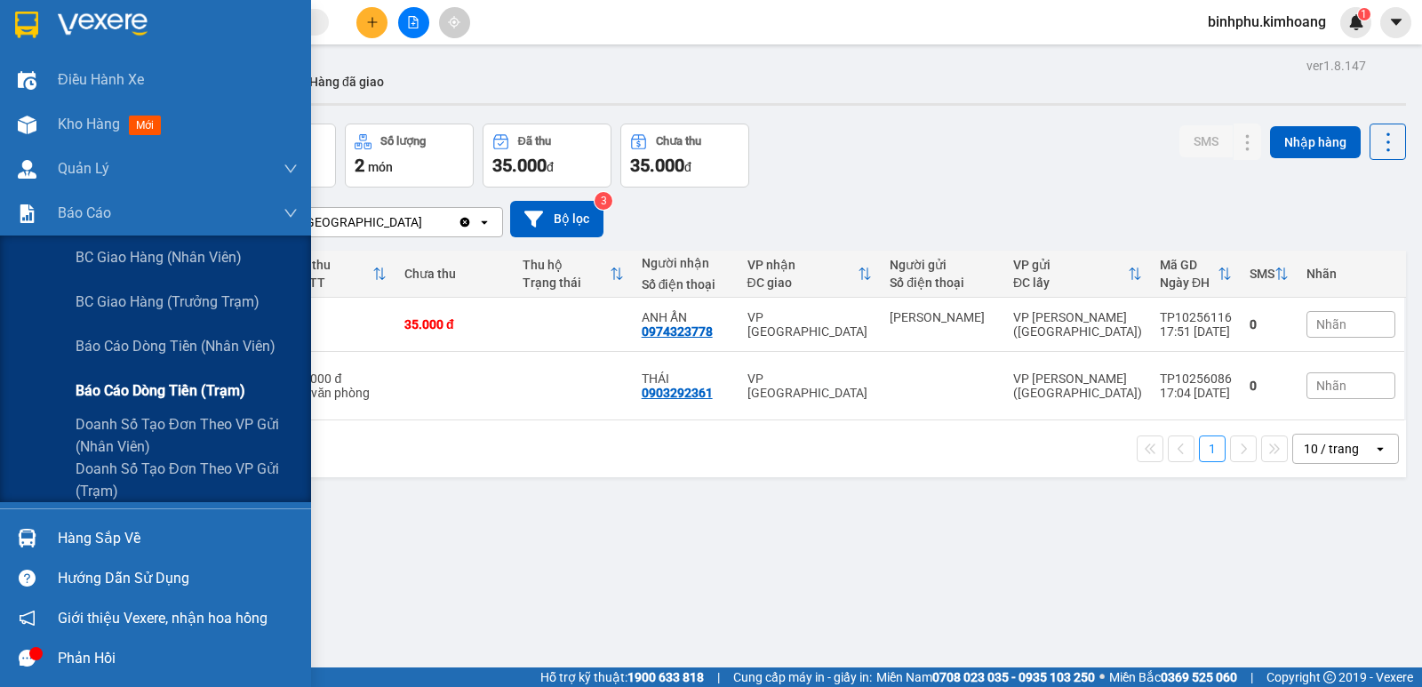
drag, startPoint x: 88, startPoint y: 394, endPoint x: 111, endPoint y: 381, distance: 26.2
click at [92, 395] on span "Báo cáo dòng tiền (trạm)" at bounding box center [161, 391] width 170 height 22
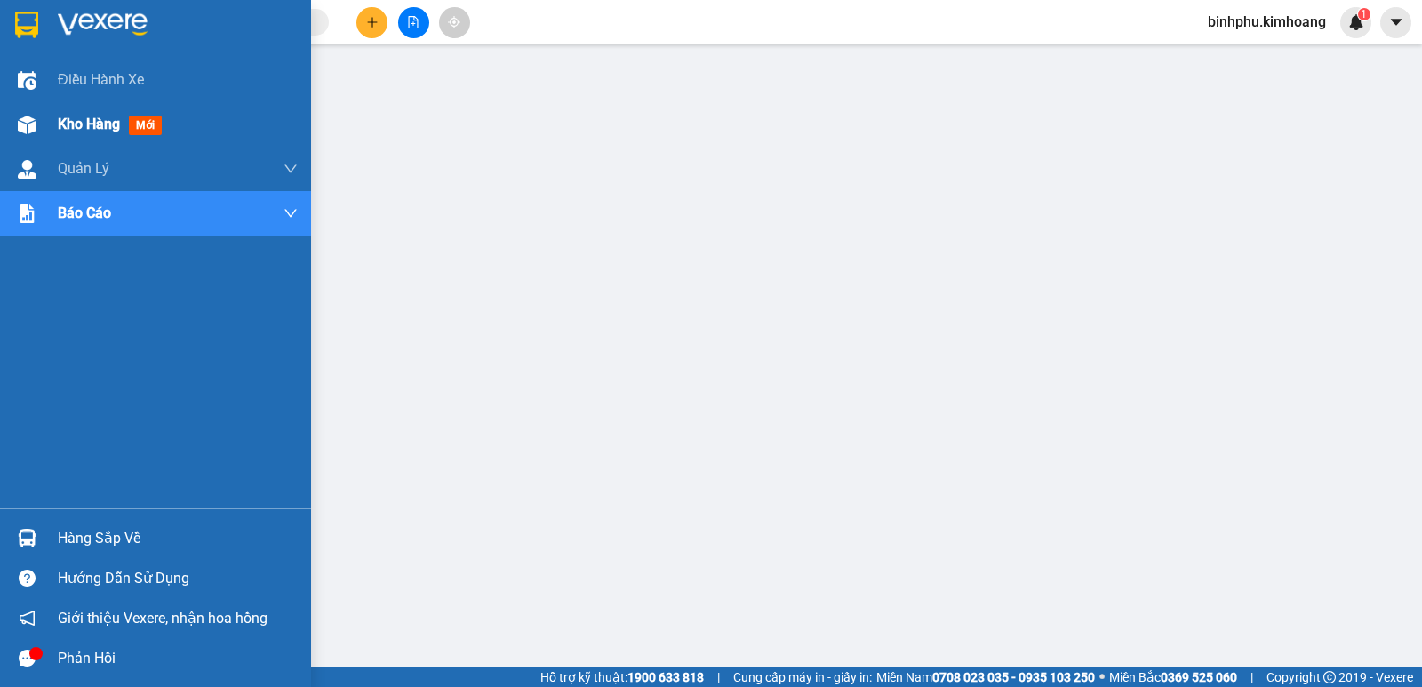
click at [65, 110] on div "Kho hàng mới" at bounding box center [178, 124] width 240 height 44
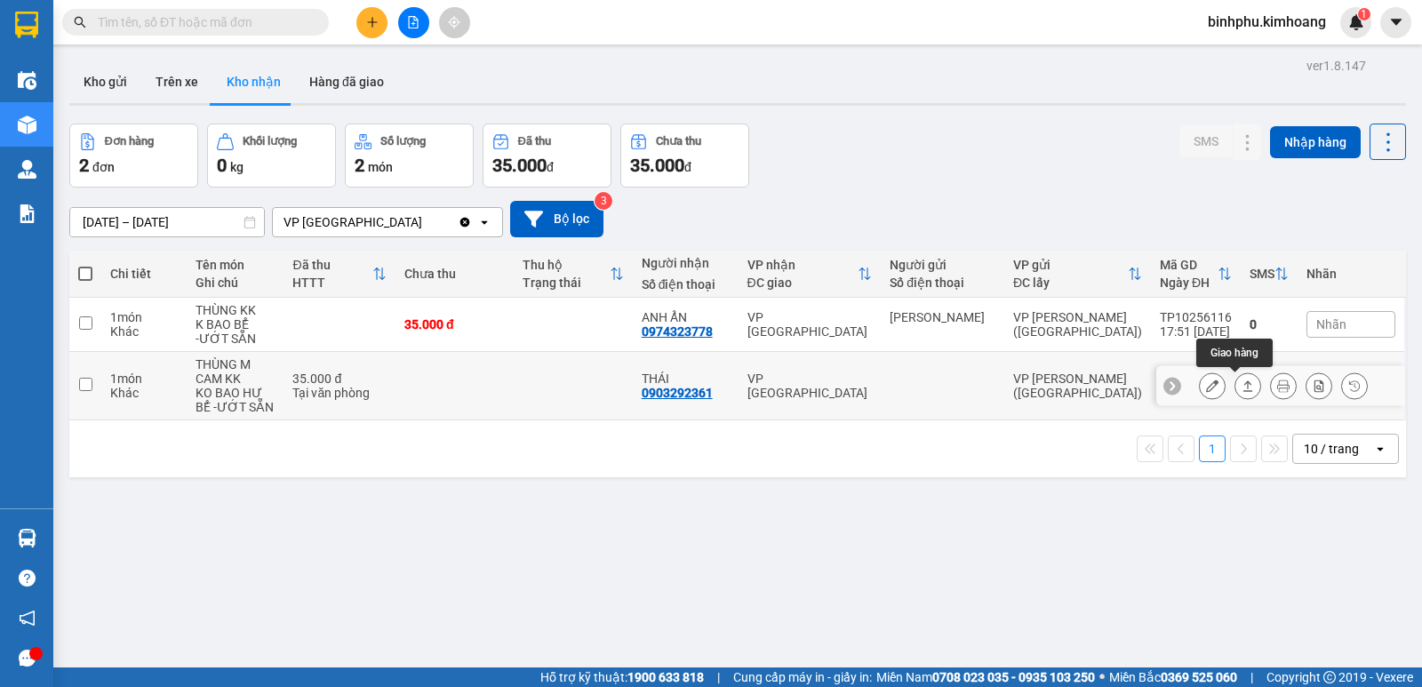
click at [1242, 389] on icon at bounding box center [1248, 386] width 12 height 12
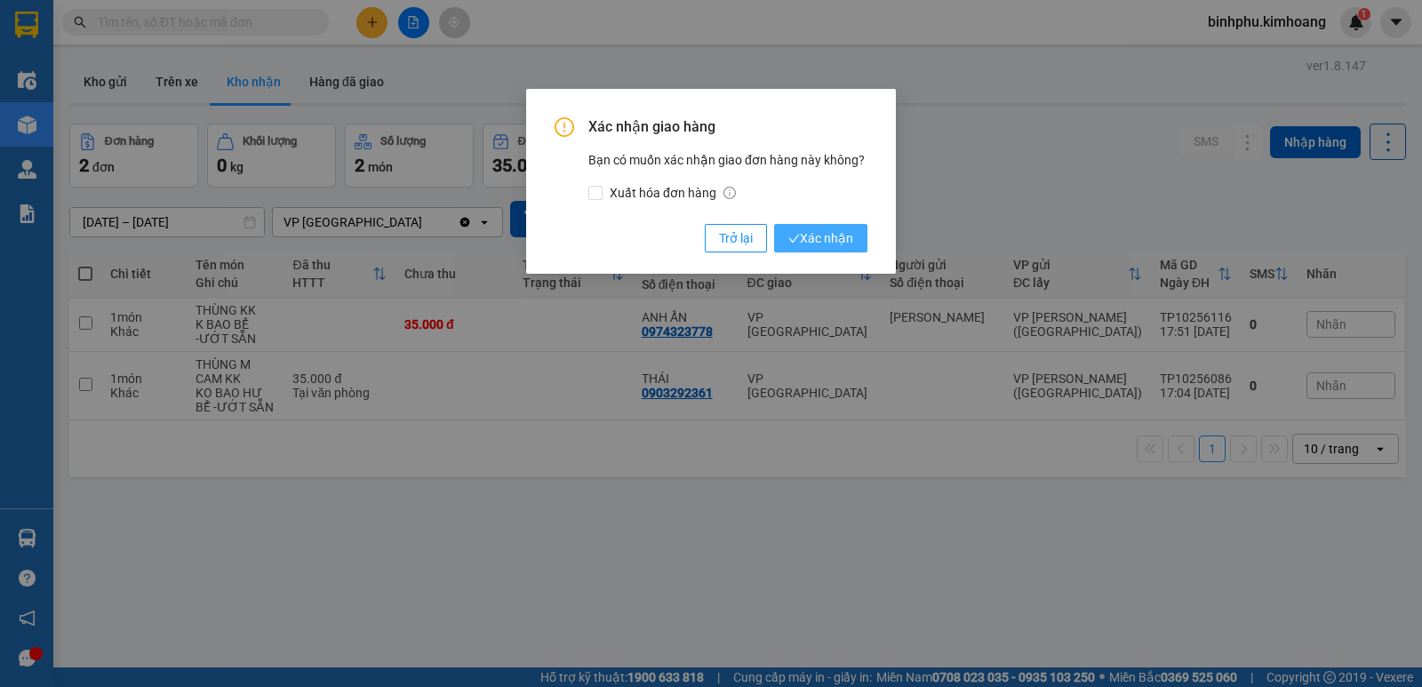
click at [827, 228] on span "Xác nhận" at bounding box center [820, 238] width 65 height 20
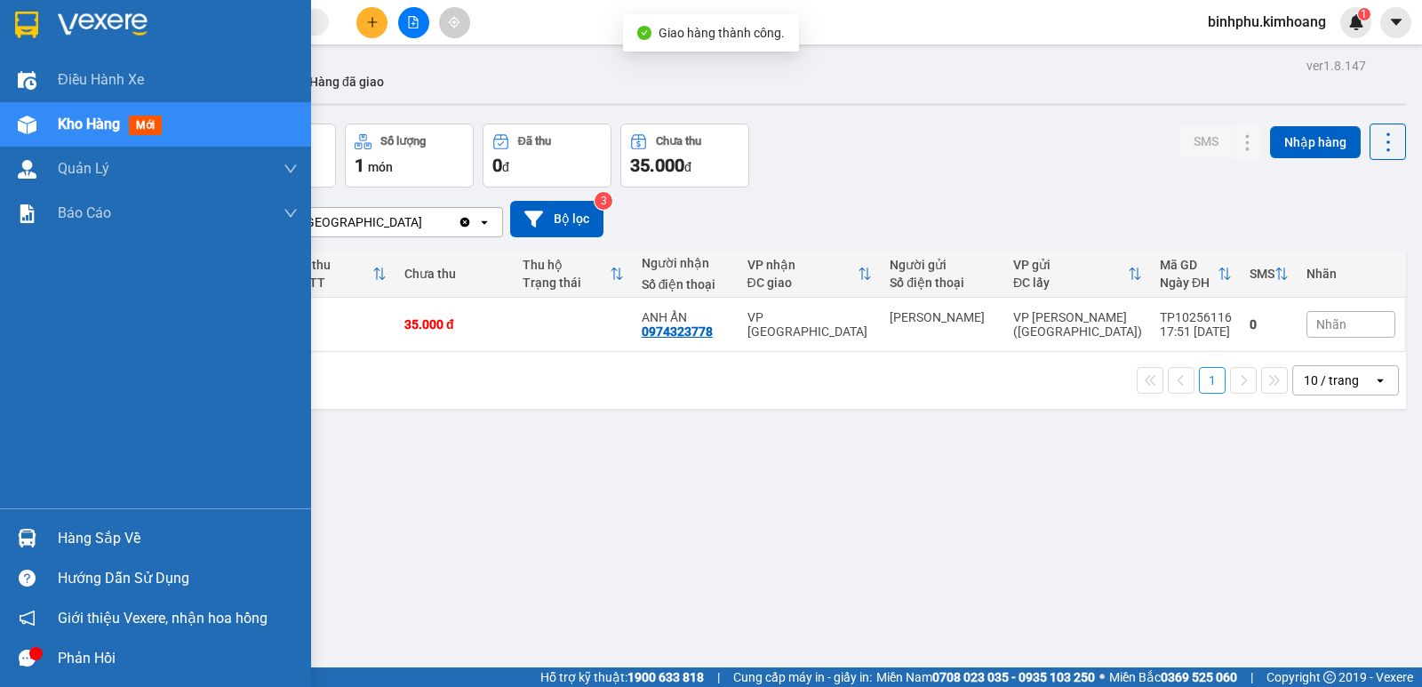
click at [55, 532] on div "Hàng sắp về" at bounding box center [155, 538] width 311 height 40
click at [13, 454] on div "Điều hành xe Kho hàng mới Quản [PERSON_NAME] lý chuyến Quản lý khách hàng mới B…" at bounding box center [155, 343] width 311 height 687
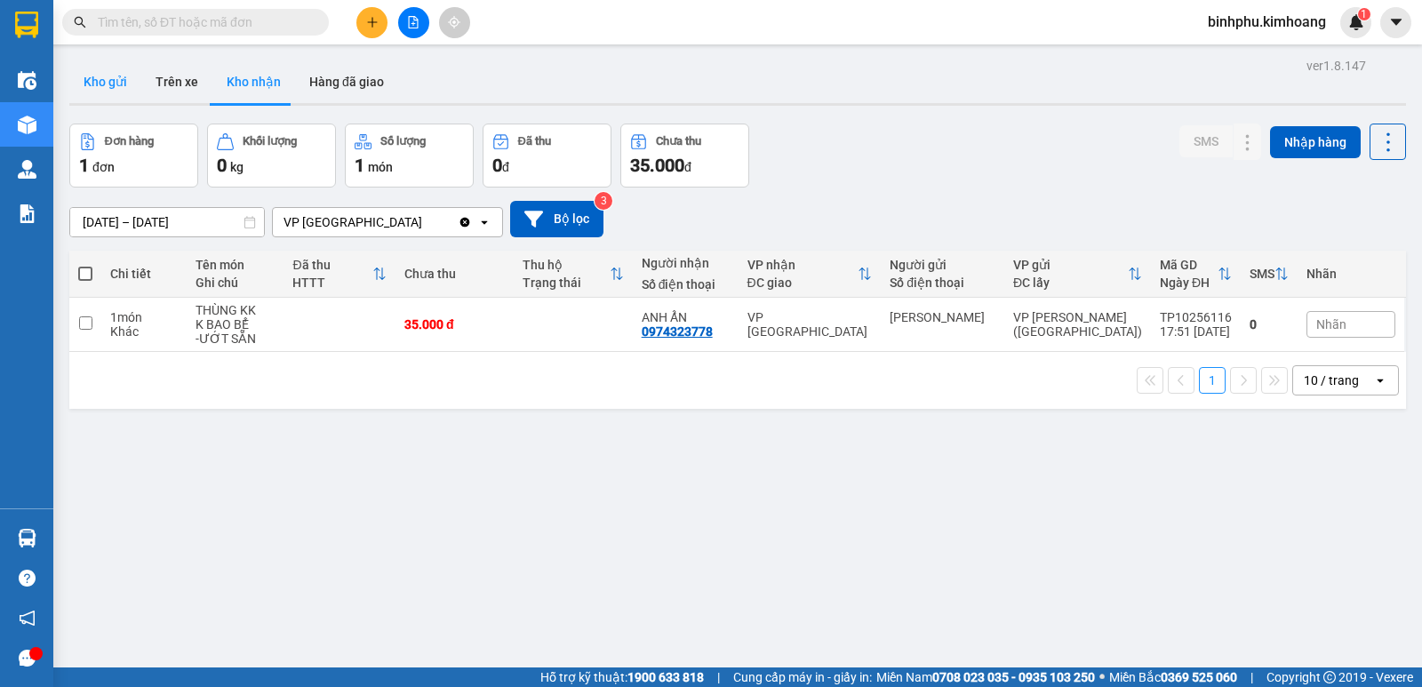
click at [90, 67] on button "Kho gửi" at bounding box center [105, 81] width 72 height 43
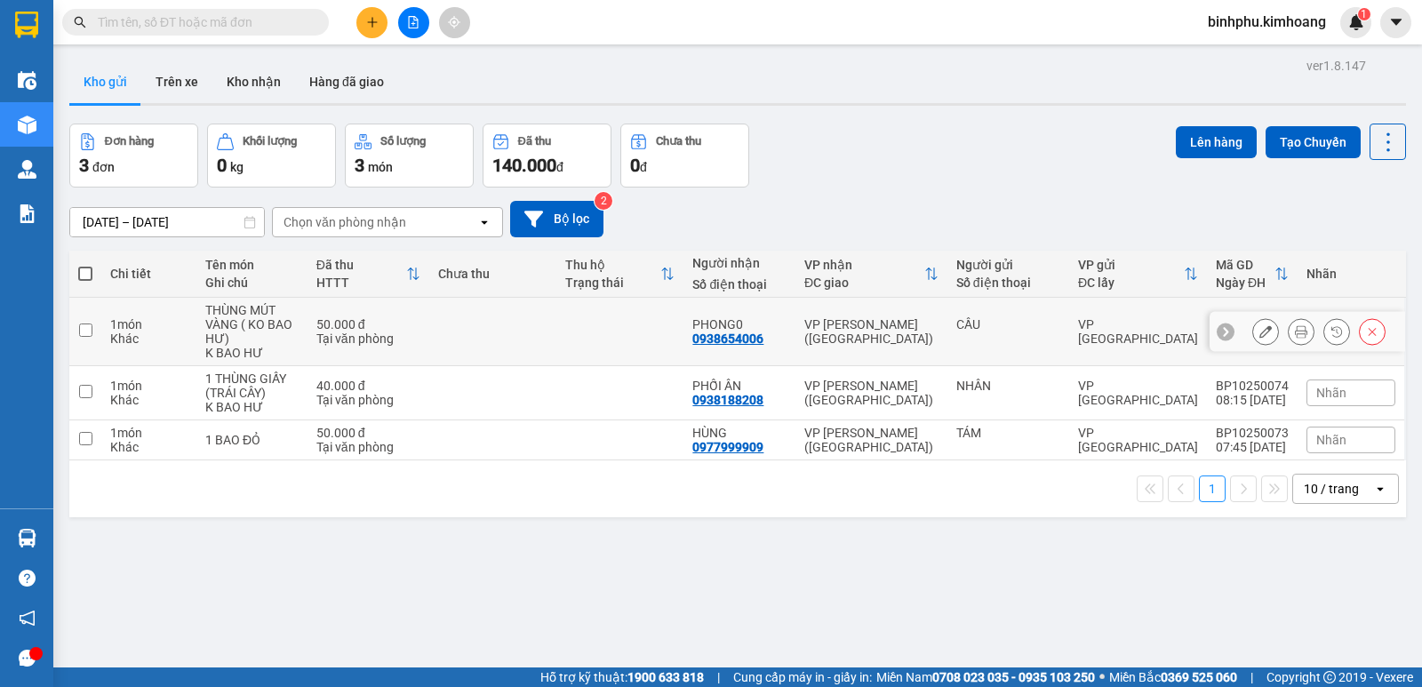
click at [526, 316] on td at bounding box center [492, 332] width 127 height 68
checkbox input "true"
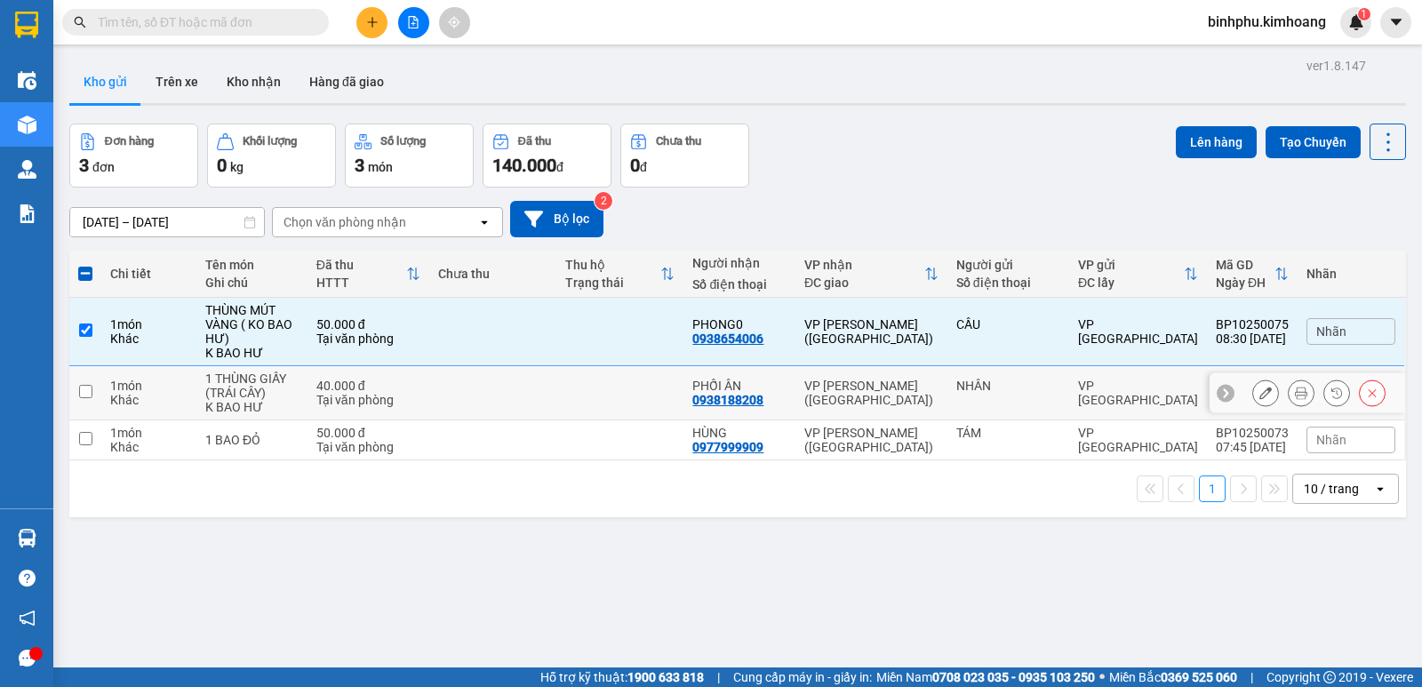
click at [596, 408] on td at bounding box center [619, 393] width 127 height 54
checkbox input "true"
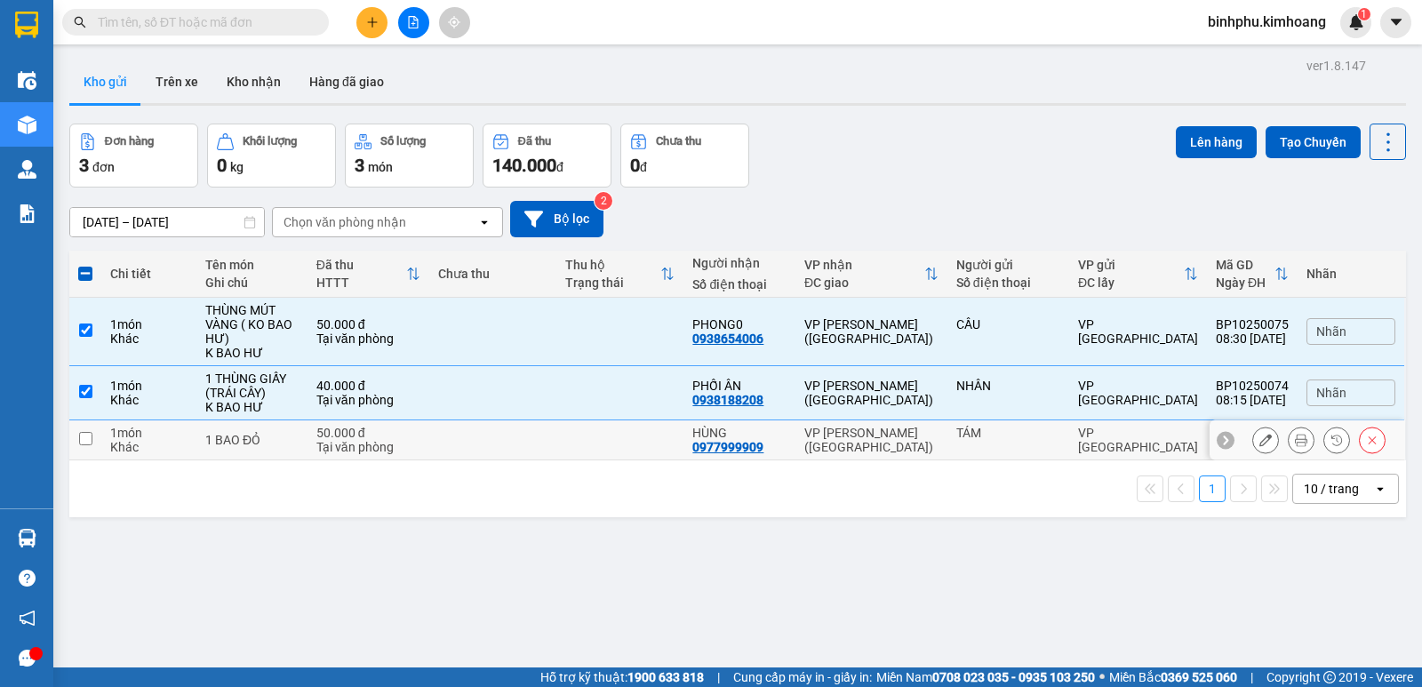
click at [606, 437] on td at bounding box center [619, 440] width 127 height 40
checkbox input "true"
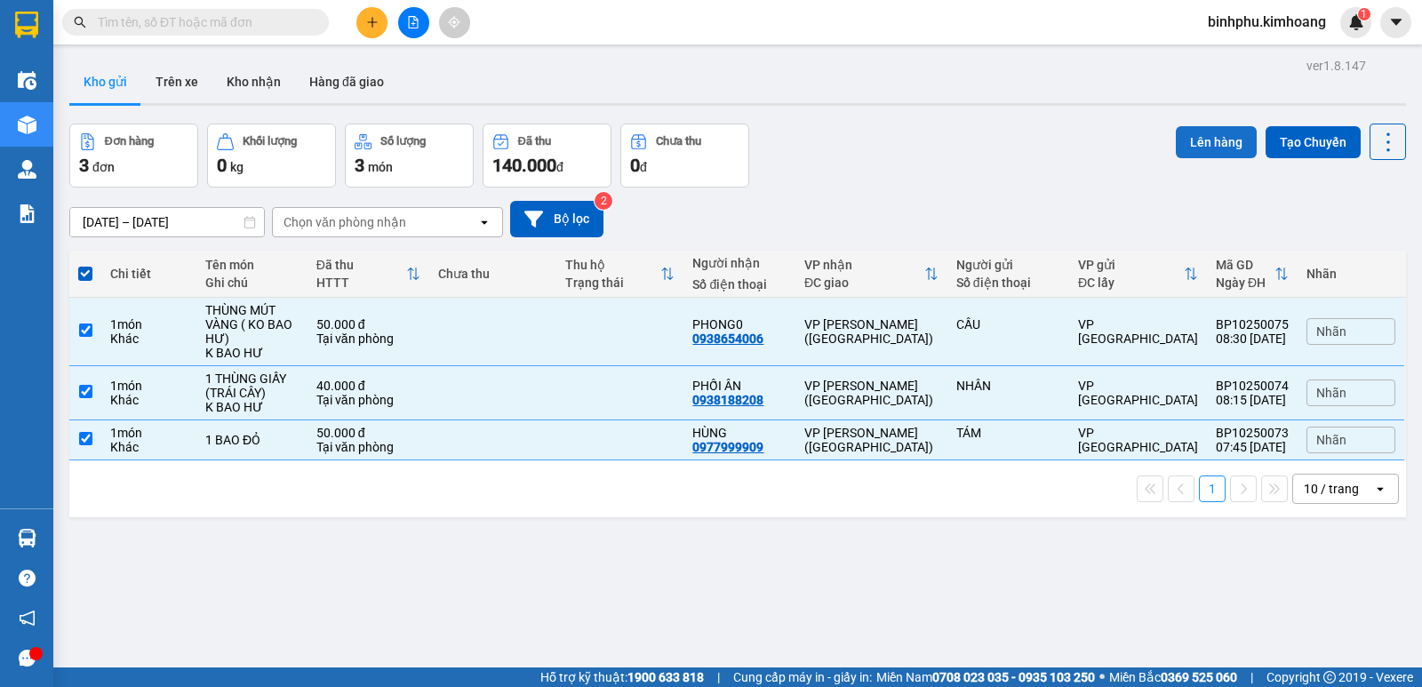
click at [1216, 140] on button "Lên hàng" at bounding box center [1216, 142] width 81 height 32
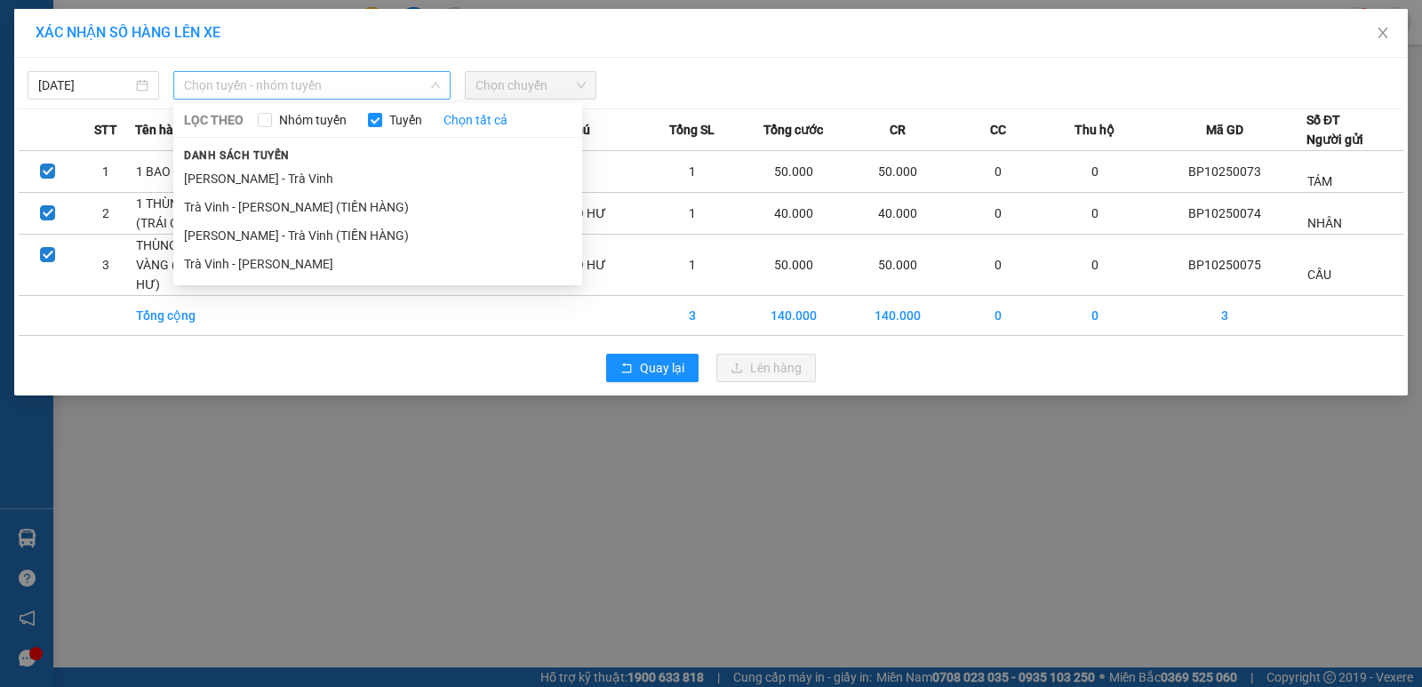
click at [383, 84] on span "Chọn tuyến - nhóm tuyến" at bounding box center [312, 85] width 256 height 27
click at [378, 271] on li "Trà Vinh - [PERSON_NAME]" at bounding box center [377, 264] width 409 height 28
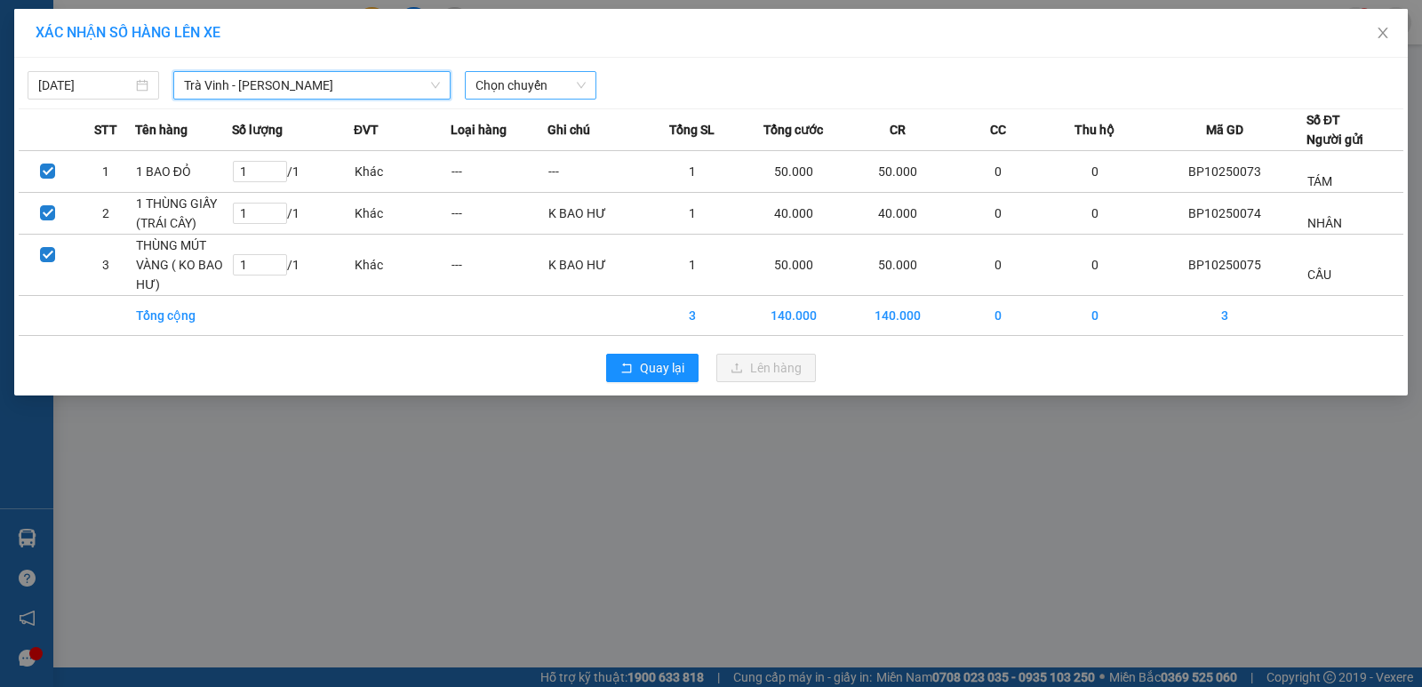
click at [555, 88] on span "Chọn chuyến" at bounding box center [531, 85] width 110 height 27
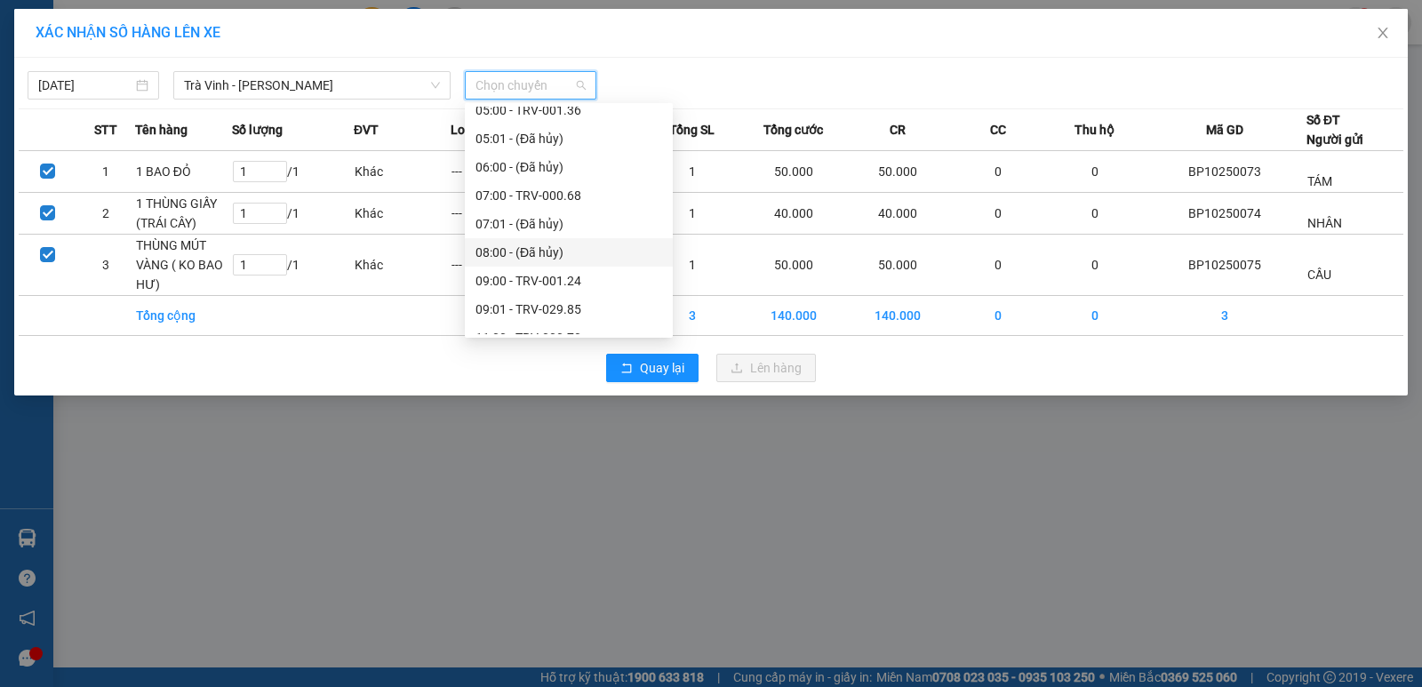
scroll to position [267, 0]
click at [550, 249] on div "09:00 - TRV-001.24" at bounding box center [569, 253] width 187 height 20
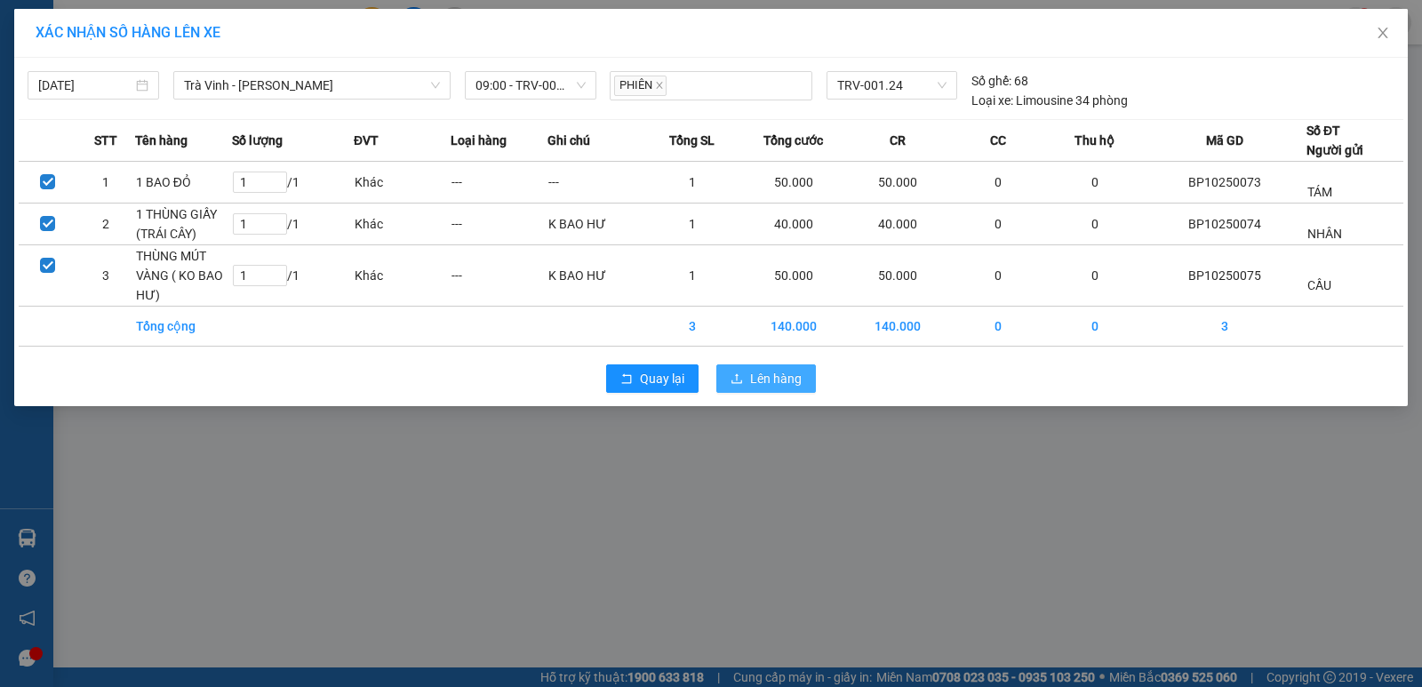
click at [792, 388] on button "Lên hàng" at bounding box center [766, 378] width 100 height 28
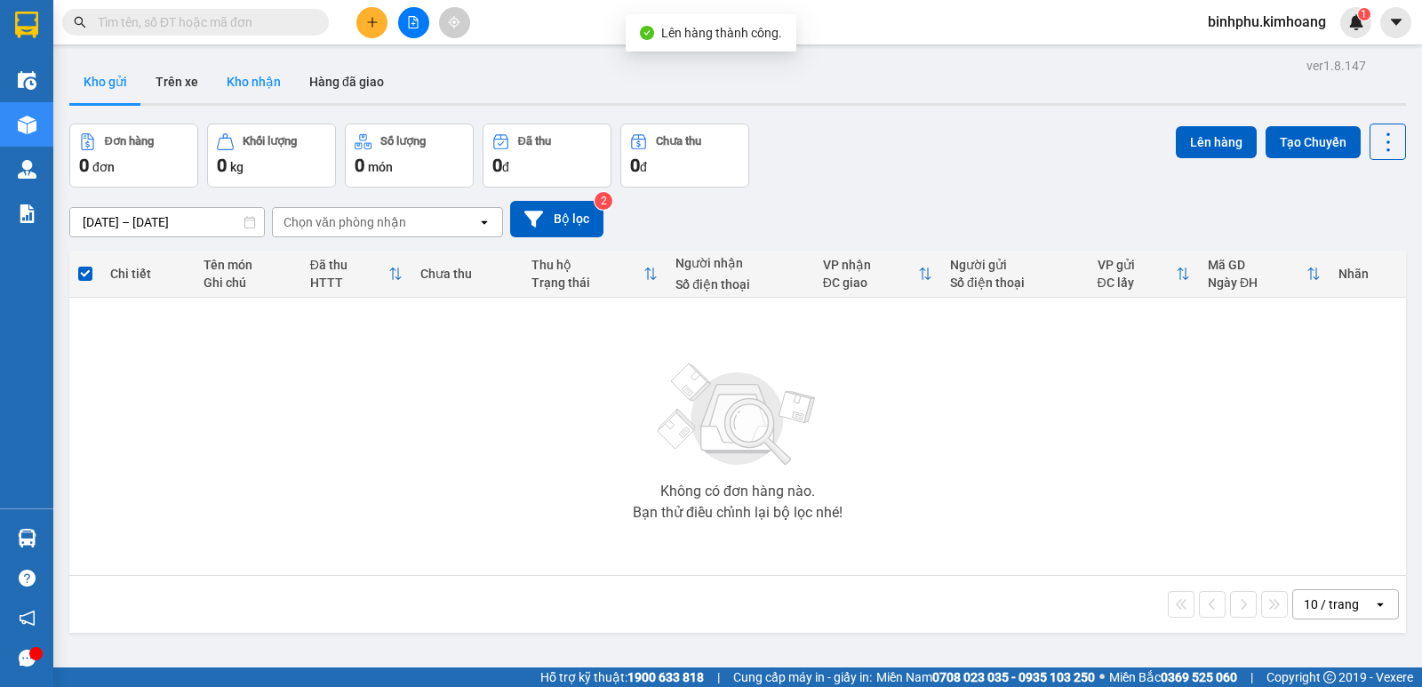
click at [232, 75] on button "Kho nhận" at bounding box center [253, 81] width 83 height 43
